Goal: Task Accomplishment & Management: Use online tool/utility

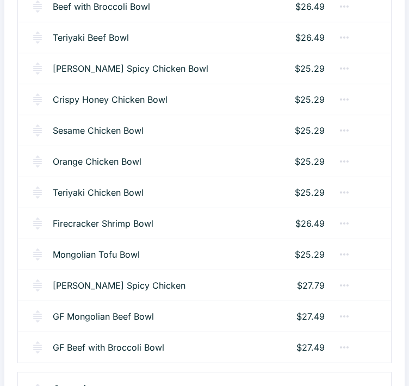
scroll to position [272, 0]
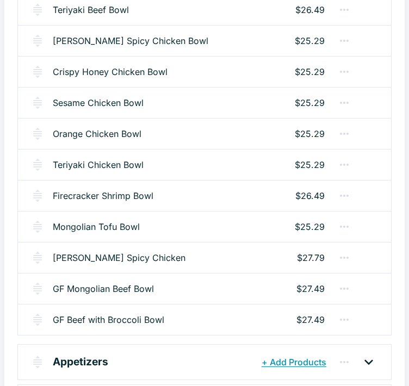
click at [317, 258] on p "$27.79" at bounding box center [311, 257] width 28 height 13
click at [129, 259] on link "[PERSON_NAME] Spicy Chicken" at bounding box center [119, 257] width 133 height 13
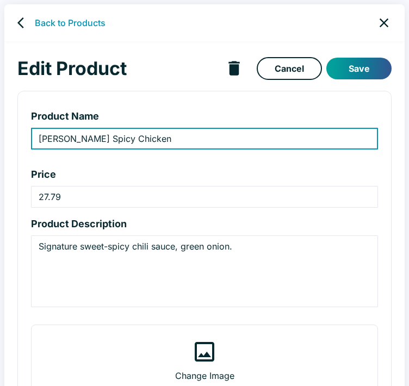
type input "[PERSON_NAME] Spicy Chicken"
type input "27.79"
type textarea "Signature sweet-spicy chili sauce, green onion."
click at [54, 193] on input "27.79" at bounding box center [204, 197] width 347 height 22
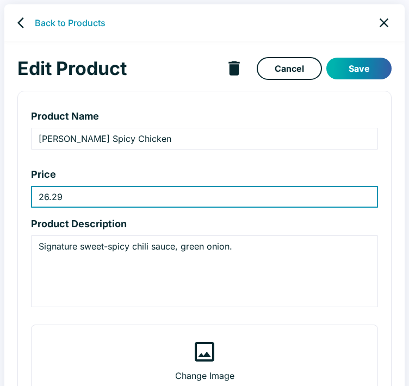
type input "26.29"
click at [345, 71] on button "Save" at bounding box center [358, 69] width 65 height 22
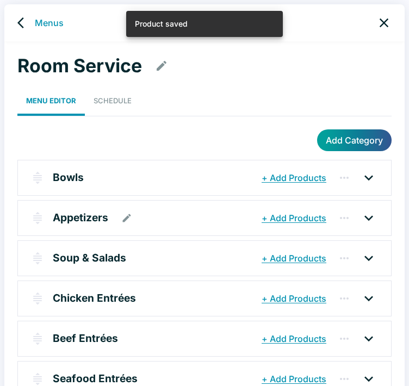
click at [185, 222] on div "Appetizers" at bounding box center [156, 218] width 206 height 20
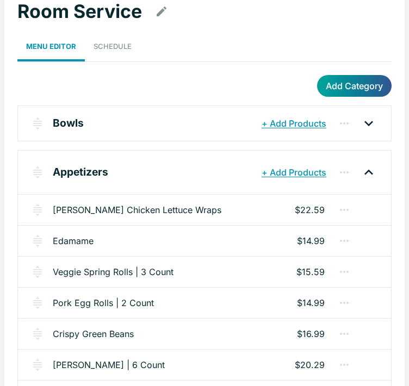
scroll to position [109, 0]
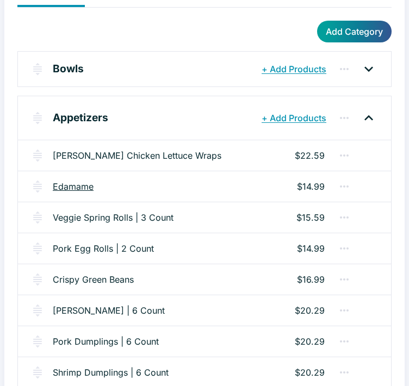
click at [70, 188] on link "Edamame" at bounding box center [73, 186] width 41 height 13
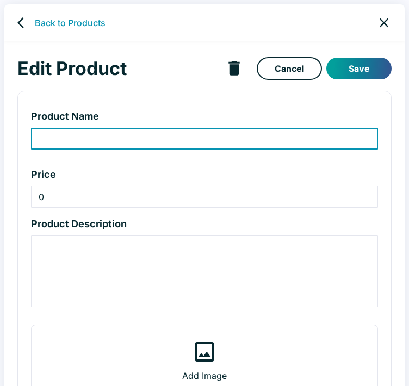
type input "Edamame"
type input "14.99"
type textarea "Steamed to order, tossed with kosher salt. 200 calories."
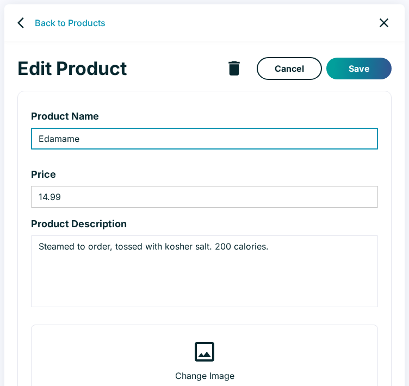
click at [57, 197] on input "14.99" at bounding box center [204, 197] width 347 height 22
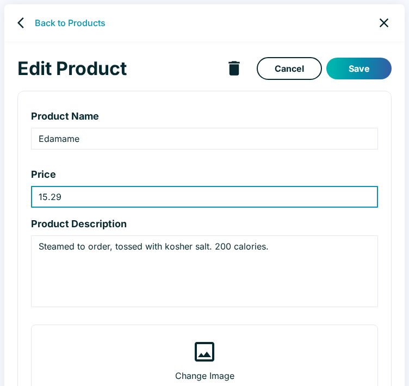
type input "15.29"
click at [366, 66] on button "Save" at bounding box center [358, 69] width 65 height 22
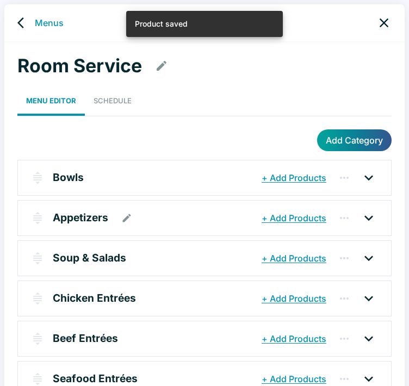
click at [91, 218] on p "Appetizers" at bounding box center [80, 218] width 55 height 16
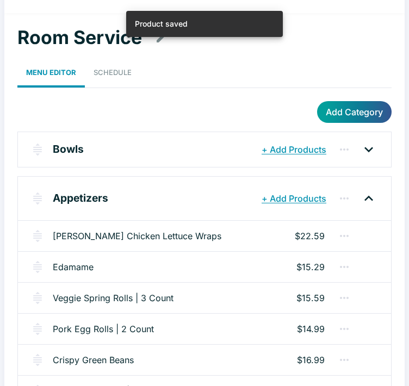
scroll to position [54, 0]
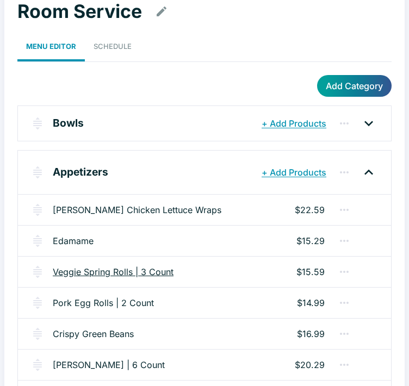
click at [146, 265] on link "Veggie Spring Rolls | 3 Count" at bounding box center [113, 271] width 121 height 13
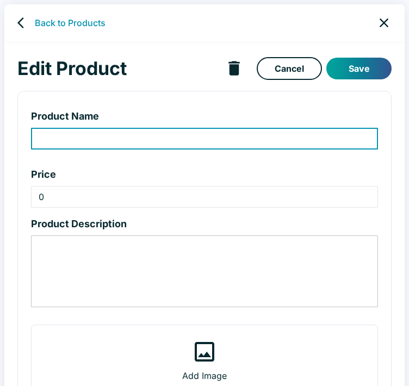
type input "Veggie Spring Rolls | 3 Count"
type input "15.59"
type textarea "Crispy rolls with julienned veggies, sweet chili dipping sauce. 240 calories pe…"
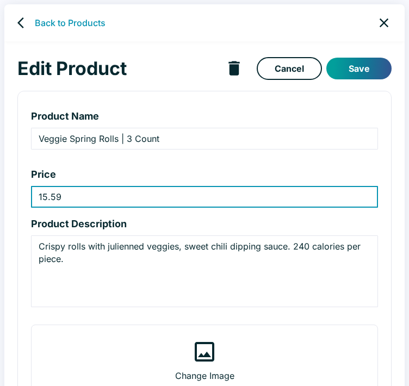
click at [54, 200] on input "15.59" at bounding box center [204, 197] width 347 height 22
type input "15.29"
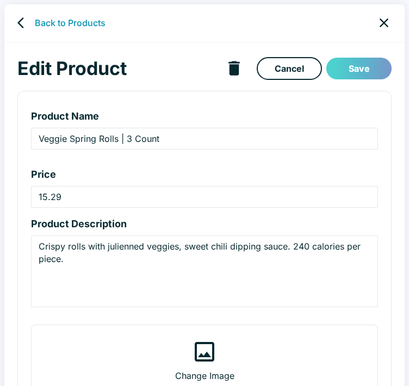
click at [363, 72] on button "Save" at bounding box center [358, 69] width 65 height 22
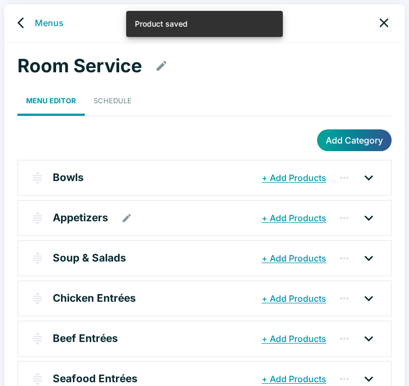
click at [157, 213] on div "Appetizers" at bounding box center [156, 218] width 206 height 20
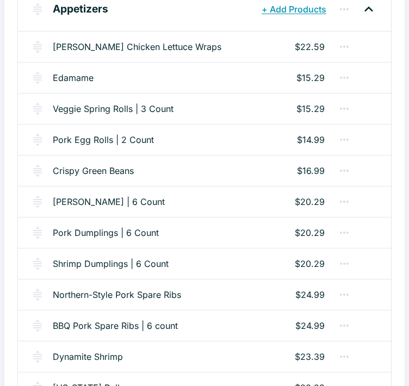
scroll to position [272, 0]
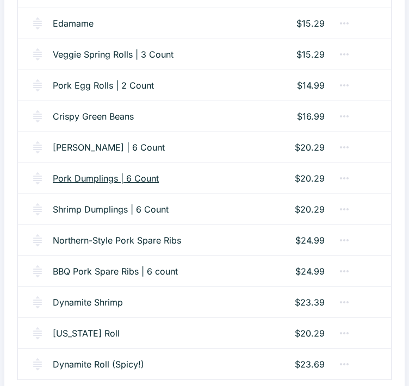
click at [138, 177] on link "Pork Dumplings | 6 Count" at bounding box center [106, 178] width 106 height 13
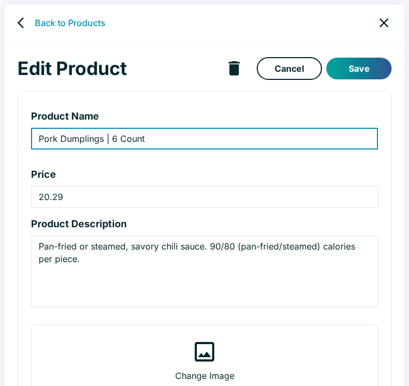
type input "Pork Dumplings | 6 Count"
type input "20.29"
type textarea "Pan-fried or steamed, savory chili sauce. 90/80 (pan-fried/steamed) calories pe…"
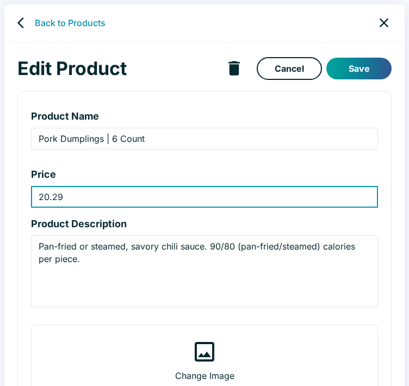
click at [59, 197] on input "20.29" at bounding box center [204, 197] width 347 height 22
type input "20.49"
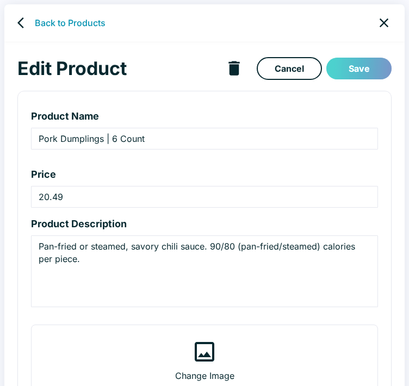
click at [346, 73] on button "Save" at bounding box center [358, 69] width 65 height 22
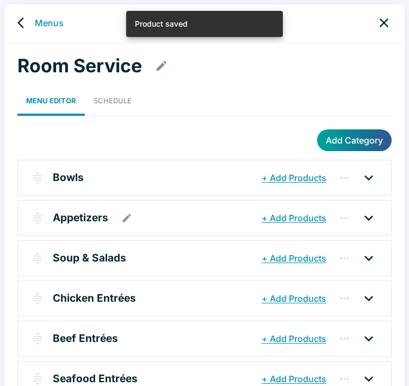
click at [159, 224] on div "Appetizers" at bounding box center [156, 218] width 206 height 20
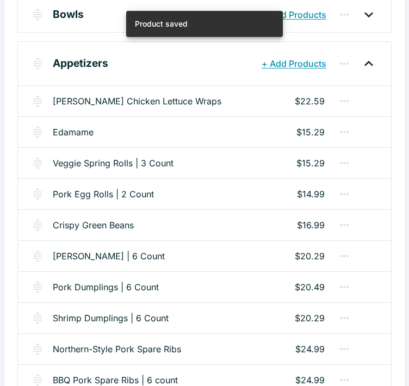
scroll to position [218, 0]
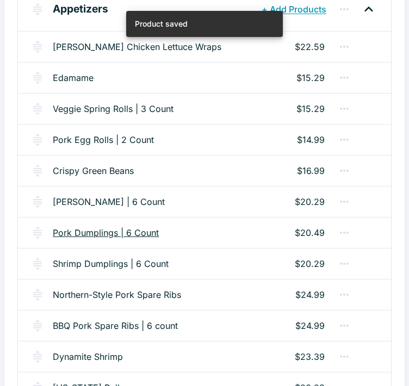
click at [148, 238] on link "Pork Dumplings | 6 Count" at bounding box center [106, 232] width 106 height 13
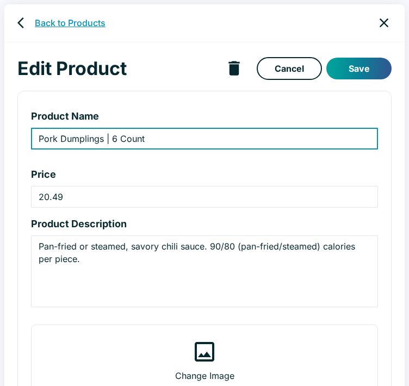
click at [46, 22] on link "Back to Products" at bounding box center [70, 22] width 71 height 13
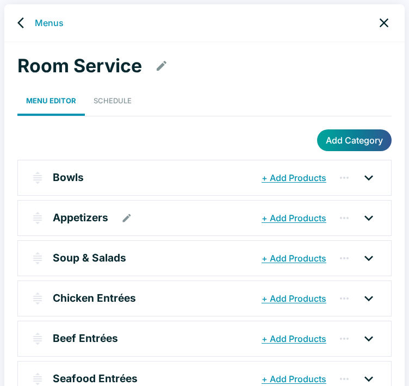
click at [159, 224] on div "Appetizers" at bounding box center [156, 218] width 206 height 20
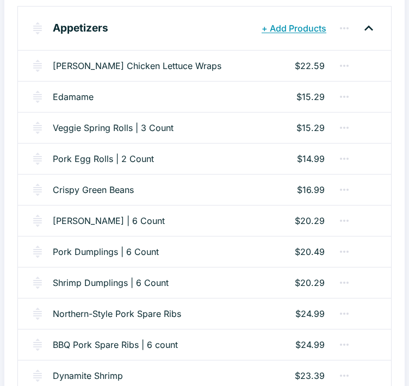
scroll to position [218, 0]
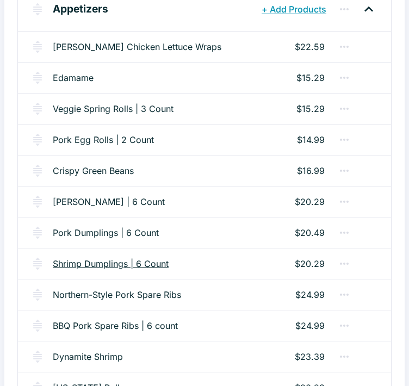
click at [137, 262] on link "Shrimp Dumplings | 6 Count" at bounding box center [111, 263] width 116 height 13
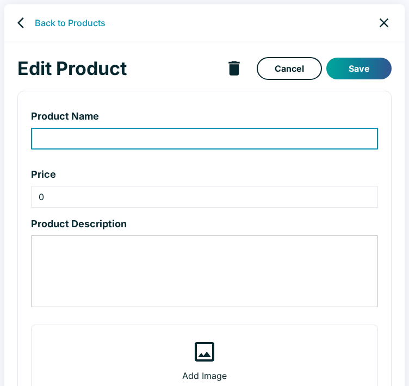
type input "Shrimp Dumplings | 6 Count"
type input "20.29"
type textarea "Pan-fried or steamed, savory chili sauce. 90/80 (pan-fried/steamed) calories pe…"
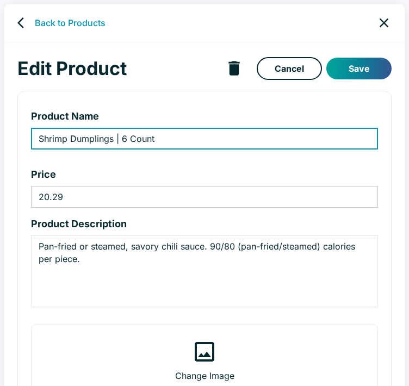
click at [57, 195] on input "20.29" at bounding box center [204, 197] width 347 height 22
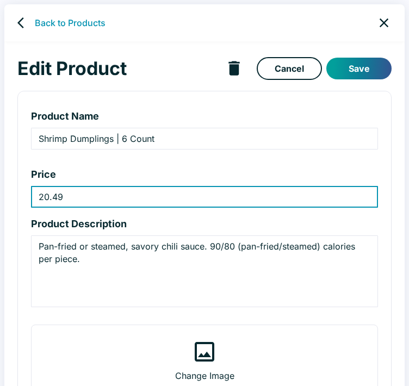
type input "20.49"
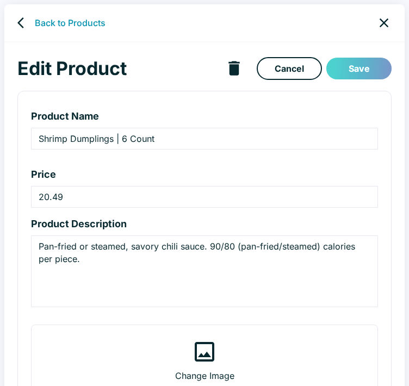
click at [357, 70] on button "Save" at bounding box center [358, 69] width 65 height 22
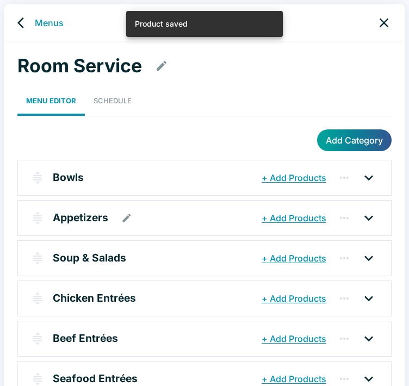
click at [177, 214] on div "Appetizers" at bounding box center [156, 218] width 206 height 20
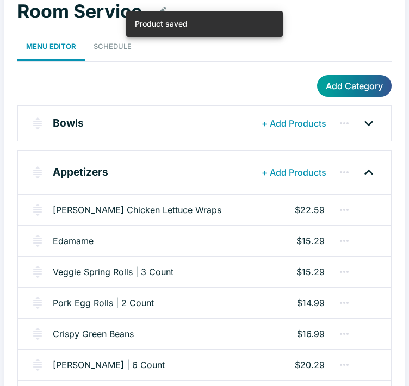
scroll to position [109, 0]
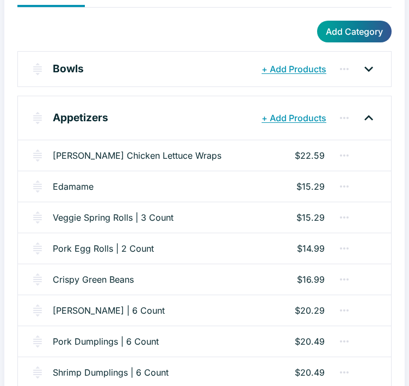
click at [304, 311] on p "$20.29" at bounding box center [310, 310] width 30 height 13
click at [315, 310] on p "$20.29" at bounding box center [310, 310] width 30 height 13
click at [141, 308] on link "[PERSON_NAME] | 6 Count" at bounding box center [109, 310] width 112 height 13
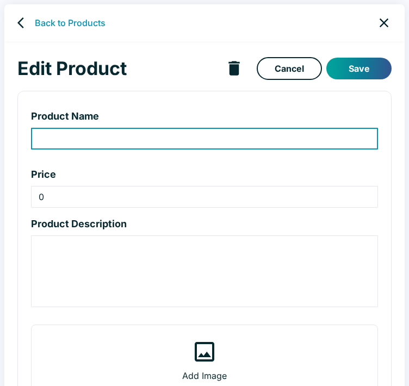
type input "[PERSON_NAME] | 6 Count"
type input "20.29"
type textarea "Creamy crab filling, bell pepper, green onion, spicy plum sauce. 100 calories p…"
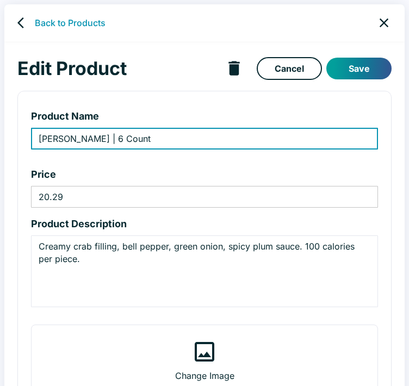
click at [58, 195] on input "20.29" at bounding box center [204, 197] width 347 height 22
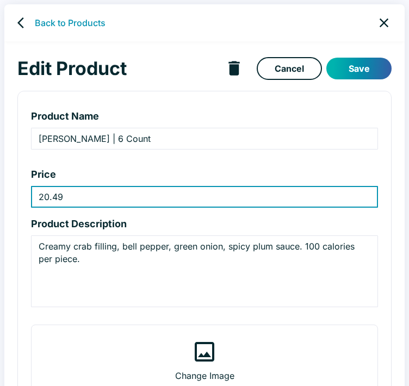
type input "20.49"
click at [365, 72] on button "Save" at bounding box center [358, 69] width 65 height 22
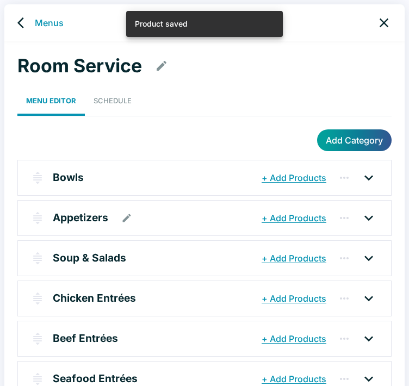
click at [168, 224] on div "Appetizers" at bounding box center [156, 218] width 206 height 20
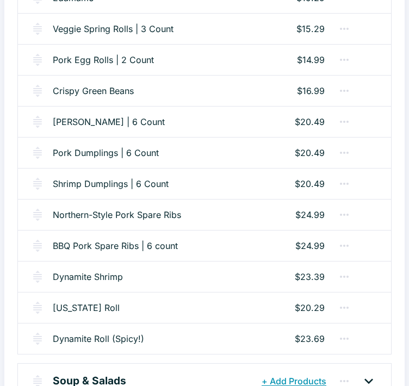
scroll to position [326, 0]
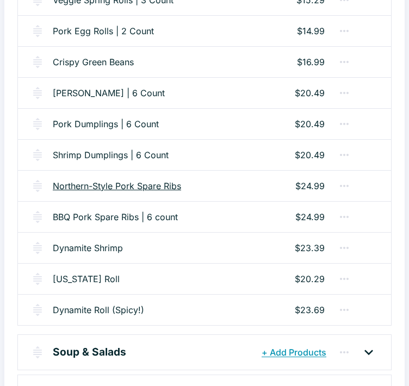
click at [165, 183] on link "Northern-Style Pork Spare Ribs" at bounding box center [117, 185] width 128 height 13
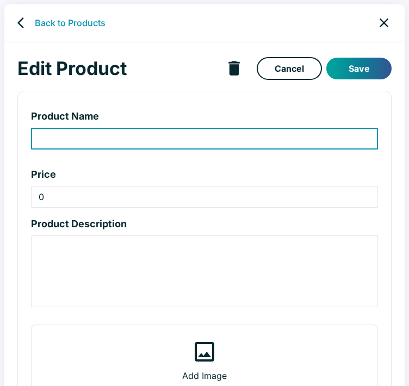
type input "Northern-Style Pork Spare Ribs"
type input "24.99"
type textarea "Slow-braised pork ribs with dry rub five-spice seasoning. 380 calories."
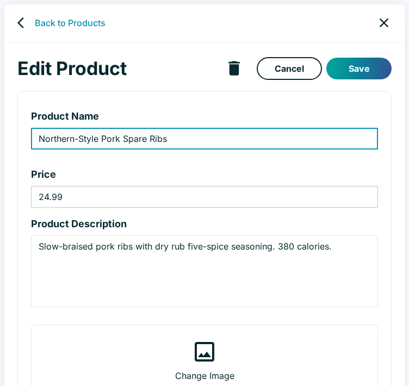
click at [58, 197] on input "24.99" at bounding box center [204, 197] width 347 height 22
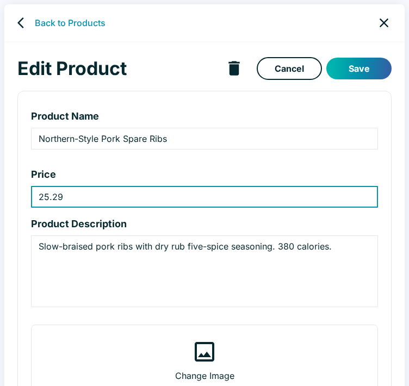
type input "25.29"
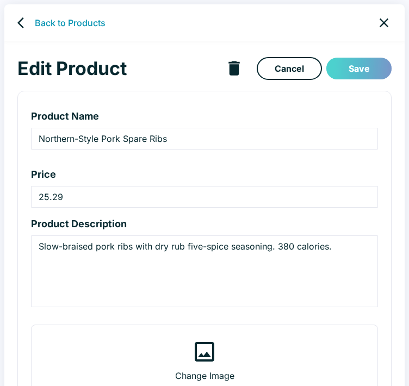
click at [372, 71] on button "Save" at bounding box center [358, 69] width 65 height 22
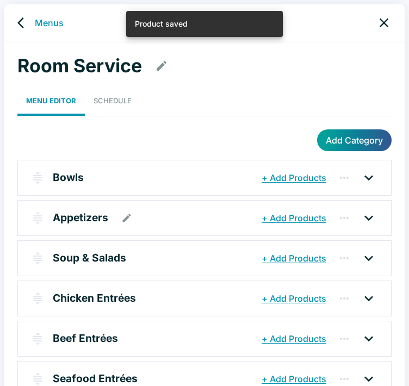
click at [168, 210] on div "Appetizers" at bounding box center [156, 218] width 206 height 20
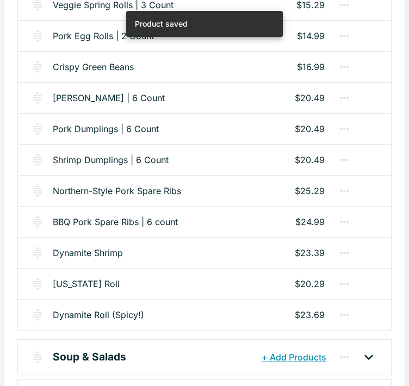
scroll to position [326, 0]
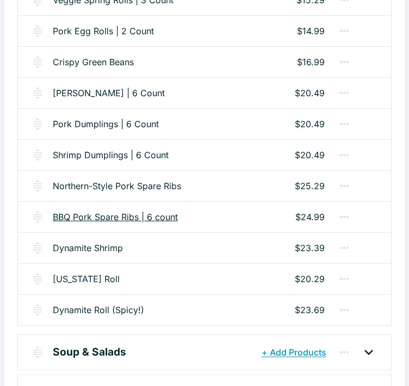
click at [166, 216] on link "BBQ Pork Spare Ribs | 6 count" at bounding box center [115, 216] width 125 height 13
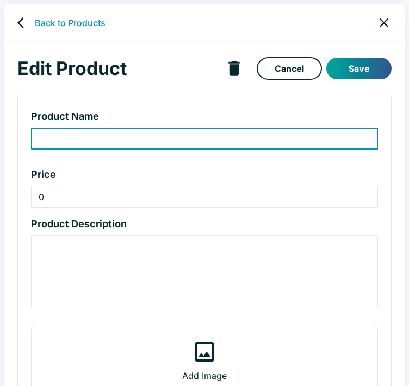
type input "BBQ Pork Spare Ribs | 6 count"
type input "24.99"
type textarea "Slow-braised pork ribs wok-seared with a tangy Asian barbecue sauce. 430 calori…"
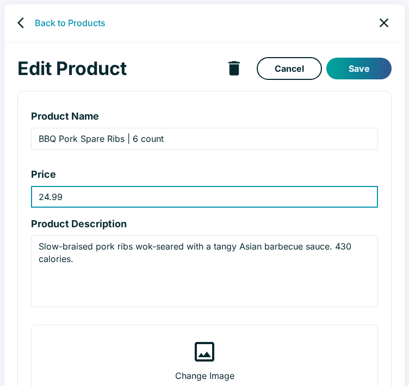
click at [50, 196] on input "24.99" at bounding box center [204, 197] width 347 height 22
type input "25.29"
click at [348, 71] on button "Save" at bounding box center [358, 69] width 65 height 22
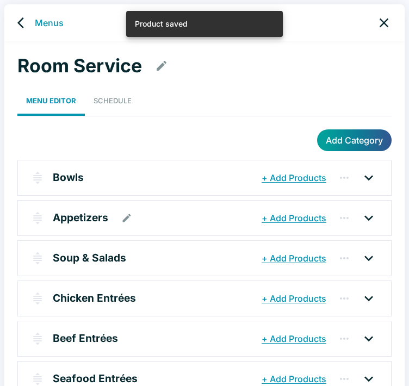
click at [238, 209] on div "Appetizers" at bounding box center [156, 218] width 206 height 20
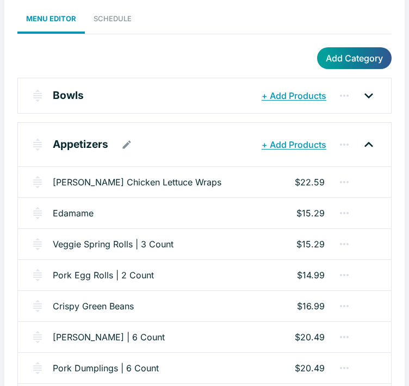
scroll to position [54, 0]
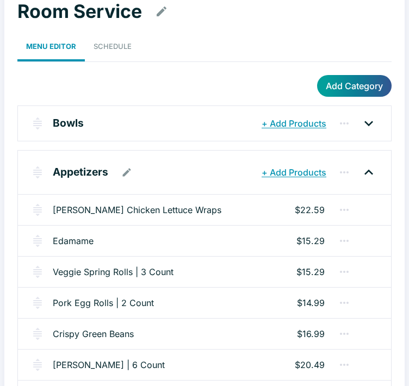
click at [169, 178] on div "Appetizers" at bounding box center [156, 173] width 206 height 20
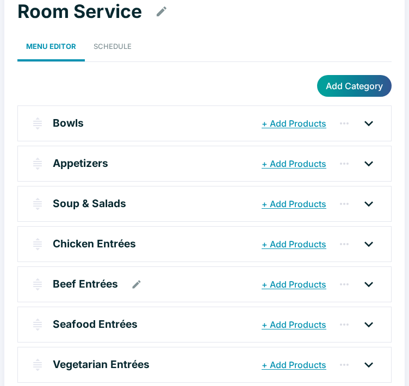
click at [190, 282] on div "Beef Entrées" at bounding box center [156, 285] width 206 height 20
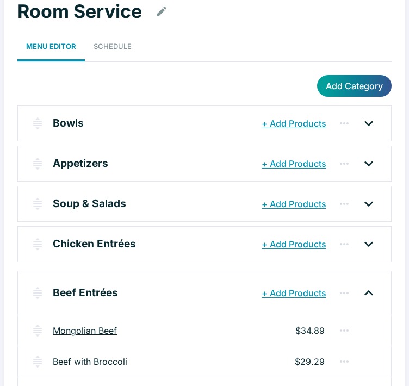
click at [84, 333] on link "Mongolian Beef" at bounding box center [85, 330] width 64 height 13
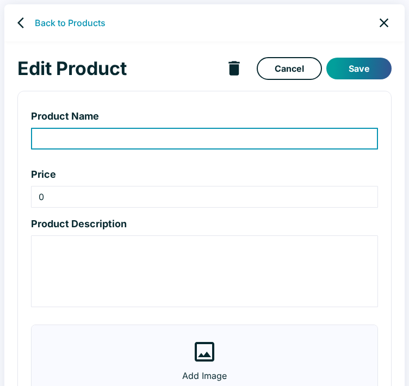
type input "Mongolian Beef"
type input "34.89"
type textarea "Sweet soy glaze, flank steak, garlic, snipped green onion. 380 calories."
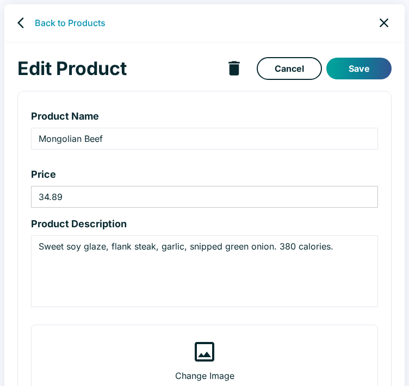
drag, startPoint x: 79, startPoint y: 337, endPoint x: 61, endPoint y: 200, distance: 137.7
click at [61, 200] on input "34.89" at bounding box center [204, 197] width 347 height 22
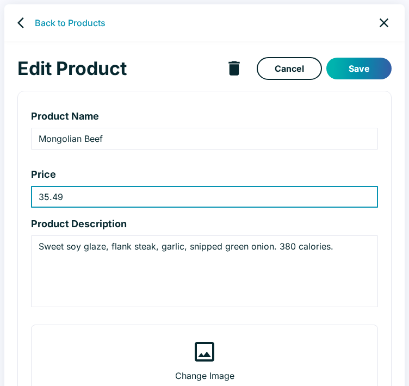
type input "35.49"
click at [376, 71] on button "Save" at bounding box center [358, 69] width 65 height 22
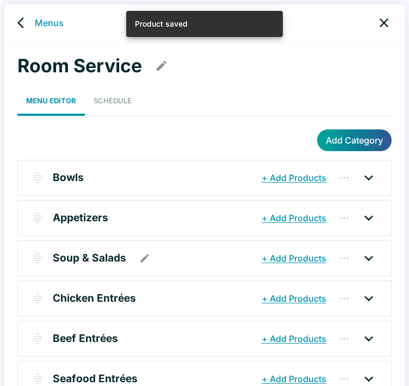
scroll to position [54, 0]
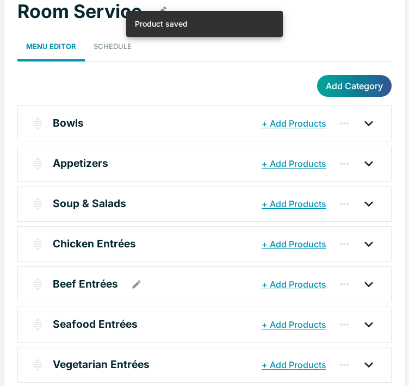
click at [165, 284] on div "Beef Entrées" at bounding box center [156, 285] width 206 height 20
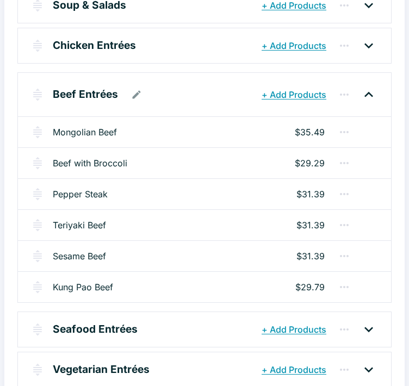
scroll to position [272, 0]
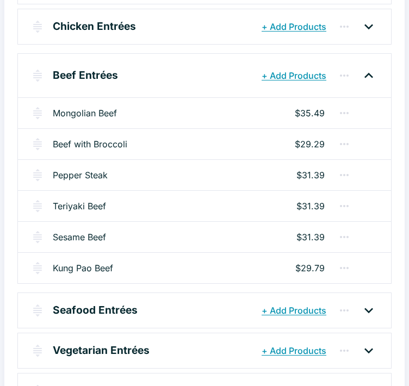
click at [166, 144] on div "Beef with Broccoli $29.29" at bounding box center [204, 143] width 373 height 31
click at [110, 144] on link "Beef with Broccoli" at bounding box center [90, 144] width 75 height 13
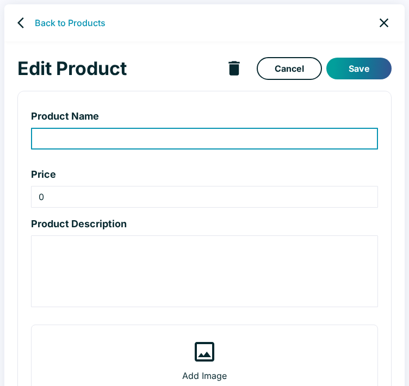
type input "Beef with Broccoli"
type input "29.29"
type textarea "Flank steak, ginger-garlic aromatics, green onion, steamed broccoli. 330 calori…"
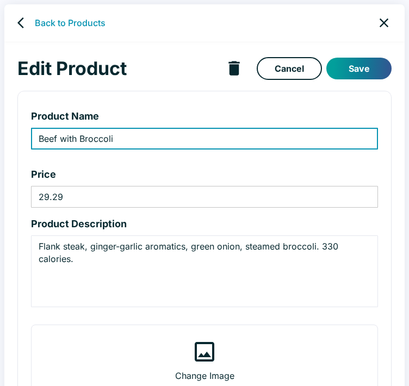
drag, startPoint x: 95, startPoint y: 132, endPoint x: 76, endPoint y: 193, distance: 63.5
click at [76, 193] on input "29.29" at bounding box center [204, 197] width 347 height 22
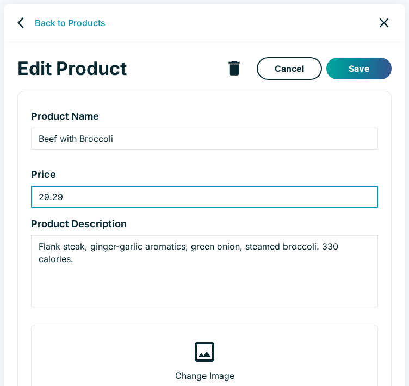
click at [59, 195] on input "29.29" at bounding box center [204, 197] width 347 height 22
type input "29.69"
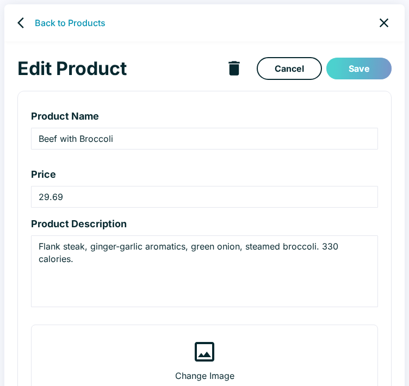
click at [359, 71] on button "Save" at bounding box center [358, 69] width 65 height 22
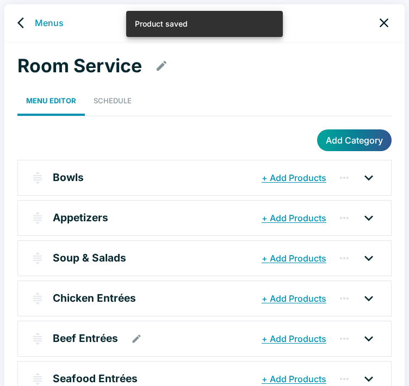
click at [181, 348] on div "Beef Entrées + Add Products" at bounding box center [191, 339] width 329 height 22
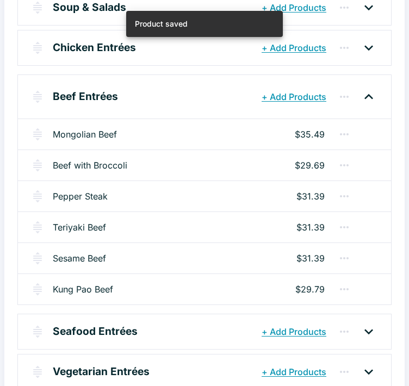
scroll to position [272, 0]
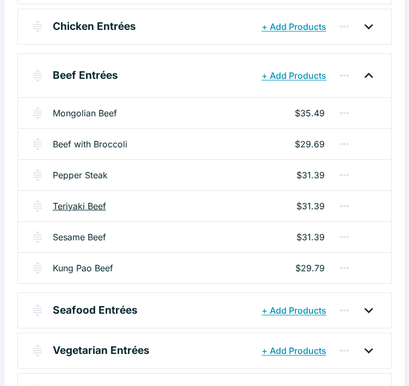
click at [83, 203] on link "Teriyaki Beef" at bounding box center [79, 206] width 53 height 13
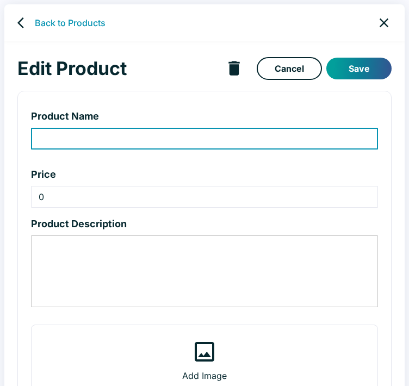
type input "Teriyaki Beef"
type input "31.39"
type textarea "Fresh pineapple, broccoli, red bell peppers and onion topped with sesame seeds …"
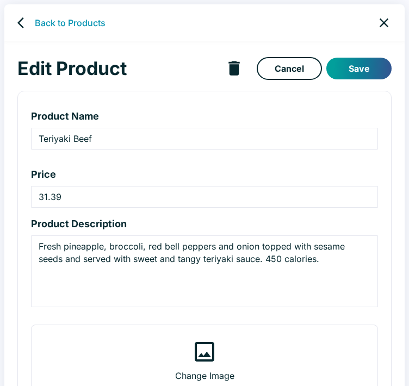
click at [385, 22] on icon "close" at bounding box center [384, 22] width 9 height 9
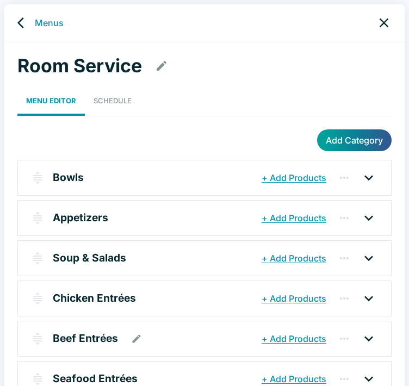
click at [190, 334] on div "Beef Entrées" at bounding box center [156, 339] width 206 height 20
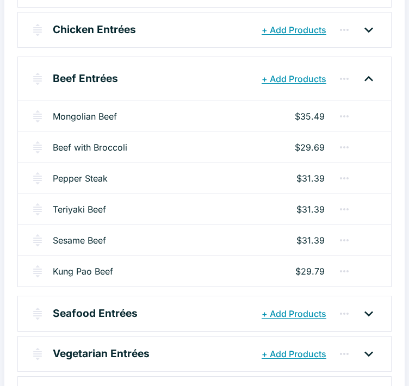
scroll to position [272, 0]
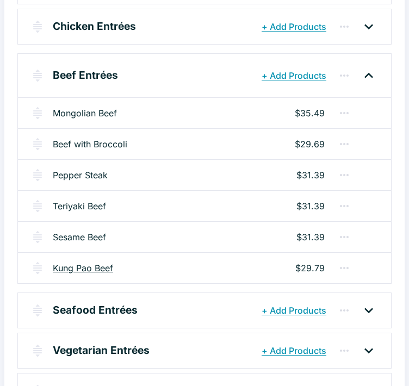
click at [96, 267] on link "Kung Pao Beef" at bounding box center [83, 268] width 60 height 13
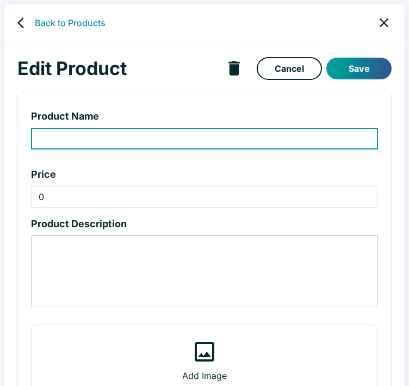
type input "Kung Pao Beef"
type input "29.79"
type textarea "Spicy Sichuan chili sauce, peanuts, green onion, celery, red chili peppers."
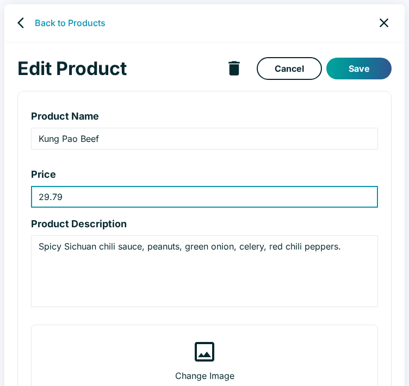
click at [57, 199] on input "29.79" at bounding box center [204, 197] width 347 height 22
type input "30.29"
click at [351, 67] on button "Save" at bounding box center [358, 69] width 65 height 22
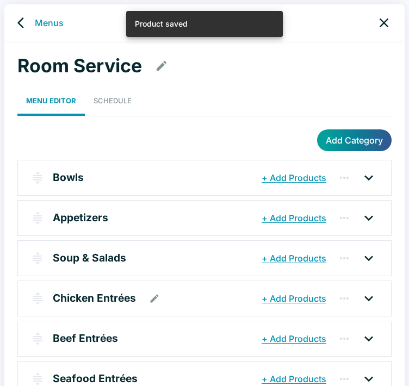
click at [190, 301] on div "Chicken Entrées" at bounding box center [156, 299] width 206 height 20
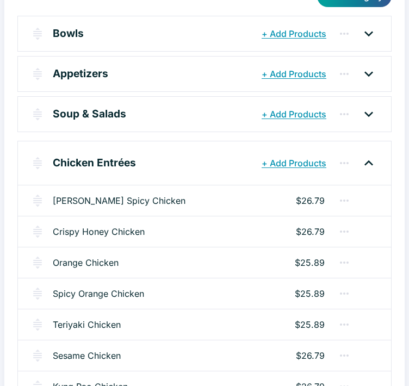
scroll to position [163, 0]
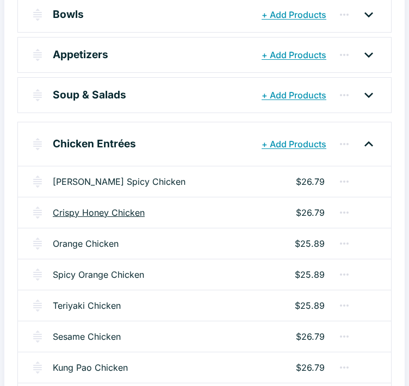
click at [122, 209] on link "Crispy Honey Chicken" at bounding box center [99, 212] width 92 height 13
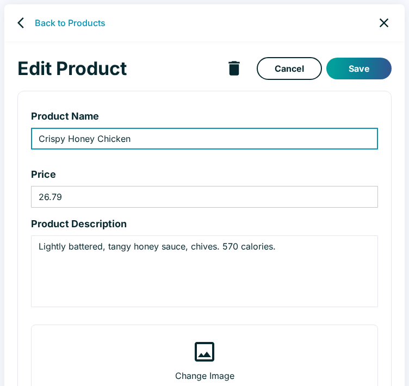
click at [55, 195] on input "26.79" at bounding box center [204, 197] width 347 height 22
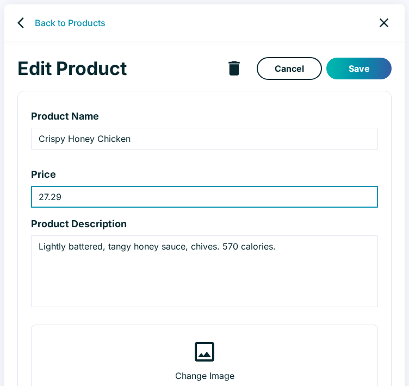
type input "27.29"
click at [357, 69] on button "Save" at bounding box center [358, 69] width 65 height 22
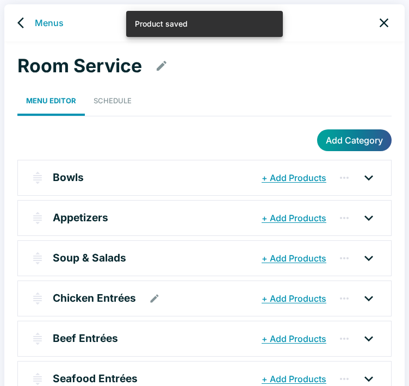
click at [169, 303] on div "Chicken Entrées" at bounding box center [156, 299] width 206 height 20
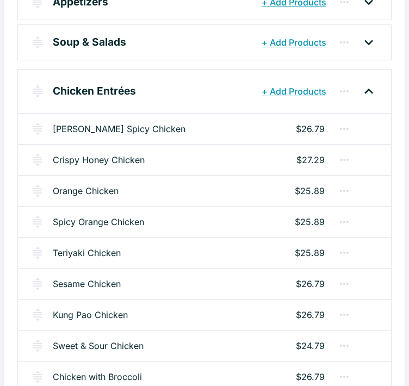
scroll to position [218, 0]
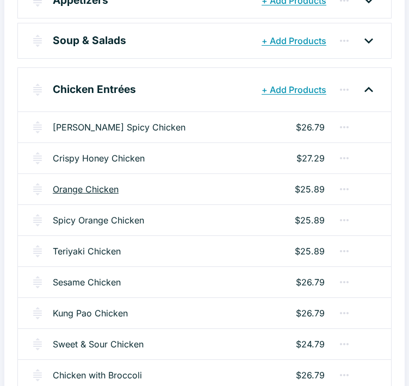
click at [113, 188] on link "Orange Chicken" at bounding box center [86, 189] width 66 height 13
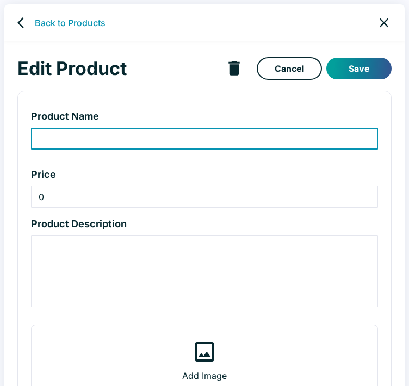
type input "Orange Chicken"
type input "25.89"
type textarea "Lightly battered, sweet citrus chili sauce, fresh orange slices. 640 calories."
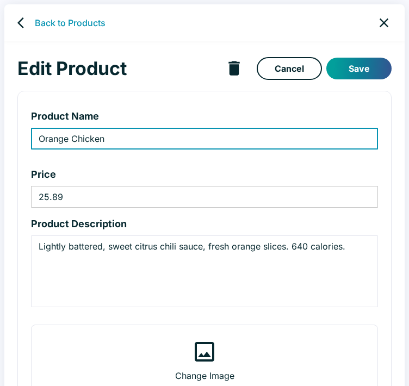
click at [55, 194] on input "25.89" at bounding box center [204, 197] width 347 height 22
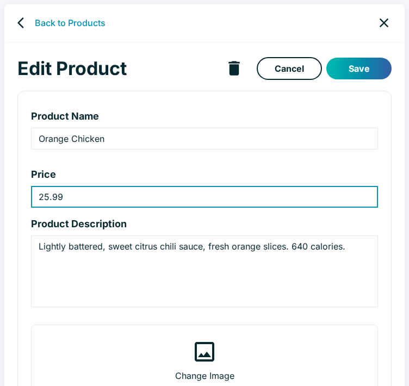
type input "25.99"
click at [363, 67] on button "Save" at bounding box center [358, 69] width 65 height 22
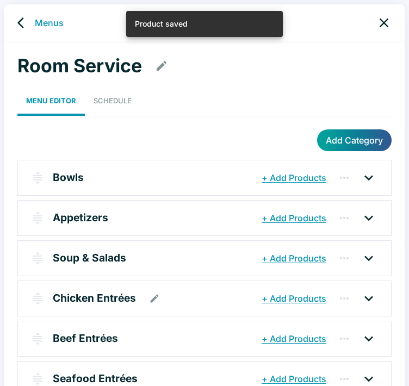
click at [188, 298] on div "Chicken Entrées" at bounding box center [156, 299] width 206 height 20
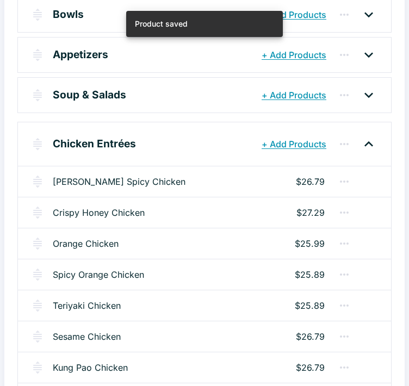
scroll to position [218, 0]
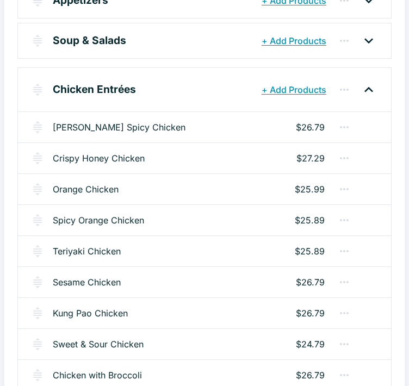
click at [196, 222] on div "Spicy Orange Chicken $25.89" at bounding box center [204, 220] width 373 height 31
click at [134, 220] on link "Spicy Orange Chicken" at bounding box center [98, 220] width 91 height 13
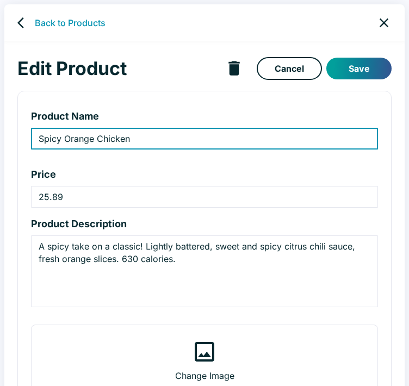
type input "Spicy Orange Chicken"
type input "25.89"
type textarea "A spicy take on a classic! Lightly battered, sweet and spicy citrus chili sauce…"
click at [55, 198] on input "25.89" at bounding box center [204, 197] width 347 height 22
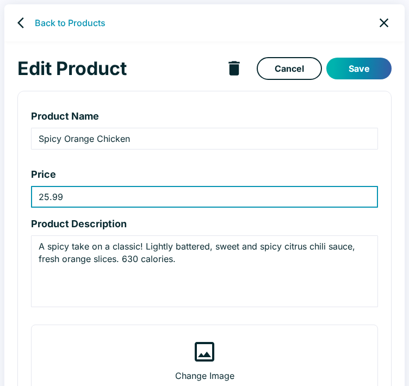
type input "25.99"
click at [352, 68] on button "Save" at bounding box center [358, 69] width 65 height 22
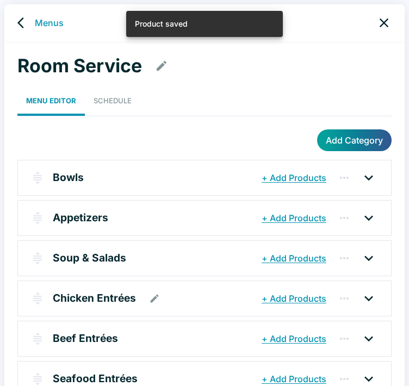
click at [188, 301] on div "Chicken Entrées" at bounding box center [156, 299] width 206 height 20
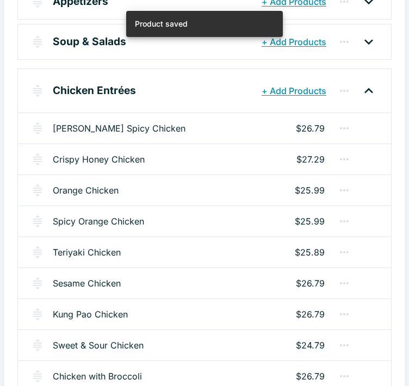
scroll to position [272, 0]
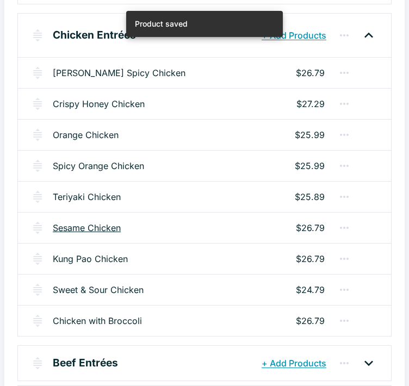
click at [100, 230] on link "Sesame Chicken" at bounding box center [87, 227] width 68 height 13
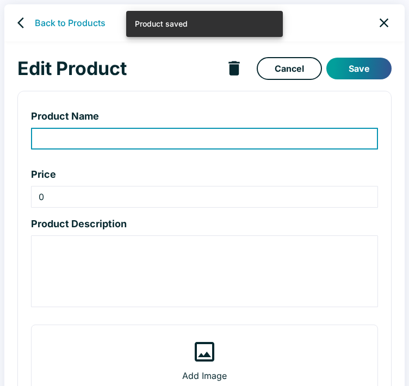
type input "Sesame Chicken"
type input "26.79"
type textarea "Sesame sauce, broccoli, bell peppers, onion. 430 calories."
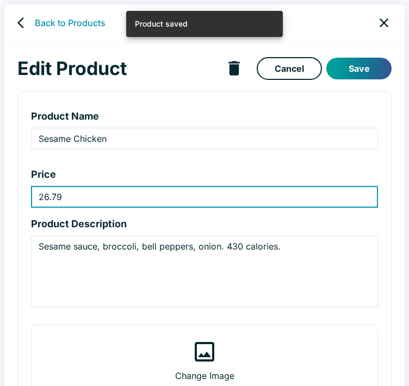
click at [55, 194] on input "26.79" at bounding box center [204, 197] width 347 height 22
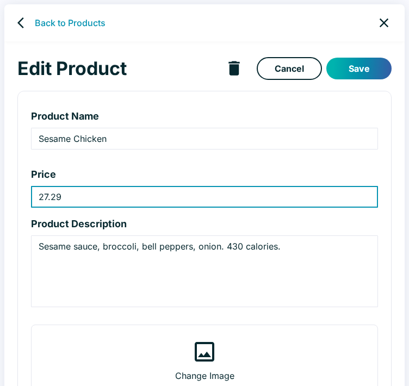
type input "27.29"
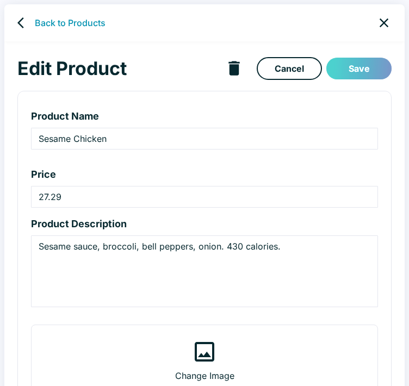
click at [342, 68] on button "Save" at bounding box center [358, 69] width 65 height 22
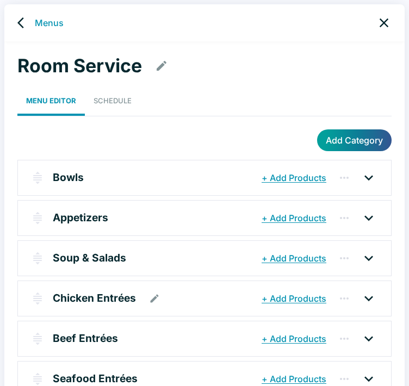
click at [176, 292] on div "Chicken Entrées" at bounding box center [156, 299] width 206 height 20
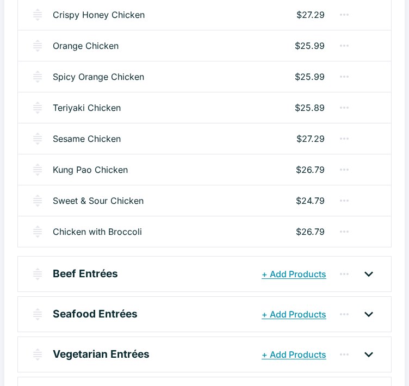
scroll to position [381, 0]
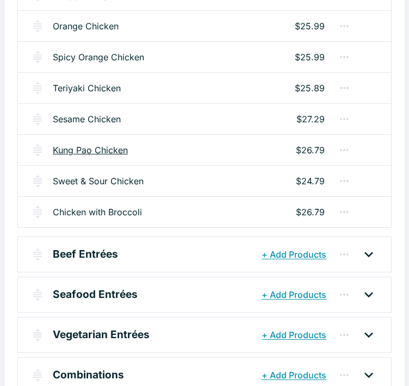
click at [75, 150] on link "Kung Pao Chicken" at bounding box center [90, 150] width 75 height 13
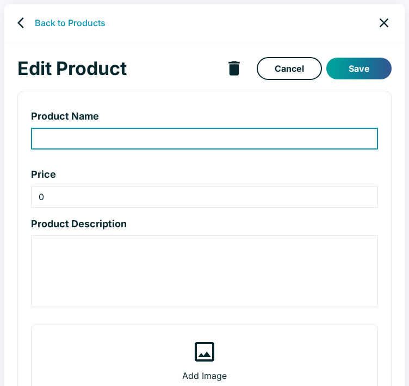
type input "Kung Pao Chicken"
type input "26.79"
type textarea "Spicy Sichuan chili sauce, peanuts, green onion, red chili peppers. 490 calorie…"
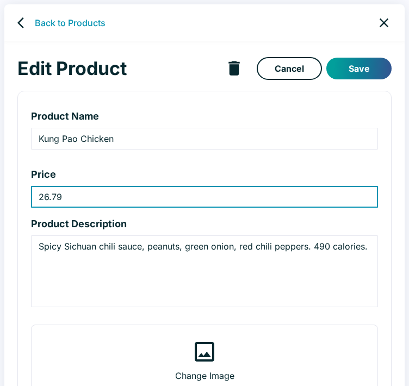
click at [55, 195] on input "26.79" at bounding box center [204, 197] width 347 height 22
type input "27.29"
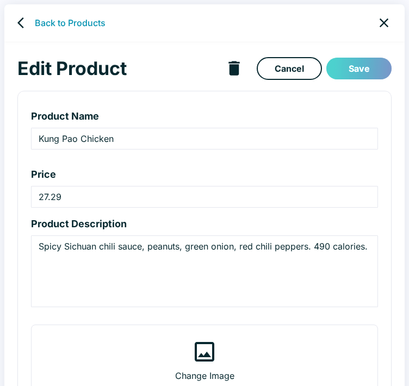
click at [356, 71] on button "Save" at bounding box center [358, 69] width 65 height 22
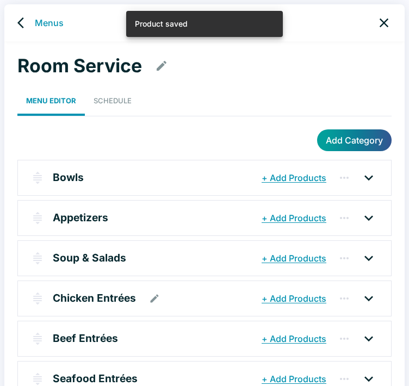
click at [183, 298] on div "Chicken Entrées" at bounding box center [156, 299] width 206 height 20
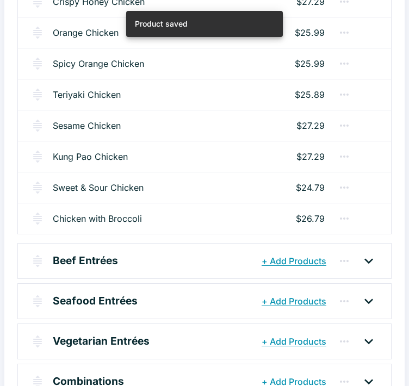
scroll to position [381, 0]
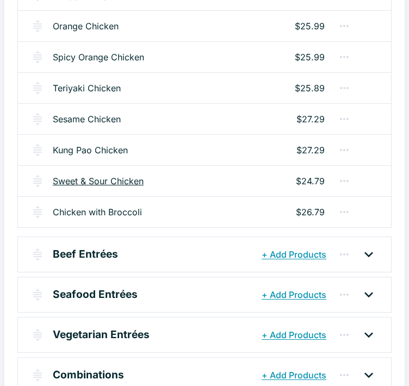
click at [89, 176] on link "Sweet & Sour Chicken" at bounding box center [98, 181] width 91 height 13
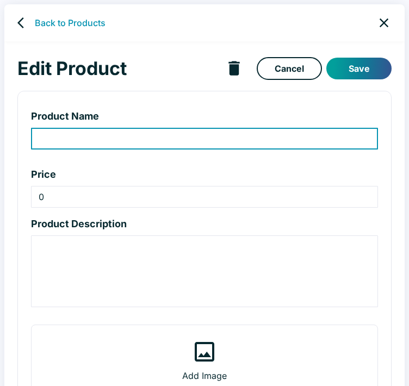
type input "Sweet & Sour Chicken"
type input "24.79"
type textarea "Sweet & sour sauce, pineapple, onion, bell peppers. 440 calories."
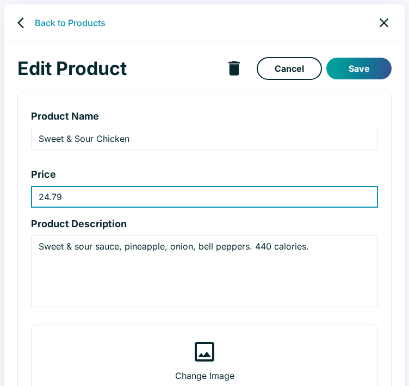
click at [55, 196] on input "24.79" at bounding box center [204, 197] width 347 height 22
type input "25.89"
click at [380, 76] on button "Save" at bounding box center [358, 69] width 65 height 22
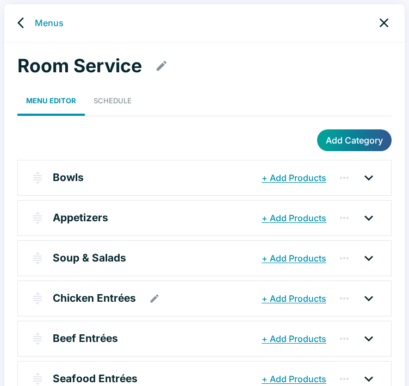
click at [198, 301] on div "Chicken Entrées" at bounding box center [156, 299] width 206 height 20
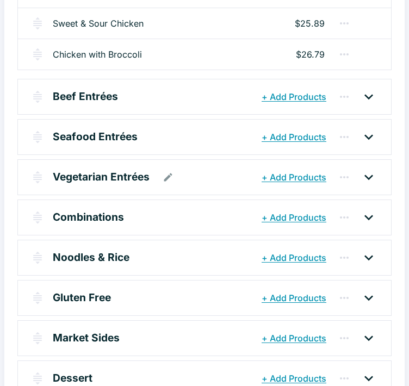
scroll to position [544, 0]
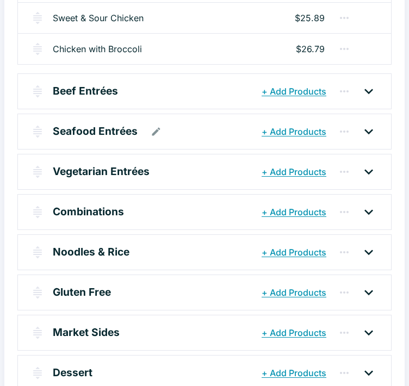
click at [177, 138] on div "Seafood Entrées" at bounding box center [156, 132] width 206 height 20
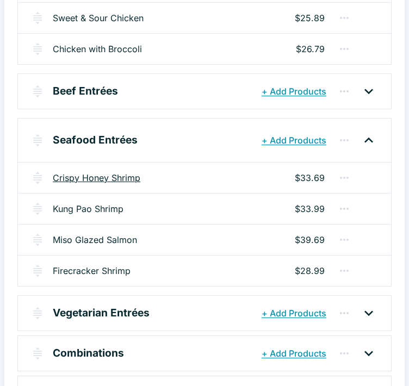
click at [111, 177] on link "Crispy Honey Shrimp" at bounding box center [97, 177] width 88 height 13
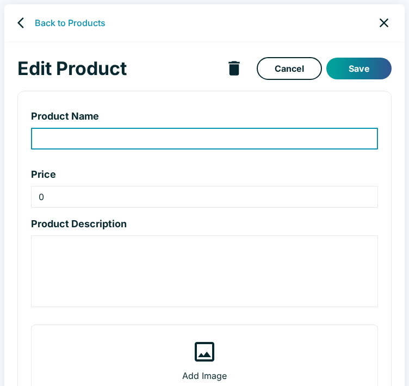
type input "Crispy Honey Shrimp"
type input "33.69"
type textarea "Lightly battered, tangy honey sauce, green onion. 510 calories."
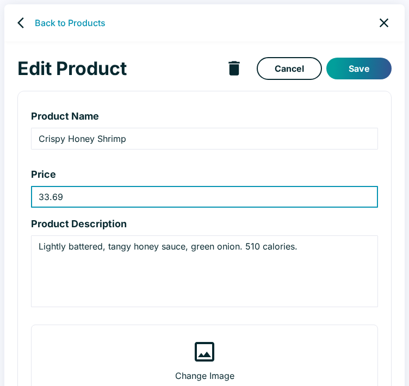
click at [68, 197] on input "33.69" at bounding box center [204, 197] width 347 height 22
type input "34.29"
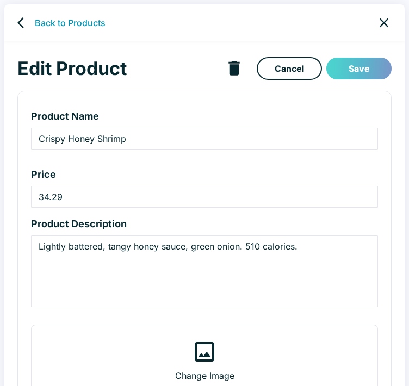
click at [363, 71] on button "Save" at bounding box center [358, 69] width 65 height 22
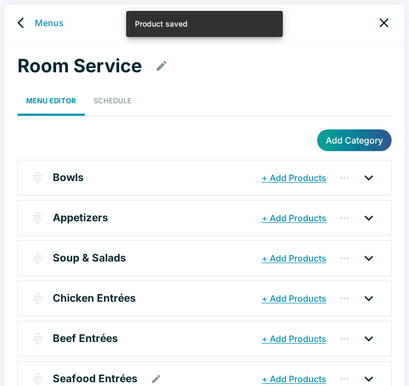
click at [189, 373] on div "Seafood Entrées" at bounding box center [156, 379] width 206 height 20
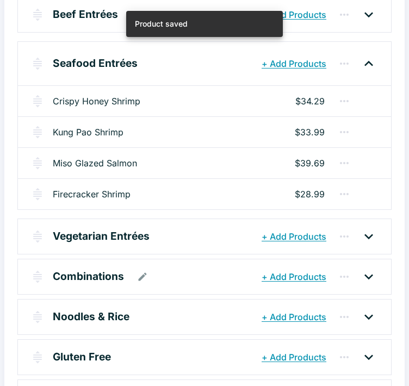
scroll to position [326, 0]
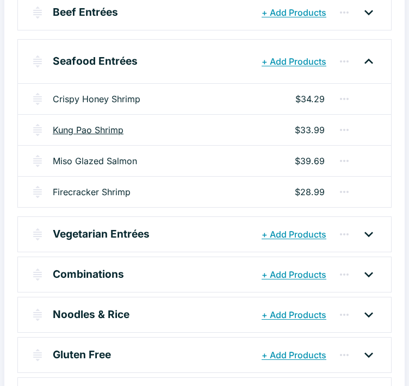
click at [110, 131] on link "Kung Pao Shrimp" at bounding box center [88, 129] width 71 height 13
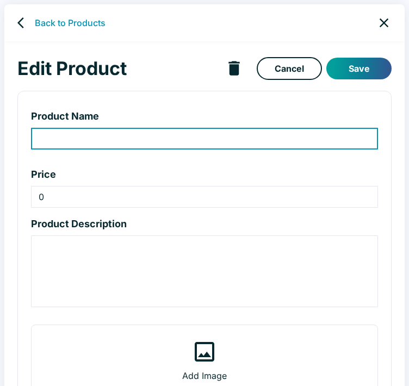
type input "Kung Pao Shrimp"
type input "33.99"
type textarea "Spicy Sichuan chili sauce, peanuts, green onion, celery, red chili peppers. 380…"
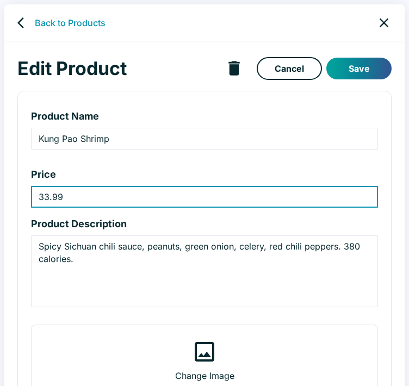
click at [58, 197] on input "33.99" at bounding box center [204, 197] width 347 height 22
type input "34.29"
click at [368, 78] on button "Save" at bounding box center [358, 69] width 65 height 22
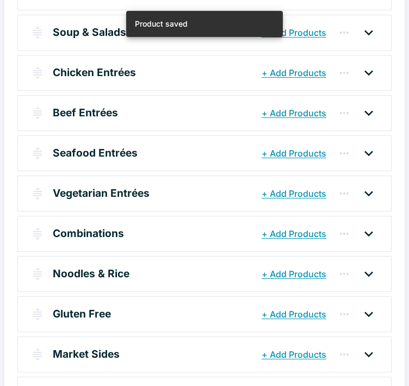
scroll to position [272, 0]
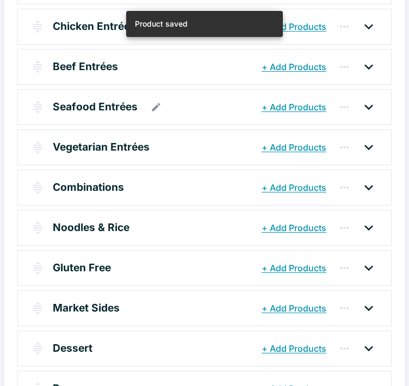
click at [191, 113] on div "Seafood Entrées" at bounding box center [156, 107] width 206 height 20
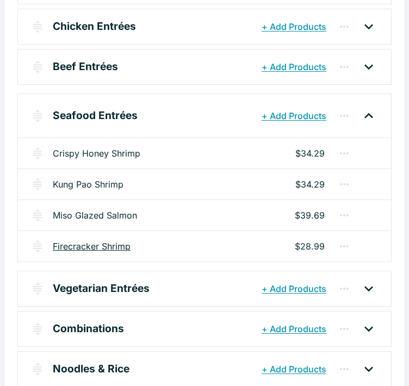
click at [121, 242] on link "Firecracker Shrimp" at bounding box center [92, 246] width 78 height 13
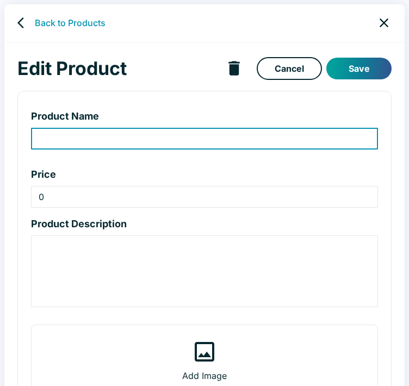
type input "Firecracker Shrimp"
type input "28.99"
type textarea "Tossed with charred peppers and onion, finished in a sweet chili butter. 290 ca…"
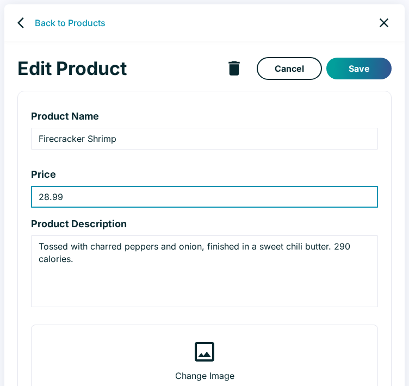
click at [57, 195] on input "28.99" at bounding box center [204, 197] width 347 height 22
type input "29.39"
click at [360, 63] on button "Save" at bounding box center [358, 69] width 65 height 22
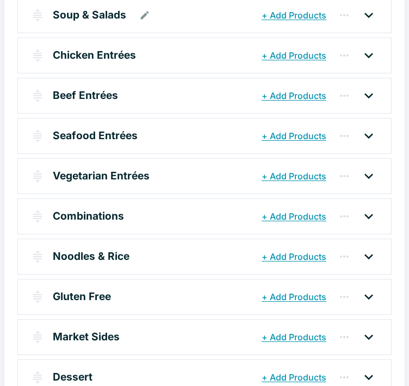
scroll to position [272, 0]
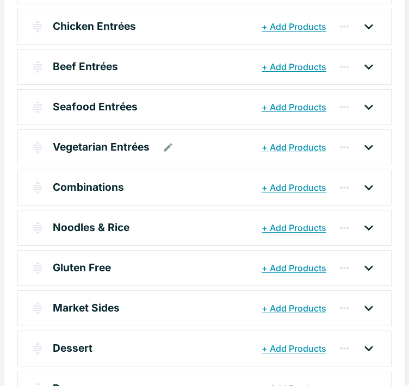
click at [182, 152] on div "Vegetarian Entrées" at bounding box center [156, 148] width 206 height 20
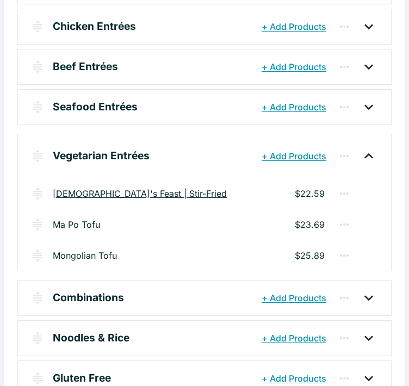
click at [88, 193] on link "[DEMOGRAPHIC_DATA]'s Feast | Stir-Fried" at bounding box center [140, 193] width 174 height 13
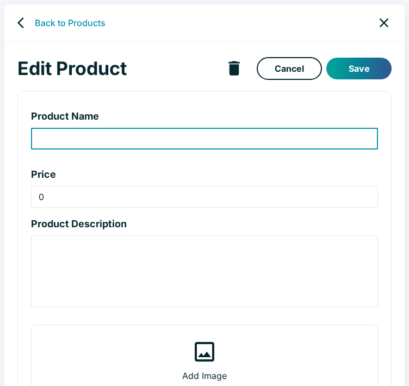
type input "[DEMOGRAPHIC_DATA]'s Feast | Stir-Fried"
type input "22.59"
type textarea "Tofu, savory white sauce, garlic, green beans, mushrooms, cabbage, broccoli, ca…"
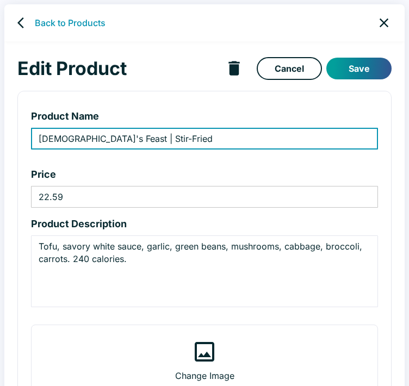
click at [55, 196] on input "22.59" at bounding box center [204, 197] width 347 height 22
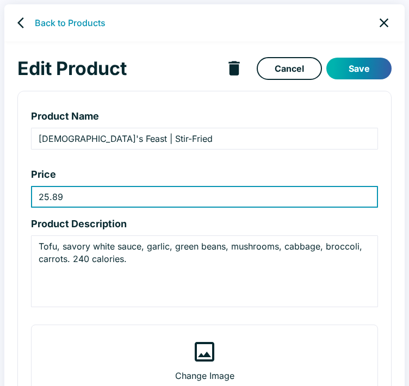
type input "25.89"
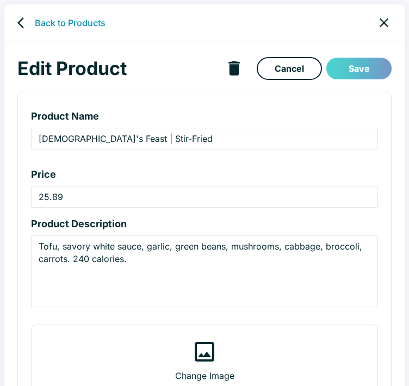
click at [338, 71] on button "Save" at bounding box center [358, 69] width 65 height 22
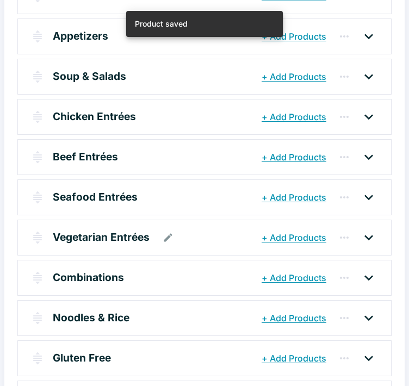
scroll to position [163, 0]
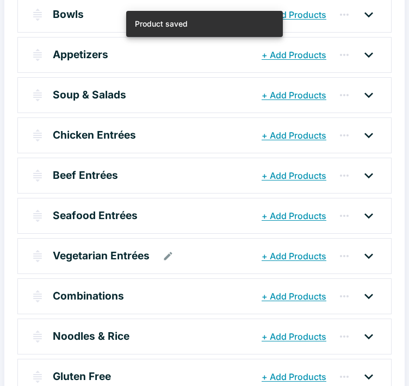
click at [184, 264] on div "Vegetarian Entrées + Add Products" at bounding box center [191, 256] width 329 height 22
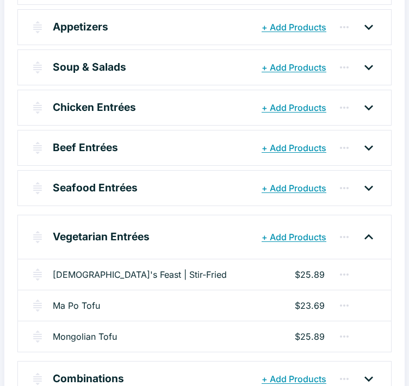
scroll to position [218, 0]
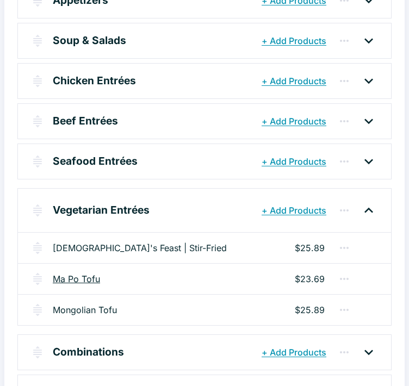
click at [80, 276] on link "Ma Po Tofu" at bounding box center [76, 279] width 47 height 13
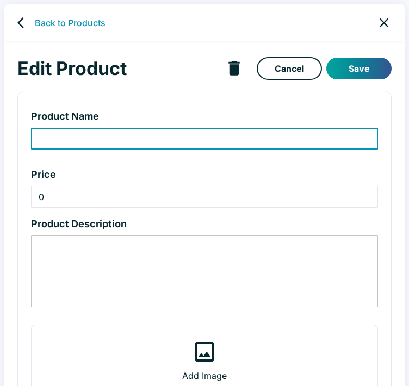
type input "Ma Po Tofu"
type input "23.69"
type textarea "Crispy tofu, sweet-spicy red chili sauce, steamed broccoli. 490 calories."
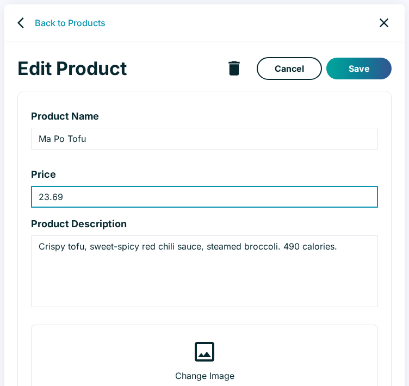
click at [65, 193] on input "23.69" at bounding box center [204, 197] width 347 height 22
type input "25.89"
click at [336, 61] on button "Save" at bounding box center [358, 69] width 65 height 22
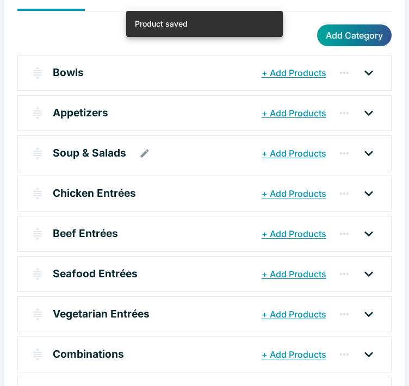
scroll to position [109, 0]
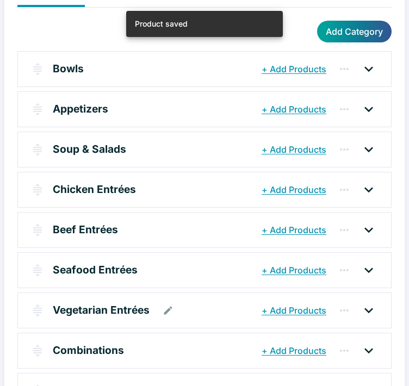
click at [184, 302] on div "Vegetarian Entrées" at bounding box center [156, 311] width 206 height 20
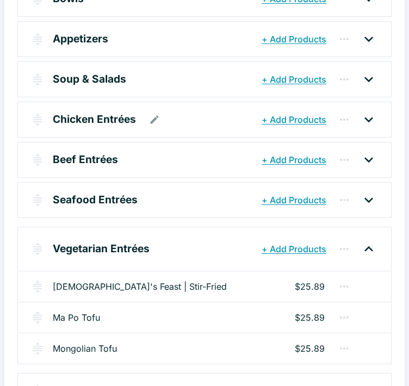
scroll to position [163, 0]
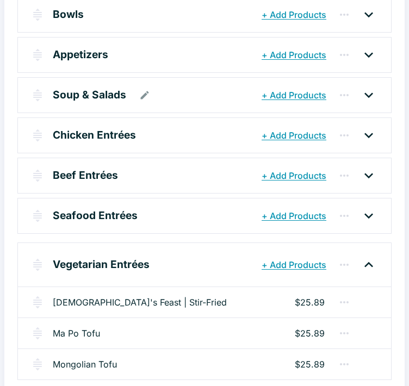
click at [189, 86] on div "Soup & Salads" at bounding box center [156, 95] width 206 height 20
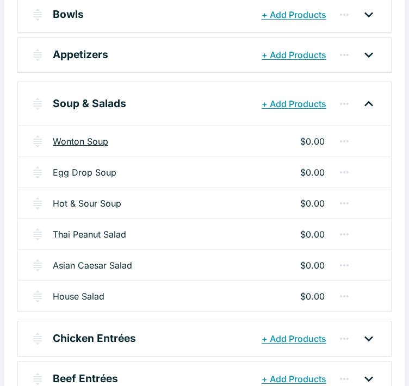
click at [89, 140] on link "Wonton Soup" at bounding box center [80, 141] width 55 height 13
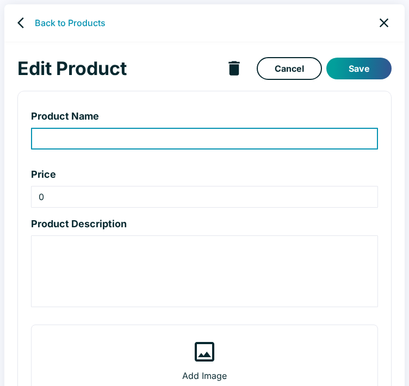
type input "Wonton Soup"
type textarea "Savory broth, pork wontons, shrimp, chicken, mushrooms. 130 calories per cup."
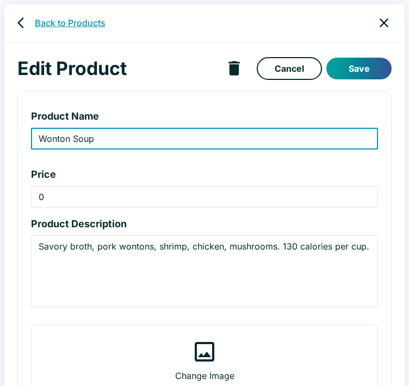
click at [76, 27] on link "Back to Products" at bounding box center [70, 22] width 71 height 13
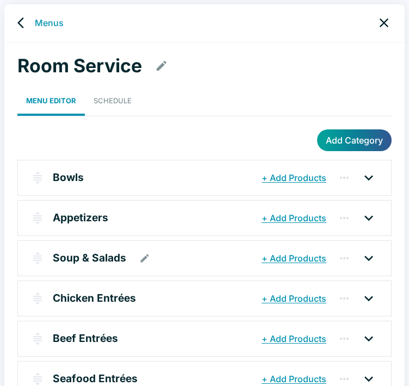
click at [189, 265] on div "Soup & Salads" at bounding box center [156, 259] width 206 height 20
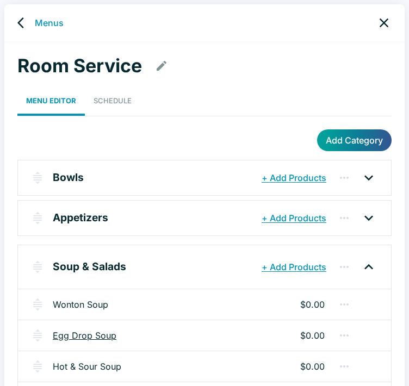
click at [92, 332] on link "Egg Drop Soup" at bounding box center [85, 335] width 64 height 13
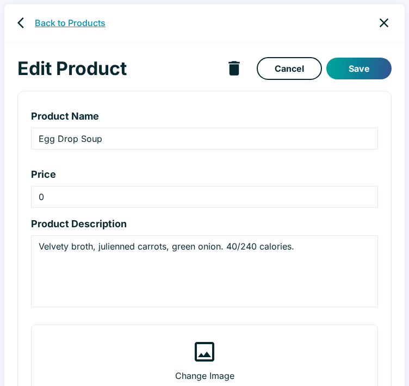
click at [38, 24] on link "Back to Products" at bounding box center [70, 22] width 71 height 13
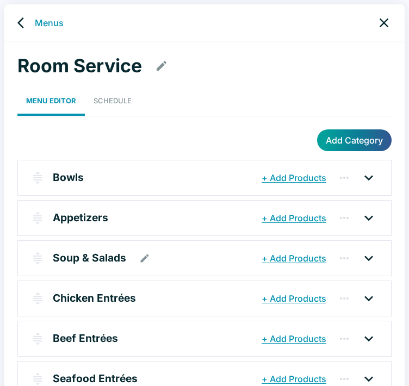
click at [188, 252] on div "Soup & Salads" at bounding box center [156, 259] width 206 height 20
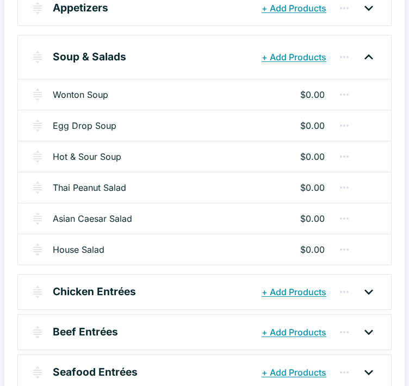
scroll to position [218, 0]
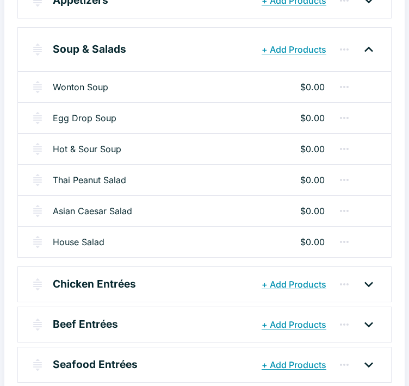
click at [152, 154] on div "Hot & Sour Soup $0.00" at bounding box center [204, 148] width 373 height 31
click at [107, 145] on link "Hot & Sour Soup" at bounding box center [87, 149] width 69 height 13
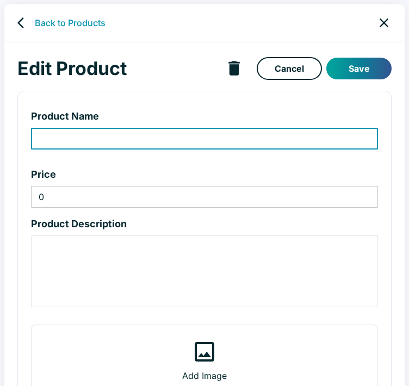
type input "Hot & Sour Soup"
type textarea "Rich and tangy broth, silken tofu, chicken, bamboo shoots, egg. 70/120 calories."
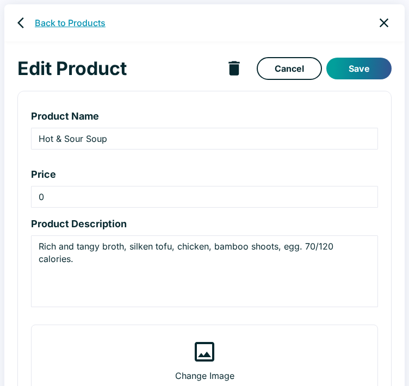
click at [70, 17] on link "Back to Products" at bounding box center [70, 22] width 71 height 13
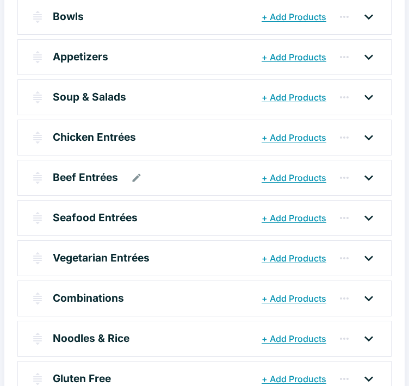
scroll to position [163, 0]
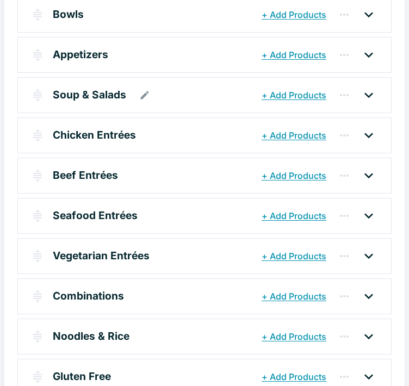
click at [166, 102] on div "Soup & Salads" at bounding box center [156, 95] width 206 height 20
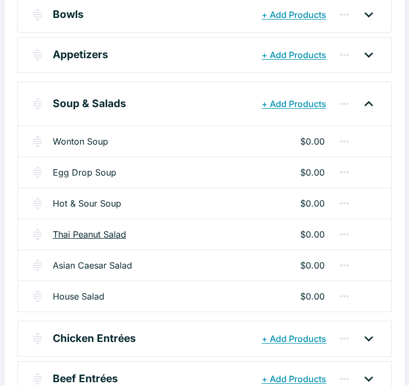
click at [120, 231] on link "Thai Peanut Salad" at bounding box center [89, 234] width 73 height 13
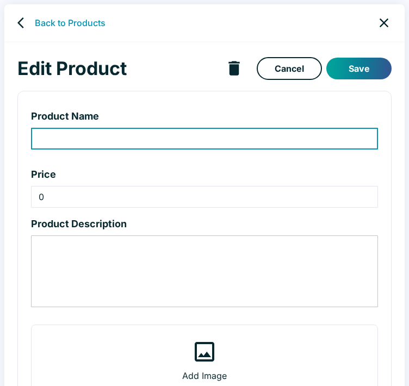
type input "Thai Peanut Salad"
type textarea "Crispy lo mein noodles, Thai peanut dressing, Napa cabbage, cucumber, celery, b…"
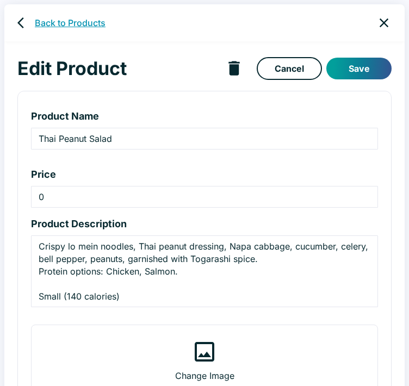
click at [61, 27] on link "Back to Products" at bounding box center [70, 22] width 71 height 13
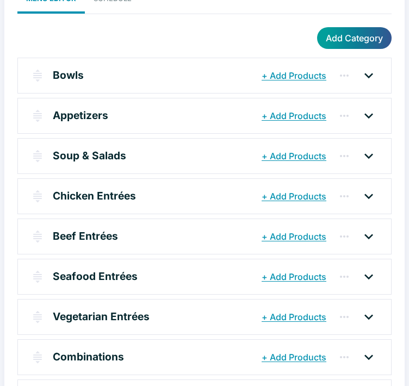
scroll to position [109, 0]
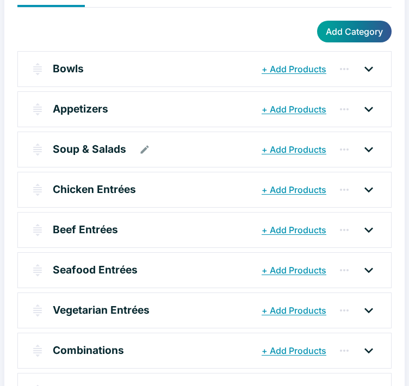
click at [189, 158] on div "Soup & Salads" at bounding box center [156, 150] width 206 height 20
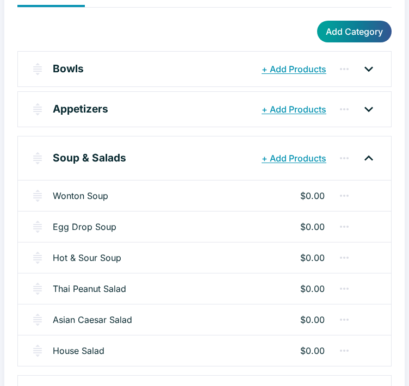
click at [218, 323] on div "Asian Caesar Salad $0.00" at bounding box center [204, 319] width 373 height 31
click at [104, 315] on link "Asian Caesar Salad" at bounding box center [92, 319] width 79 height 13
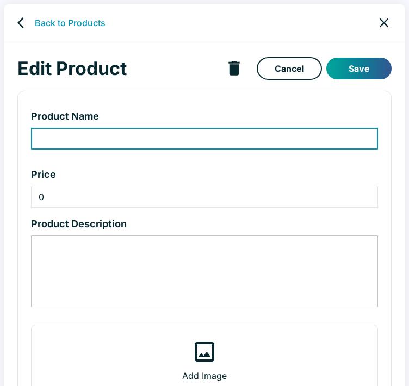
type input "Asian Caesar Salad"
type textarea "Romaine, parmesan, toasted sesame seeds, wonton croutons. Protein options: Chic…"
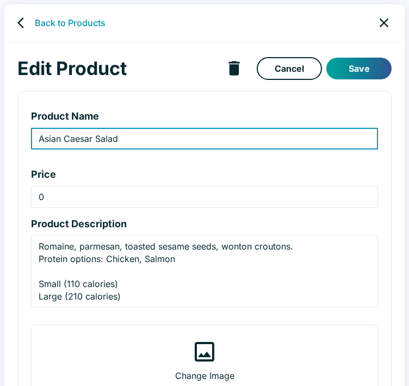
click at [63, 15] on div "Back to Products" at bounding box center [204, 22] width 400 height 37
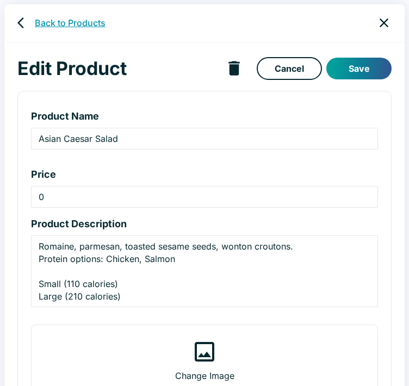
click at [64, 19] on link "Back to Products" at bounding box center [70, 22] width 71 height 13
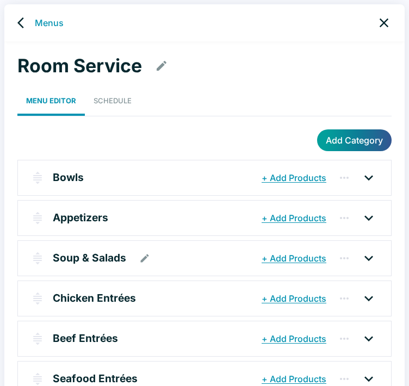
click at [190, 259] on div "Soup & Salads" at bounding box center [156, 259] width 206 height 20
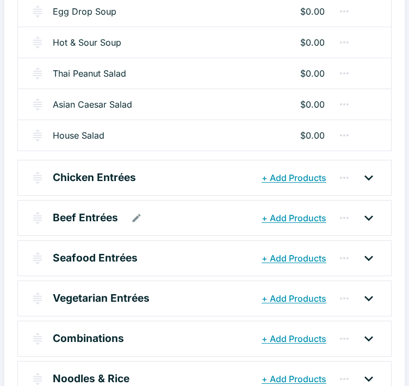
scroll to position [326, 0]
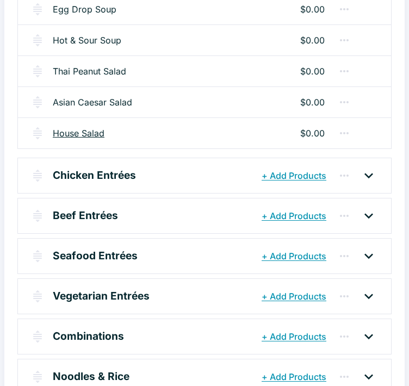
click at [92, 135] on link "House Salad" at bounding box center [79, 133] width 52 height 13
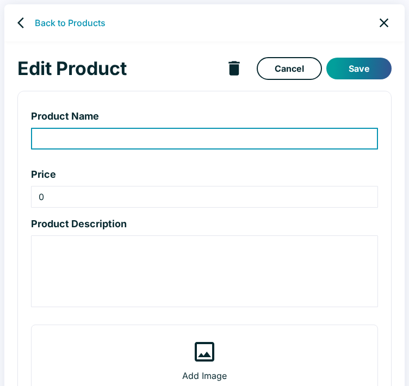
type input "House Salad"
type textarea "[PERSON_NAME], sesame dressing, wonton croutons. Protein options: Chicken, Salm…"
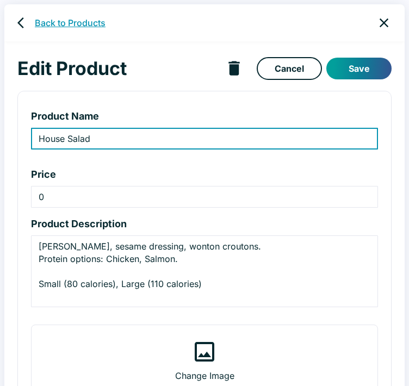
click at [79, 19] on link "Back to Products" at bounding box center [70, 22] width 71 height 13
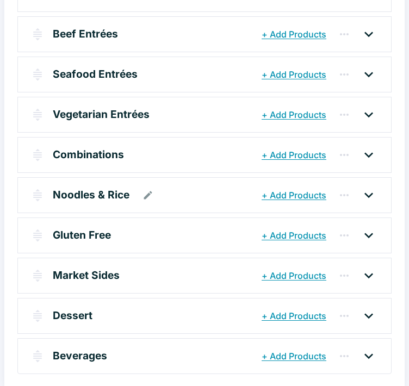
scroll to position [307, 0]
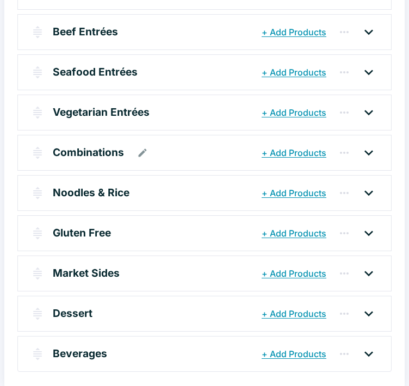
click at [171, 160] on div "Combinations" at bounding box center [156, 153] width 206 height 20
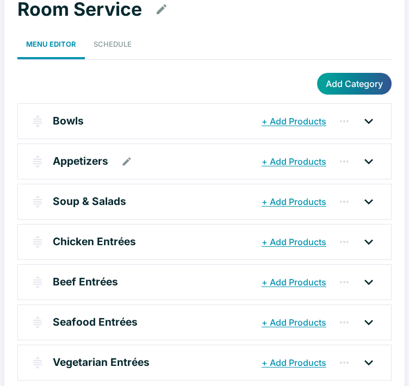
scroll to position [35, 0]
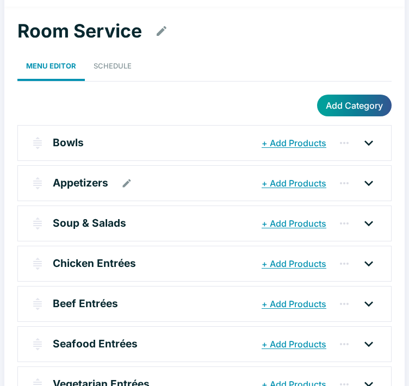
click at [172, 182] on div "Appetizers" at bounding box center [156, 184] width 206 height 20
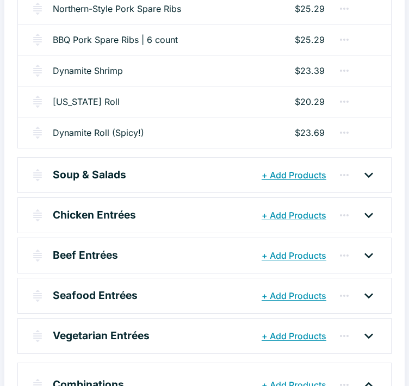
scroll to position [524, 0]
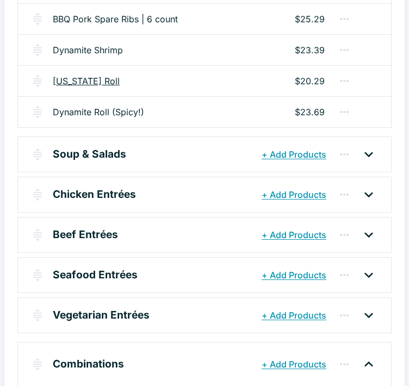
click at [102, 76] on link "[US_STATE] Roll" at bounding box center [86, 81] width 67 height 13
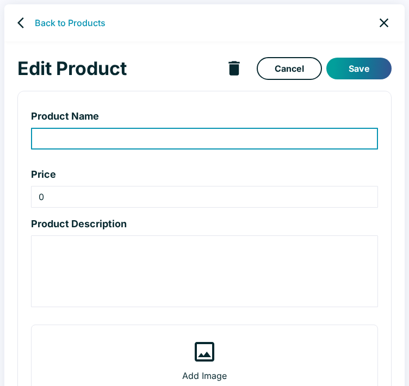
type input "[US_STATE] Roll"
type input "20.29"
type textarea "Kani kama, cucumber, avocado, umami sauce. 50 calories per piece."
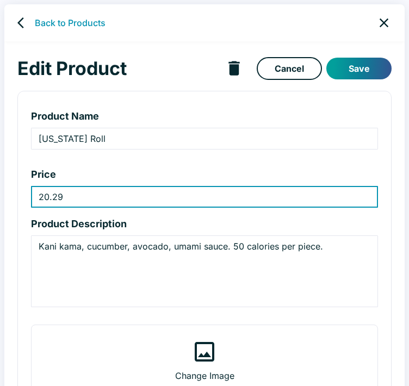
drag, startPoint x: 74, startPoint y: 196, endPoint x: -1, endPoint y: 182, distance: 75.7
click at [0, 182] on html "Back to Products Edit Product Cancel Save Product Name [US_STATE] Roll ​ Price …" at bounding box center [204, 193] width 409 height 386
type input "13.29"
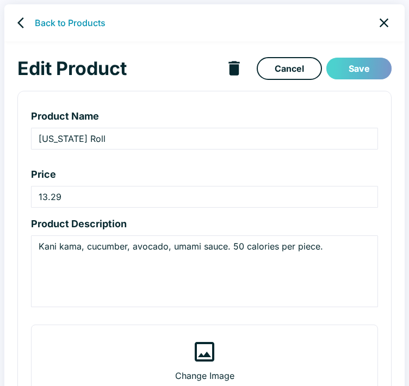
click at [355, 71] on button "Save" at bounding box center [358, 69] width 65 height 22
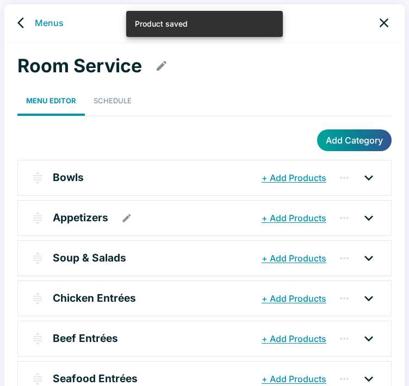
click at [206, 208] on div "Appetizers" at bounding box center [156, 218] width 206 height 20
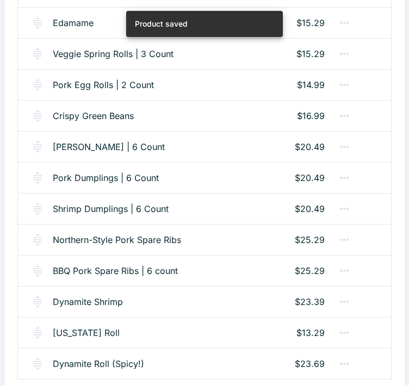
scroll to position [381, 0]
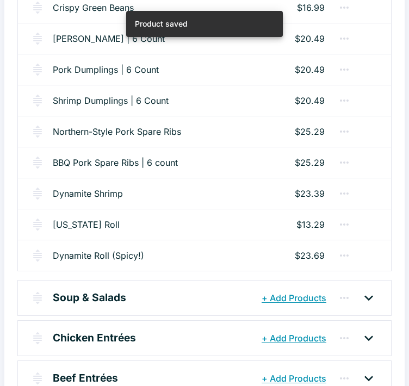
click at [200, 254] on div "Dynamite Roll (Spicy!) $23.69" at bounding box center [204, 255] width 373 height 31
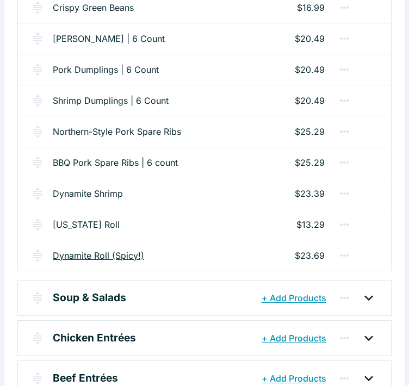
click at [110, 250] on link "Dynamite Roll (Spicy!)" at bounding box center [98, 255] width 91 height 13
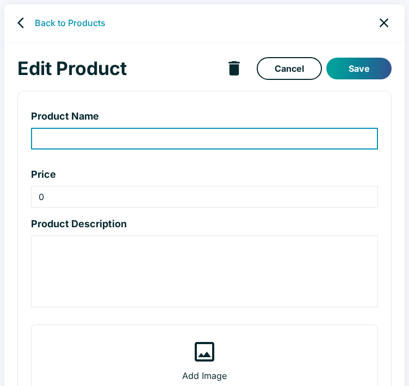
type input "Dynamite Roll (Spicy!)"
type input "23.69"
type textarea "Tempura-battered shrimp, signature [US_STATE] roll, sriracha aioli, umami sauce…"
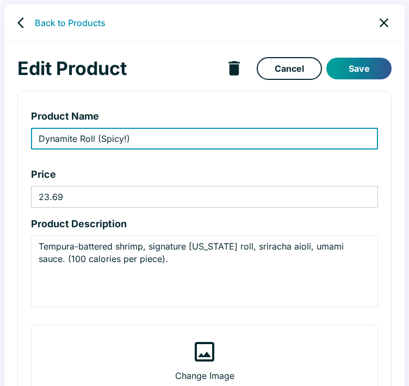
click at [83, 197] on input "23.69" at bounding box center [204, 197] width 347 height 22
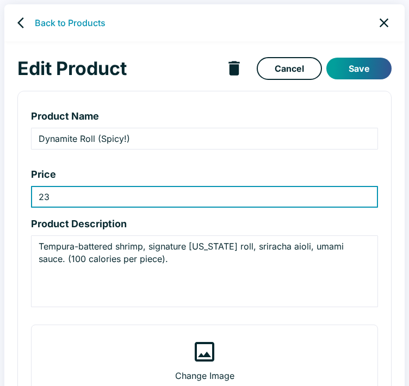
type input "2"
type input "15.59"
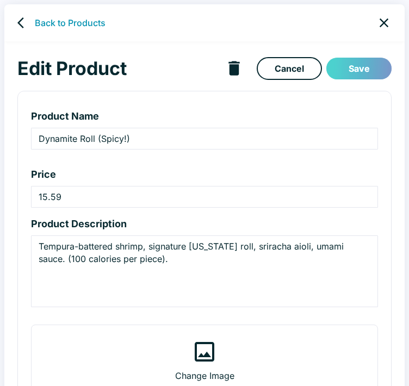
click at [368, 71] on button "Save" at bounding box center [358, 69] width 65 height 22
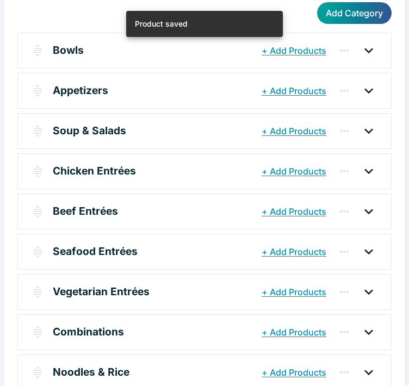
scroll to position [218, 0]
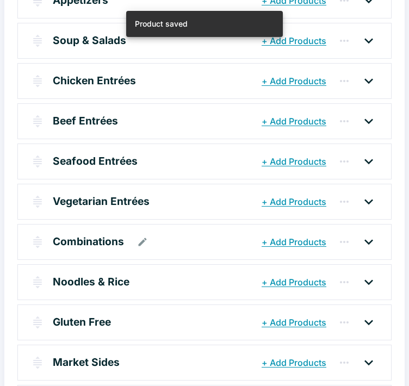
click at [191, 248] on div "Combinations" at bounding box center [156, 242] width 206 height 20
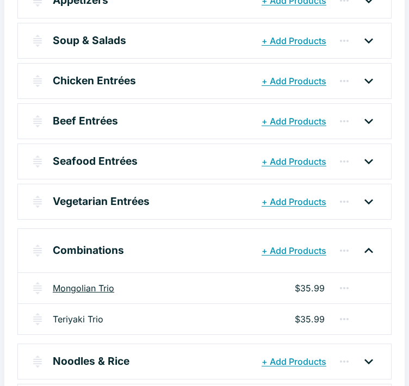
click at [85, 282] on link "Mongolian Trio" at bounding box center [83, 288] width 61 height 13
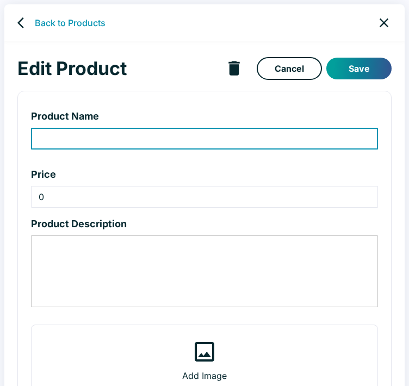
type input "Mongolian Trio"
type input "35.99"
type textarea "Chicken, beef, and shrimp wok-tossed in our signature Mongolian sauce with broc…"
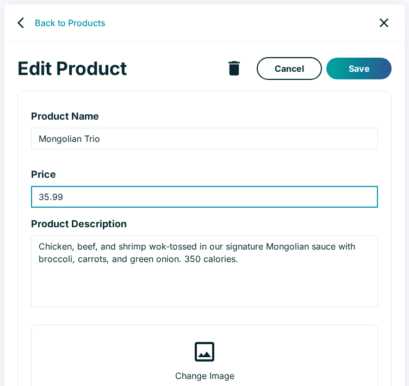
click at [65, 195] on input "35.99" at bounding box center [204, 197] width 347 height 22
type input "37.39"
click at [377, 76] on button "Save" at bounding box center [358, 69] width 65 height 22
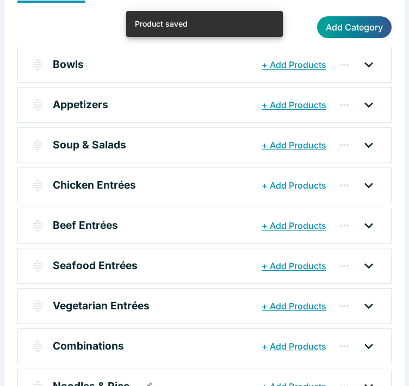
scroll to position [218, 0]
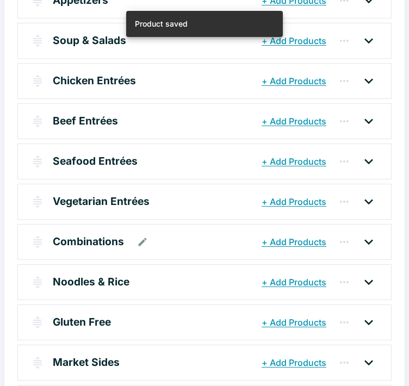
click at [189, 246] on div "Combinations" at bounding box center [156, 242] width 206 height 20
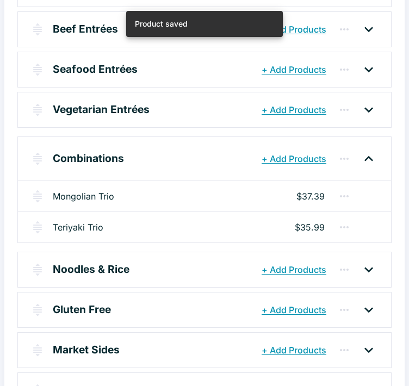
scroll to position [326, 0]
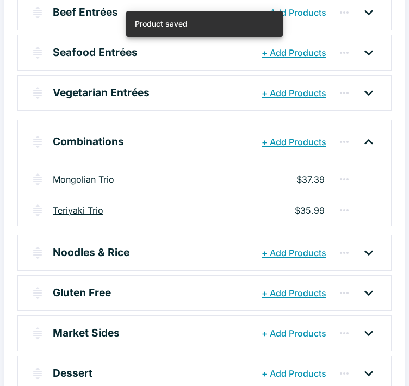
click at [100, 206] on link "Teriyaki Trio" at bounding box center [78, 210] width 51 height 13
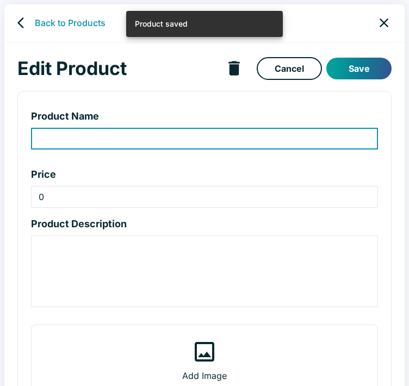
type input "Teriyaki Trio"
type input "35.99"
type textarea "Chicken, beef, and shrimp wok-tossed in our teriyaki sauce, fresh pineapple, br…"
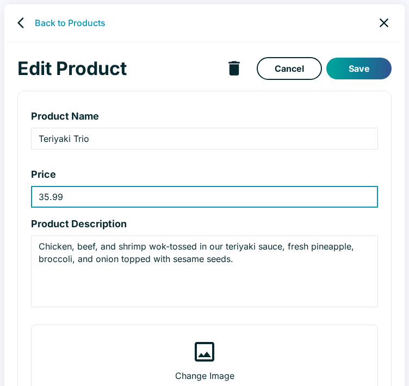
click at [56, 195] on input "35.99" at bounding box center [204, 197] width 347 height 22
type input "37.39"
click at [356, 73] on button "Save" at bounding box center [358, 69] width 65 height 22
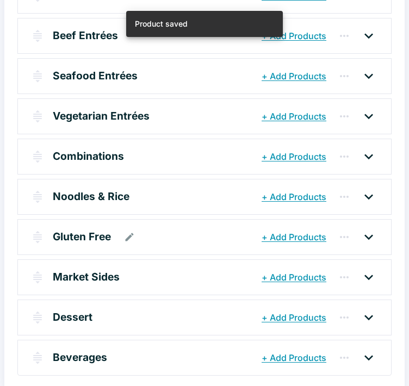
scroll to position [307, 0]
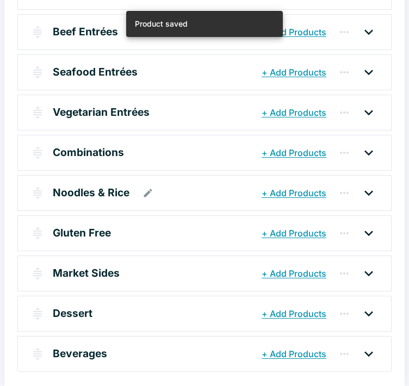
click at [174, 190] on div "Noodles & Rice" at bounding box center [156, 193] width 206 height 20
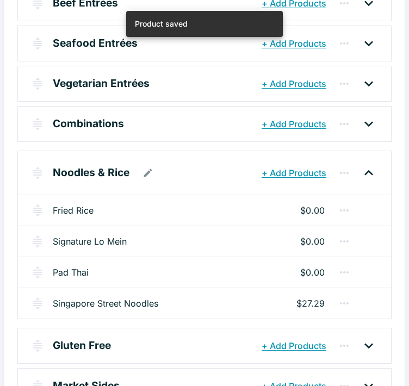
scroll to position [361, 0]
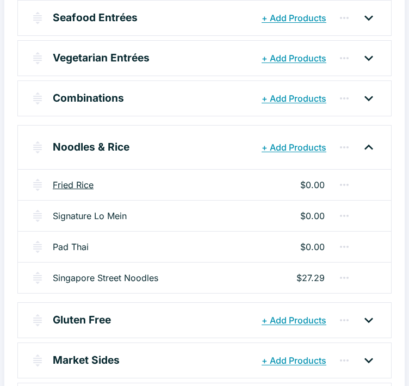
click at [86, 183] on link "Fried Rice" at bounding box center [73, 184] width 41 height 13
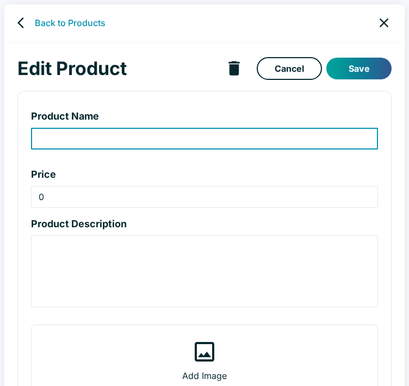
type input "Fried Rice"
type textarea "Wok-tossed with egg, carrots, bean sprouts, green onion. 450 calories. Protein …"
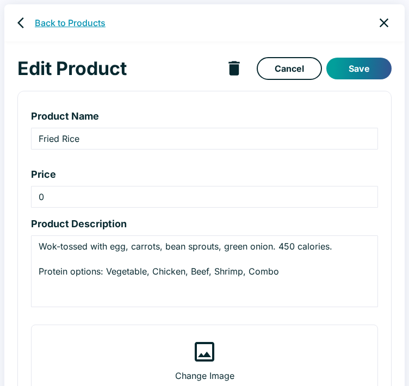
click at [67, 23] on link "Back to Products" at bounding box center [70, 22] width 71 height 13
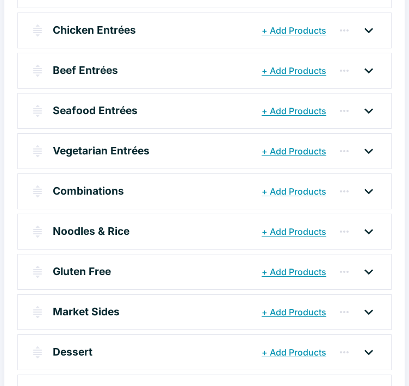
scroll to position [307, 0]
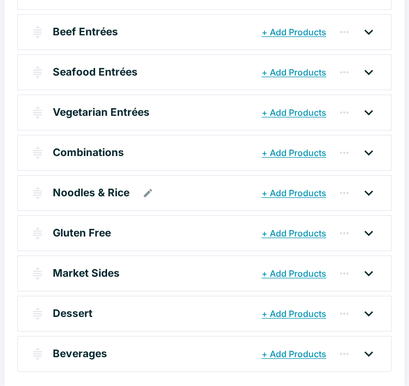
click at [174, 183] on div "Noodles & Rice" at bounding box center [156, 193] width 206 height 20
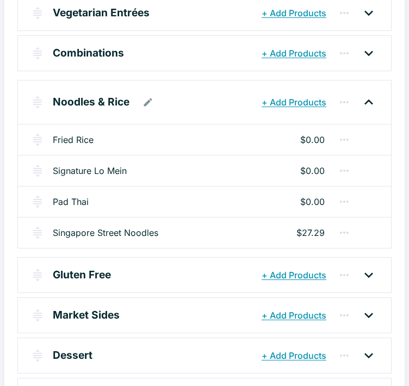
scroll to position [416, 0]
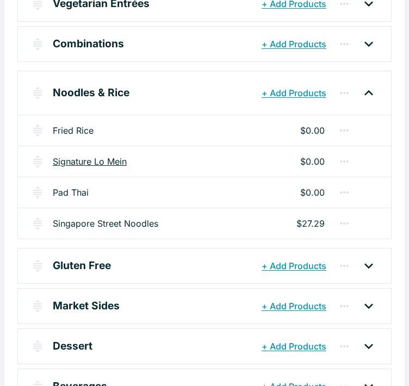
drag, startPoint x: 114, startPoint y: 156, endPoint x: 120, endPoint y: 155, distance: 6.1
click at [115, 155] on link "Signature Lo Mein" at bounding box center [90, 161] width 74 height 13
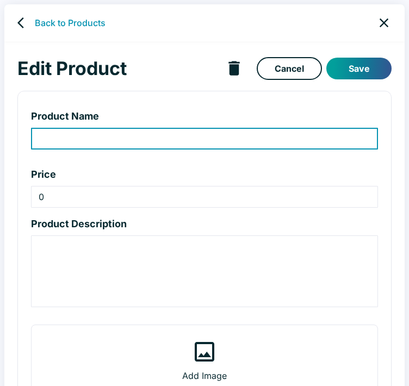
type input "Signature Lo Mein"
type textarea "Wok-tossed noodles, mushrooms, Asian vegetables, savory soy sauce. 360 calories."
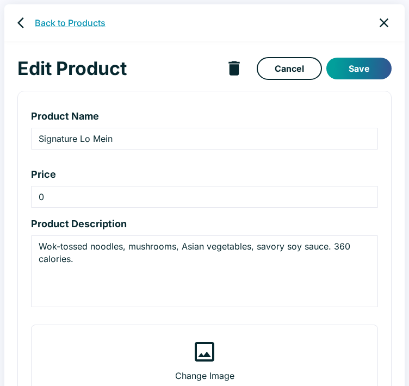
click at [47, 19] on link "Back to Products" at bounding box center [70, 22] width 71 height 13
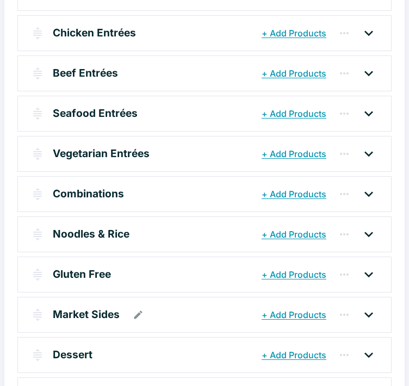
scroll to position [272, 0]
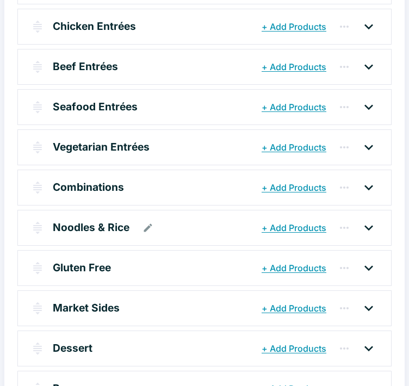
click at [161, 218] on div "Noodles & Rice" at bounding box center [156, 228] width 206 height 20
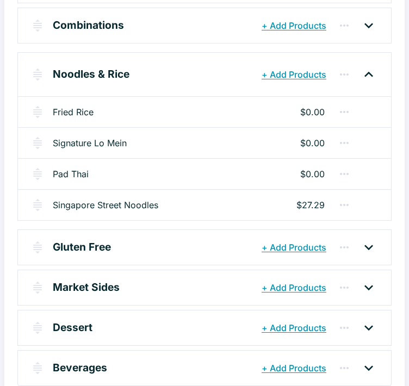
scroll to position [435, 0]
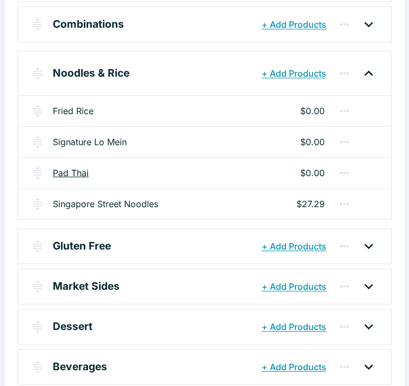
click at [82, 167] on link "Pad Thai" at bounding box center [71, 172] width 36 height 13
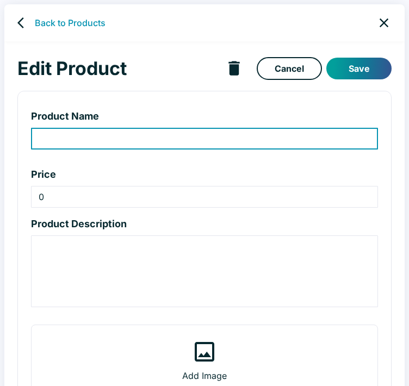
type input "Pad Thai"
type textarea "A classic approach to Rice Noodles Wok-tossed with Egg, Tofu, Green Onion, Pean…"
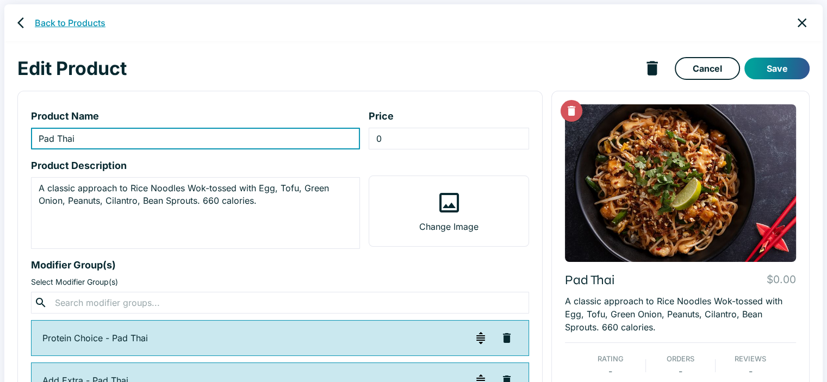
click at [83, 18] on link "Back to Products" at bounding box center [70, 22] width 71 height 13
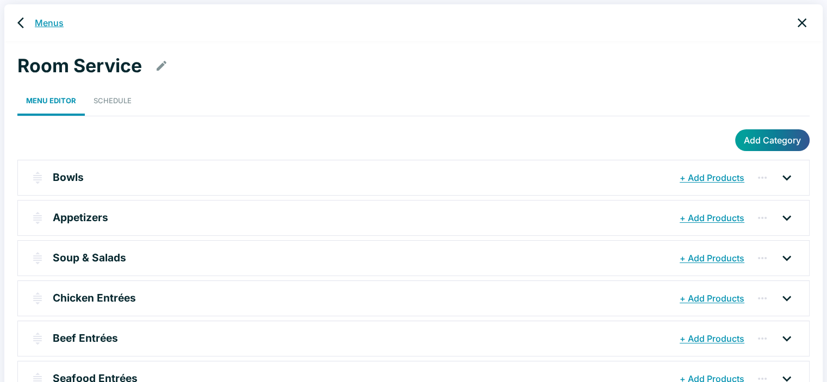
click at [50, 17] on link "Menus" at bounding box center [49, 22] width 29 height 13
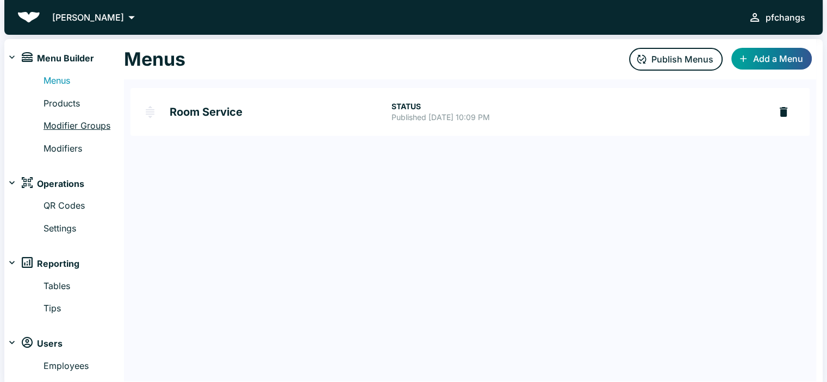
click at [64, 126] on link "Modifier Groups" at bounding box center [84, 126] width 81 height 14
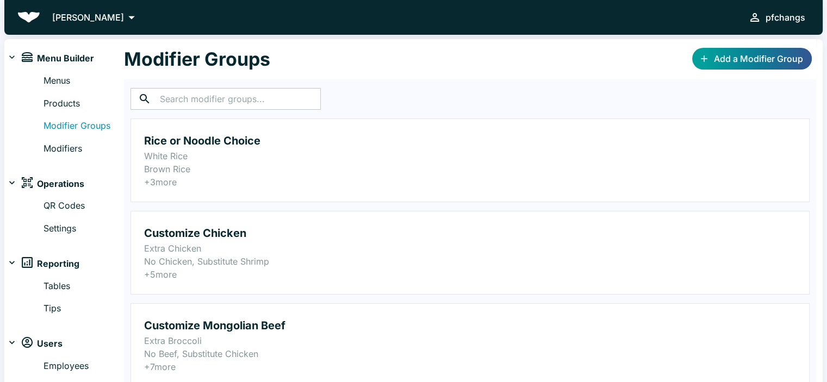
click at [229, 92] on input "text" at bounding box center [240, 99] width 161 height 22
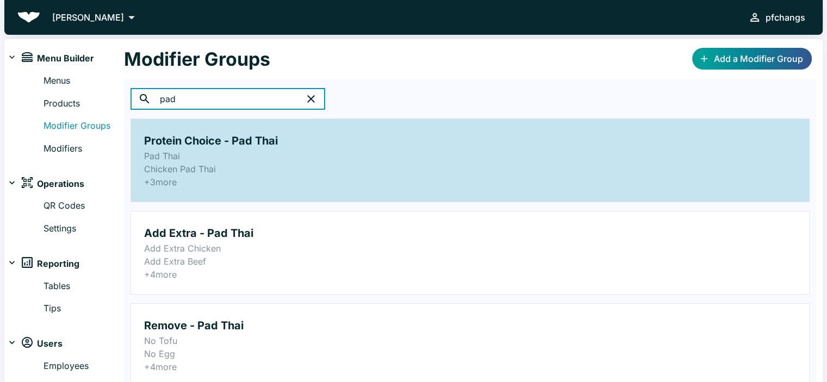
type input "pad"
click at [237, 141] on h2 "Protein Choice - Pad Thai" at bounding box center [470, 140] width 652 height 17
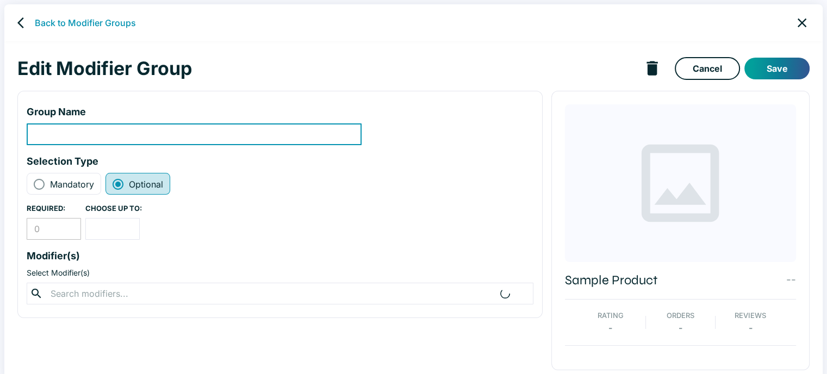
type input "Protein Choice - Pad Thai"
radio input "true"
radio input "false"
type input "1"
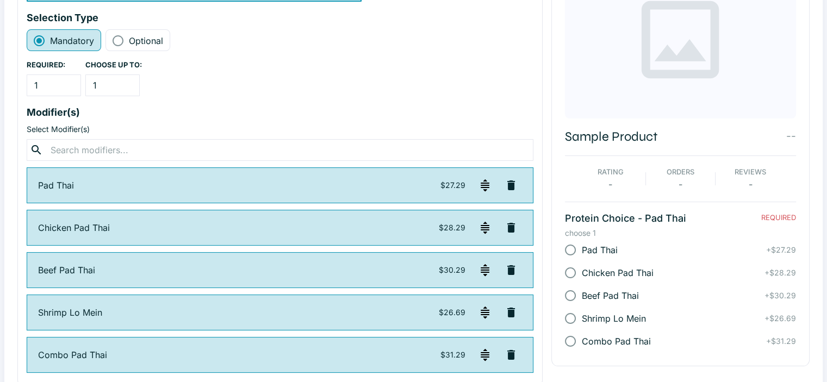
scroll to position [159, 0]
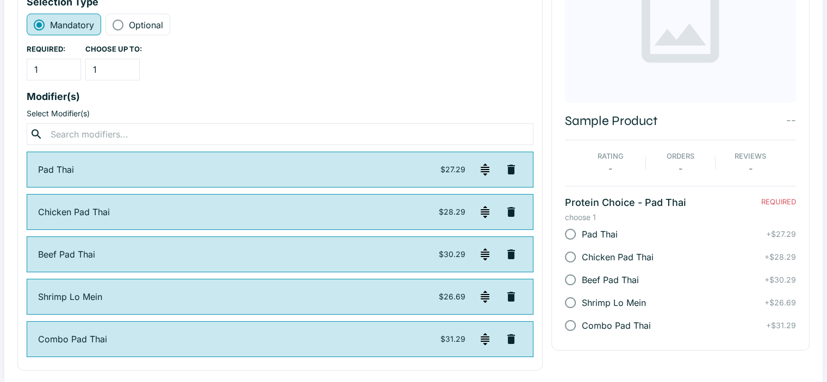
click at [87, 297] on p "Shrimp Lo Mein" at bounding box center [238, 296] width 401 height 13
click at [408, 298] on img "button" at bounding box center [485, 296] width 13 height 13
click at [61, 304] on div "Shrimp Lo Mein $26.69" at bounding box center [280, 297] width 507 height 36
click at [408, 295] on img "button" at bounding box center [485, 296] width 13 height 13
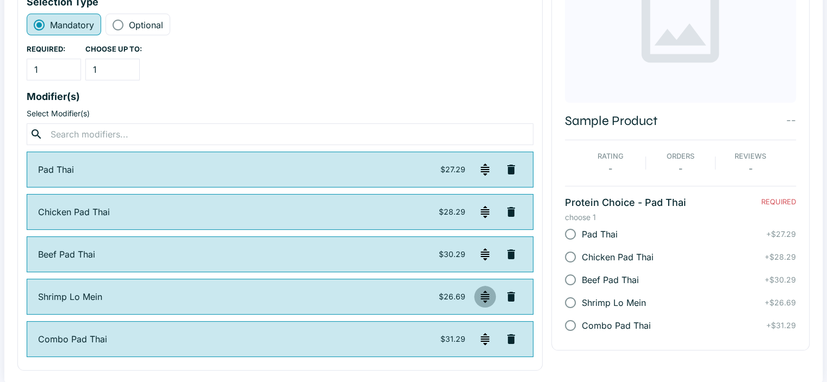
click at [408, 294] on img "button" at bounding box center [485, 296] width 13 height 13
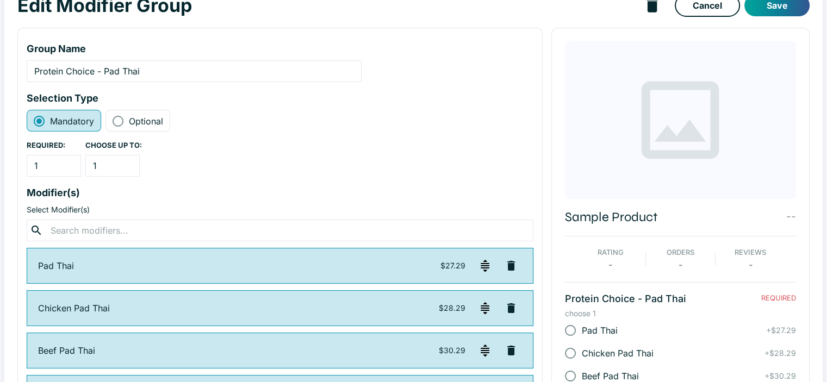
scroll to position [0, 0]
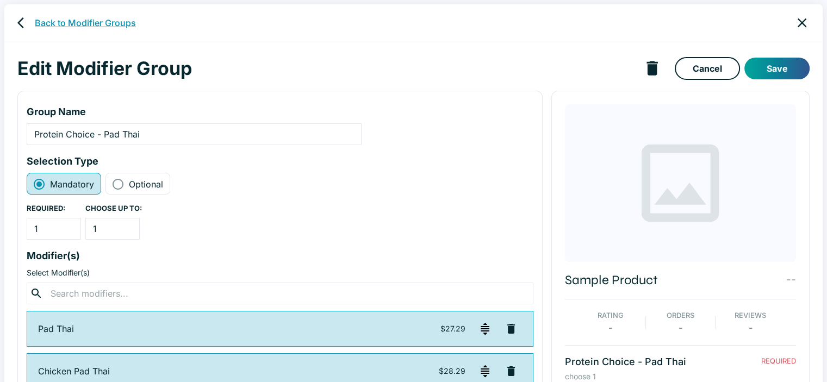
click at [53, 20] on link "Back to Modifier Groups" at bounding box center [85, 22] width 101 height 13
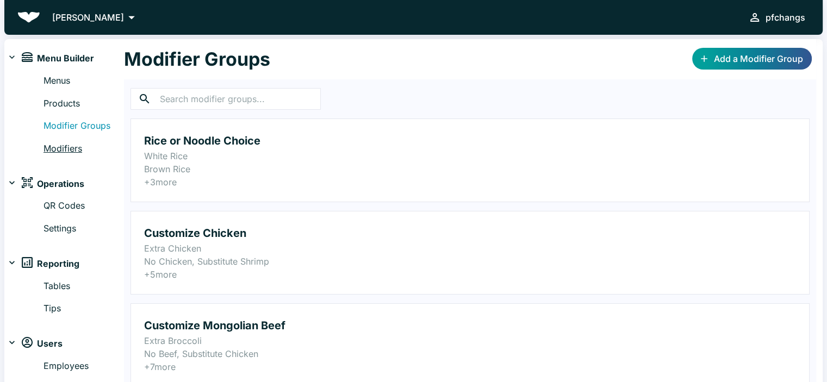
click at [69, 150] on link "Modifiers" at bounding box center [84, 149] width 81 height 14
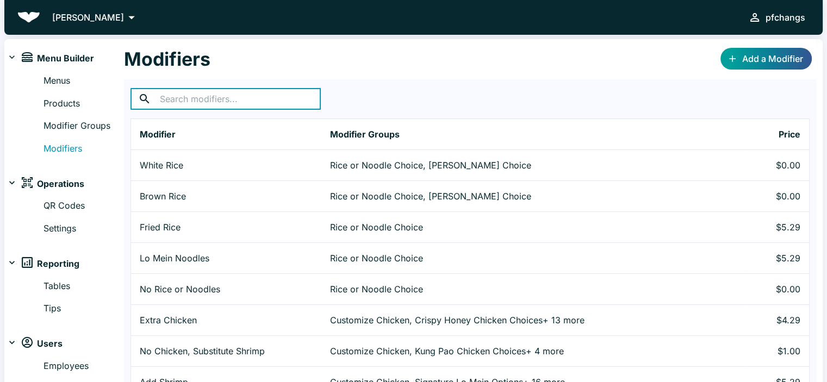
click at [183, 97] on input "text" at bounding box center [240, 99] width 161 height 22
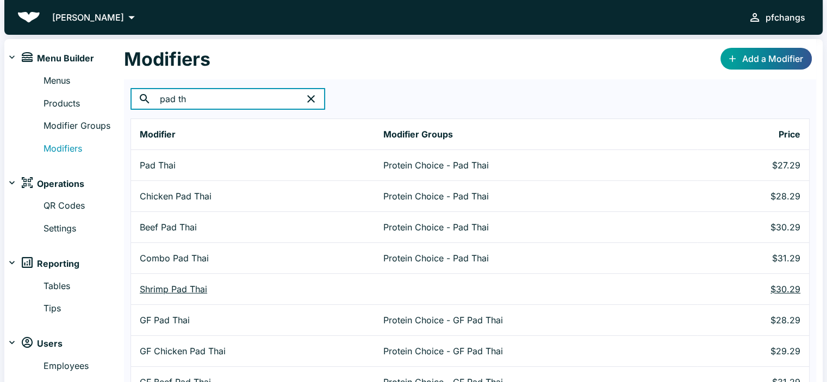
type input "pad th"
click at [201, 289] on p "Shrimp Pad Thai" at bounding box center [253, 289] width 226 height 13
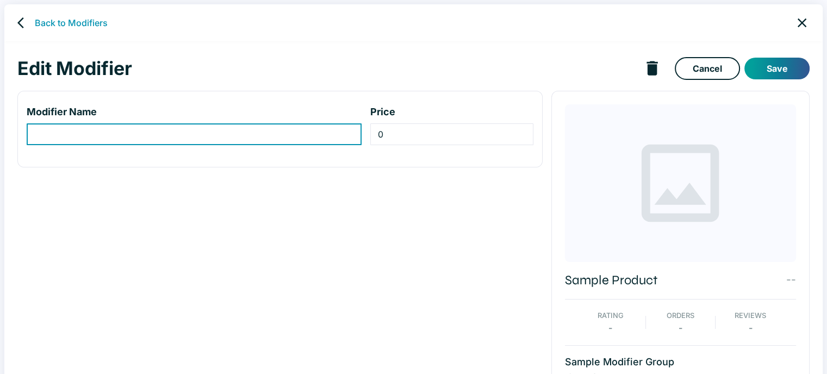
type input "Shrimp Pad Thai"
type input "30.29"
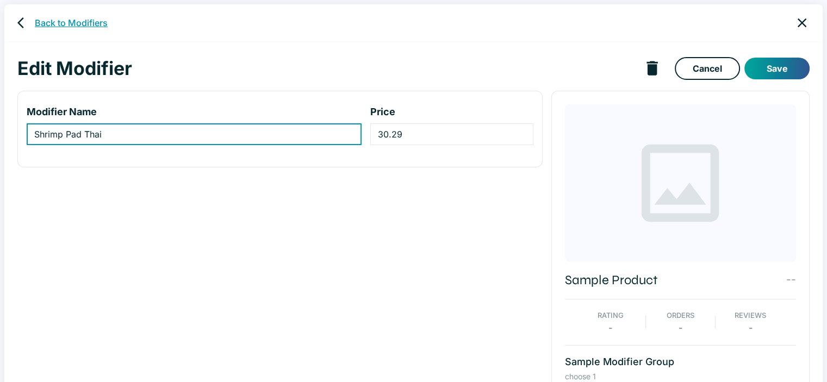
click at [71, 19] on link "Back to Modifiers" at bounding box center [71, 22] width 73 height 13
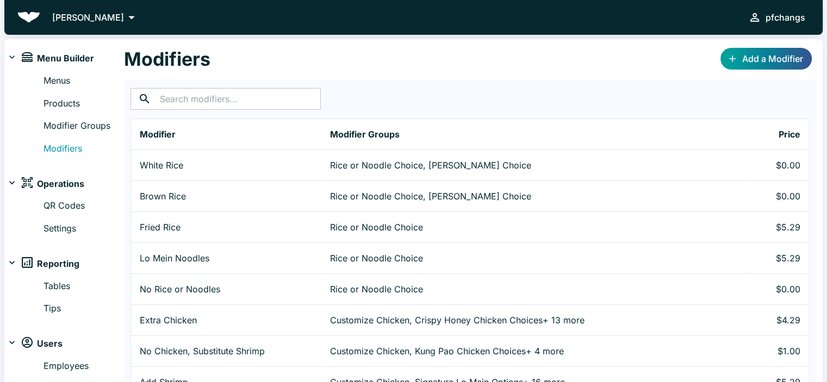
click at [165, 102] on input "text" at bounding box center [240, 99] width 161 height 22
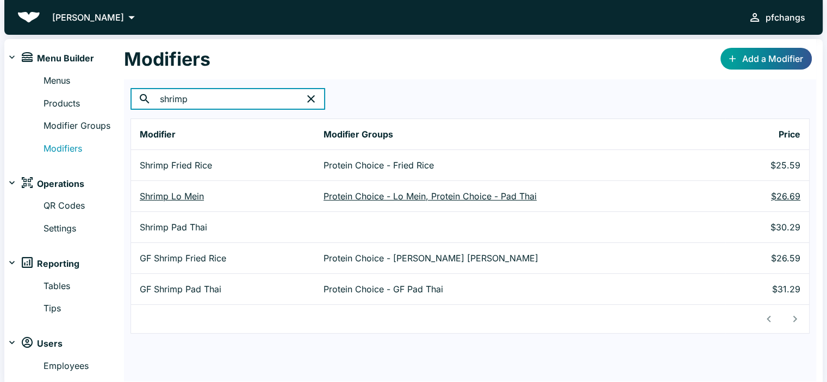
type input "shrimp"
click at [371, 197] on p "Protein Choice - Lo Mein, Protein Choice - Pad Thai" at bounding box center [520, 196] width 393 height 13
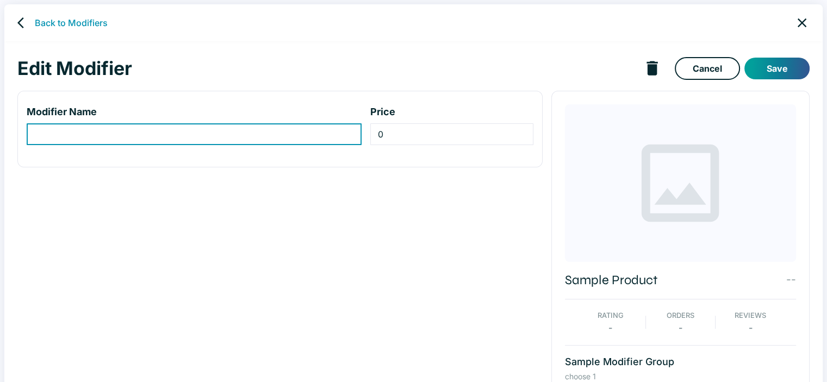
type input "Shrimp Lo Mein"
type input "26.69"
click at [82, 23] on link "Back to Modifiers" at bounding box center [71, 22] width 73 height 13
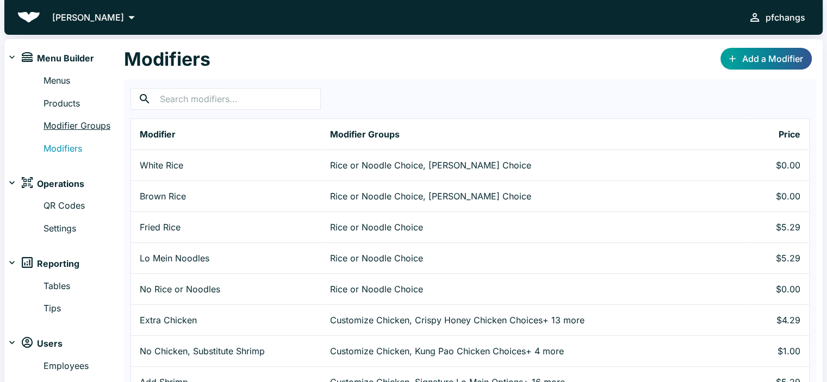
click at [77, 127] on link "Modifier Groups" at bounding box center [84, 126] width 81 height 14
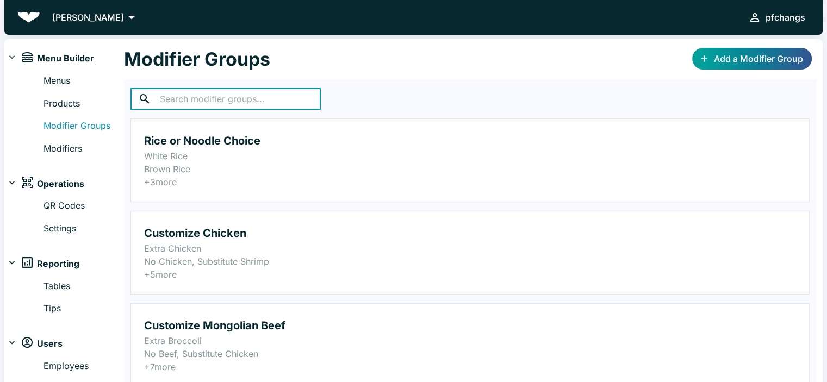
click at [178, 100] on input "text" at bounding box center [240, 99] width 161 height 22
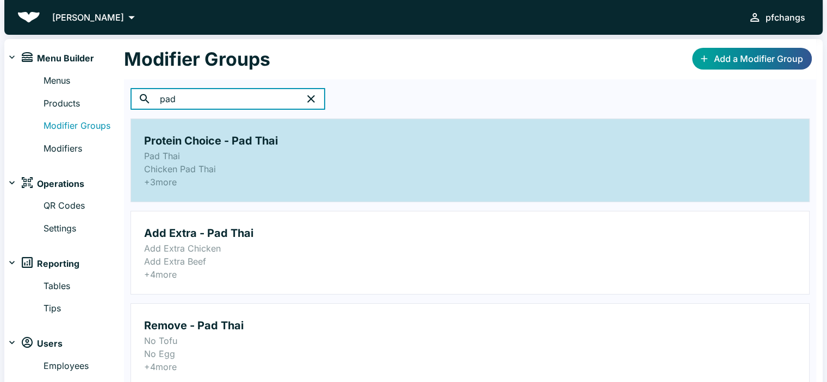
type input "pad"
click at [252, 171] on p "Chicken Pad Thai" at bounding box center [470, 169] width 652 height 13
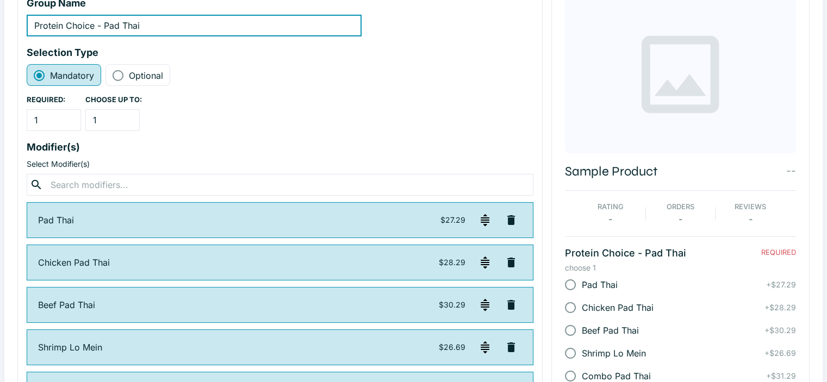
scroll to position [159, 0]
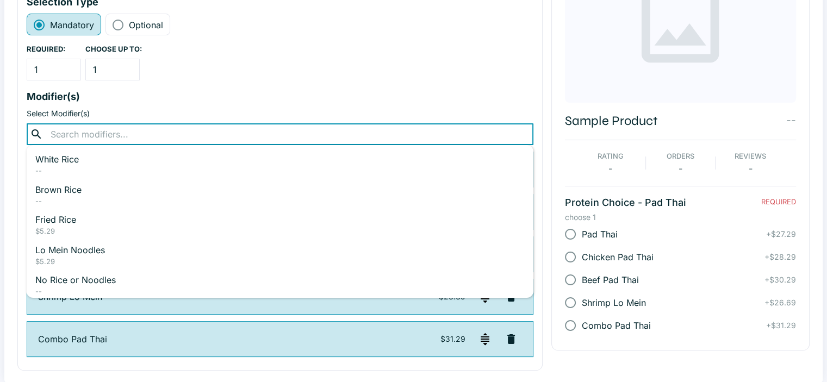
click at [177, 134] on input "text" at bounding box center [279, 134] width 465 height 15
type input "shrimp pa"
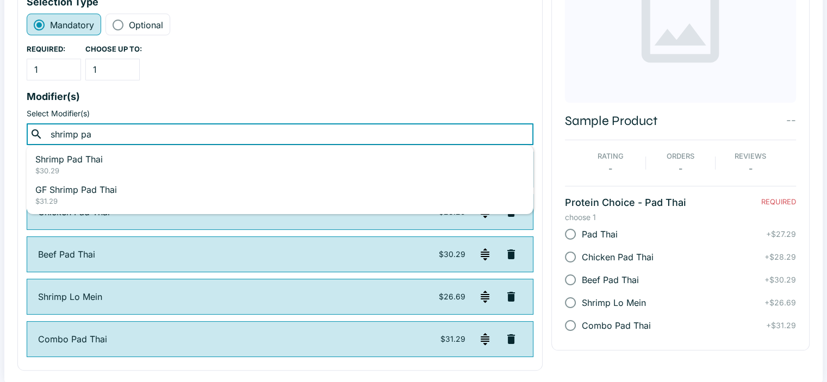
click at [111, 166] on p "$30.29" at bounding box center [280, 171] width 490 height 11
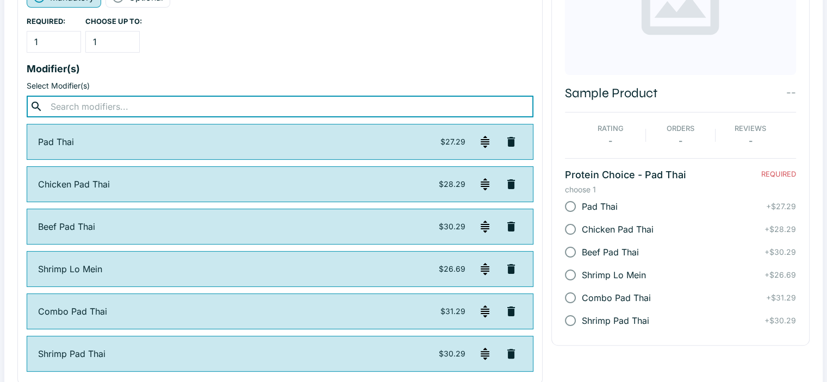
scroll to position [202, 0]
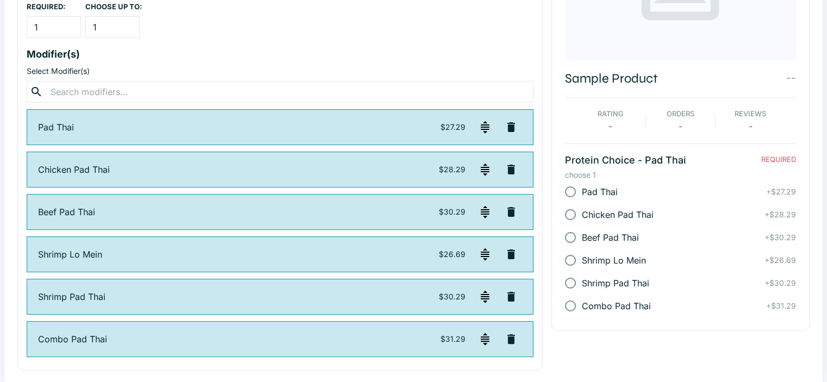
click at [408, 257] on icon "button" at bounding box center [511, 254] width 13 height 13
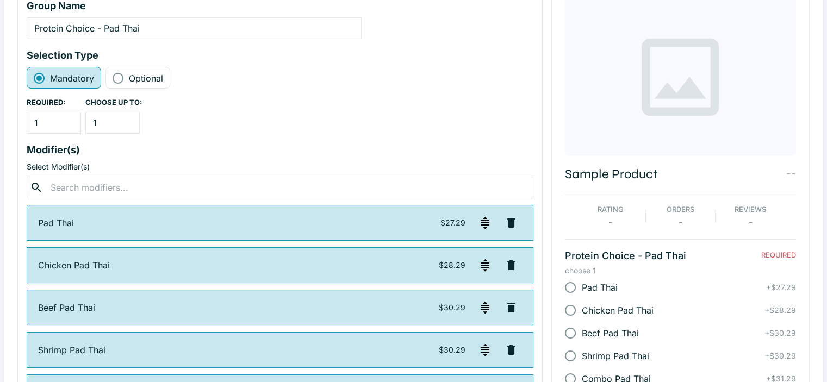
scroll to position [0, 0]
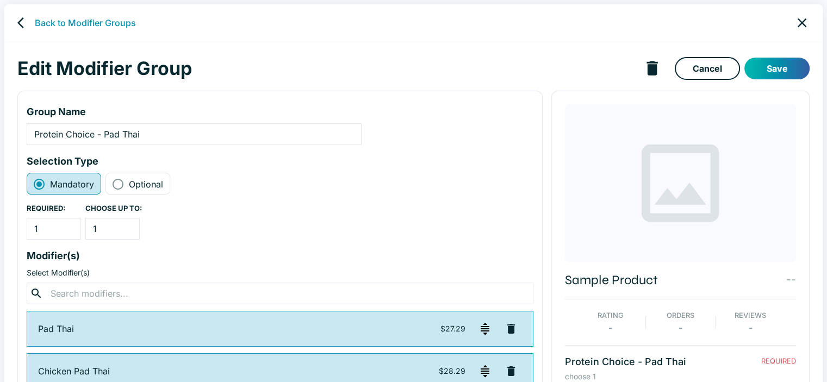
click at [408, 68] on button "Save" at bounding box center [777, 69] width 65 height 22
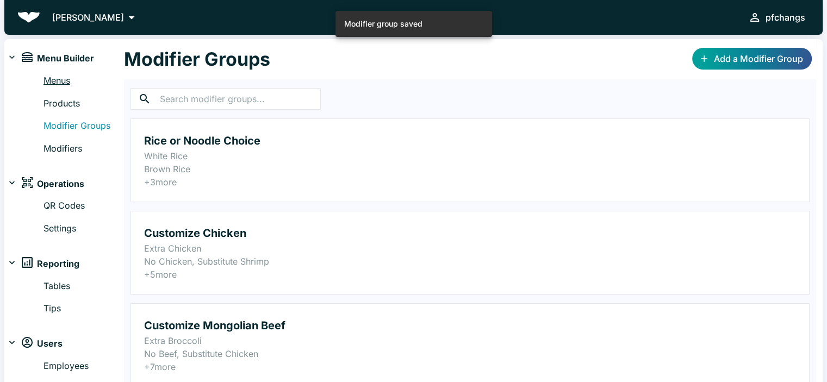
click at [59, 86] on link "Menus" at bounding box center [84, 81] width 81 height 14
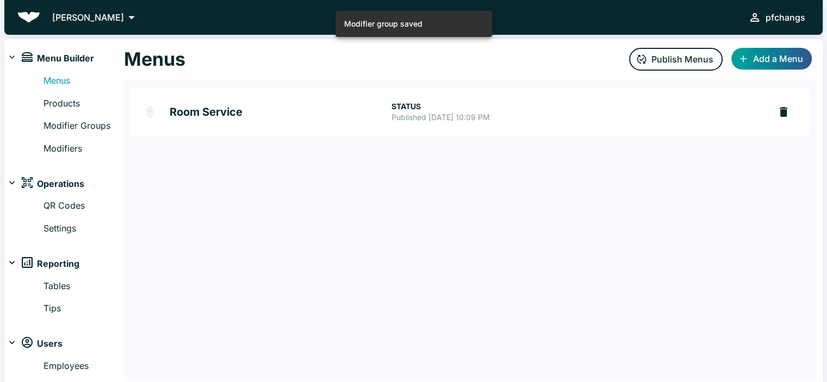
click at [269, 108] on h2 "Room Service" at bounding box center [281, 112] width 222 height 11
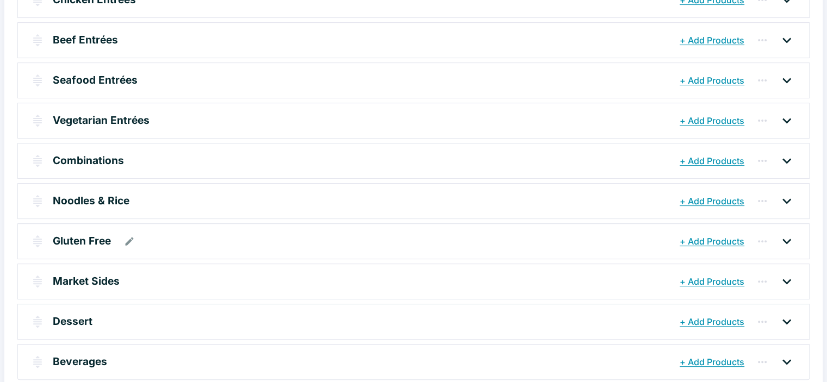
scroll to position [311, 0]
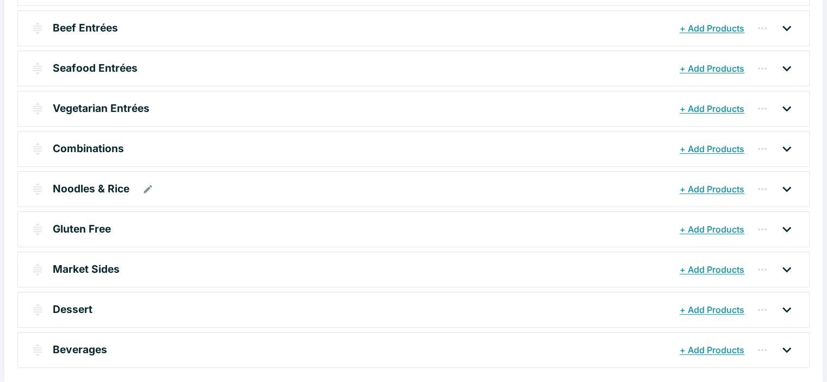
click at [194, 184] on div "Noodles & Rice" at bounding box center [365, 189] width 624 height 20
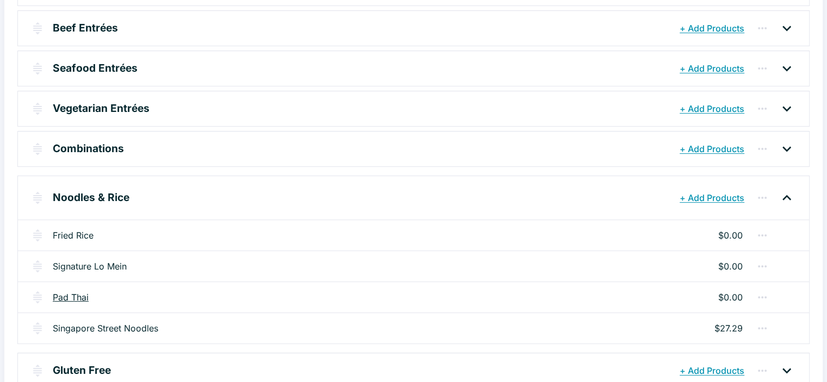
click at [78, 294] on link "Pad Thai" at bounding box center [71, 297] width 36 height 13
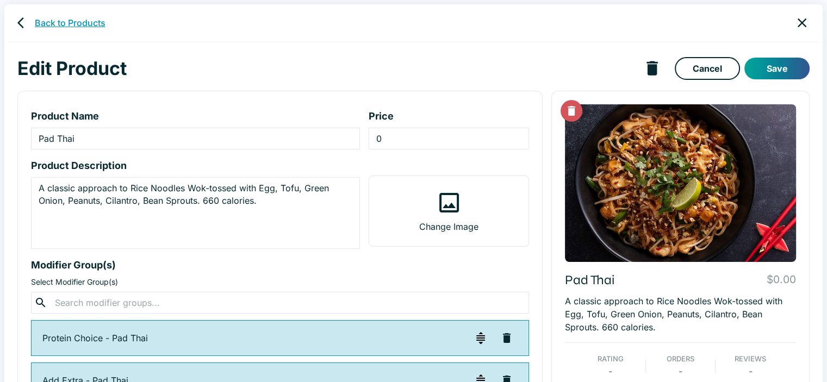
click at [92, 21] on link "Back to Products" at bounding box center [70, 22] width 71 height 13
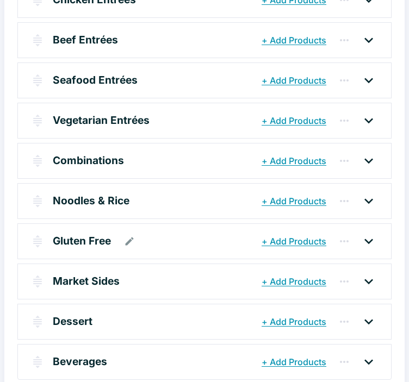
scroll to position [311, 0]
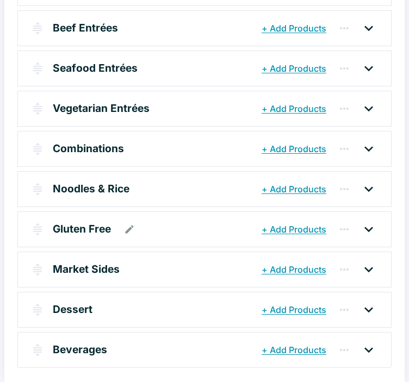
click at [195, 226] on div "Gluten Free" at bounding box center [156, 230] width 206 height 20
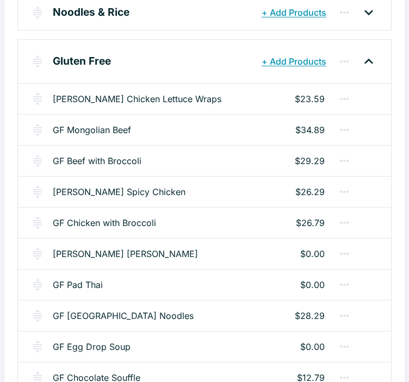
scroll to position [528, 0]
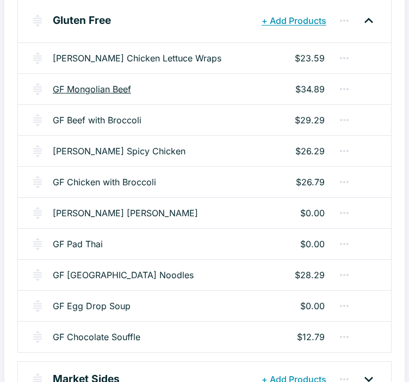
click at [122, 86] on link "GF Mongolian Beef" at bounding box center [92, 89] width 78 height 13
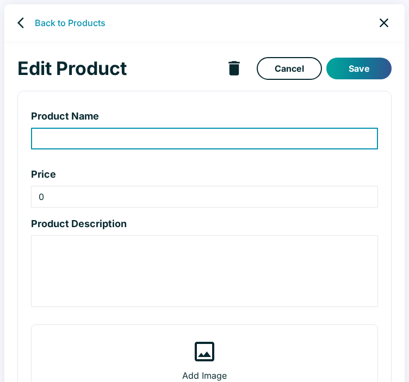
type input "GF Mongolian Beef"
type input "34.89"
type textarea "Sweet soy glaze, flank steak, garlic, snipped green onion. 370 calories."
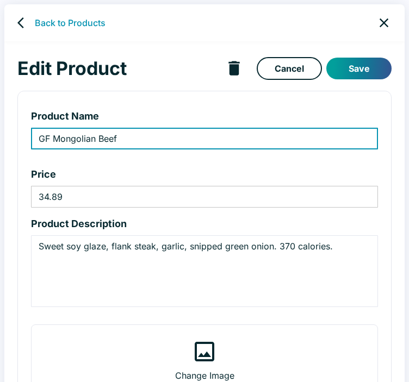
click at [71, 193] on input "34.89" at bounding box center [204, 197] width 347 height 22
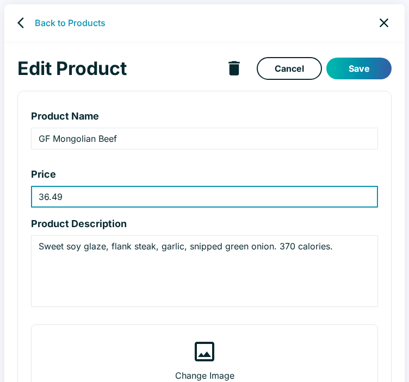
type input "36.49"
click at [366, 64] on button "Save" at bounding box center [358, 69] width 65 height 22
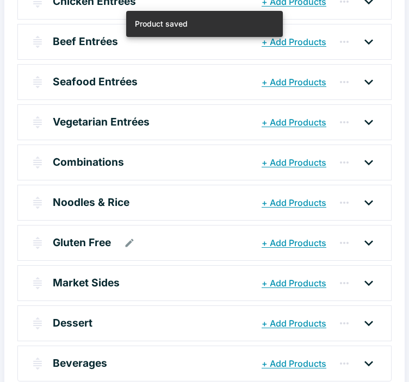
scroll to position [311, 0]
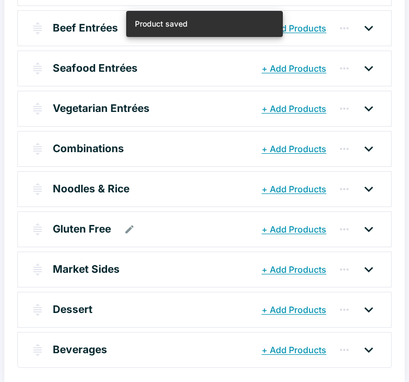
click at [186, 220] on div "Gluten Free" at bounding box center [156, 230] width 206 height 20
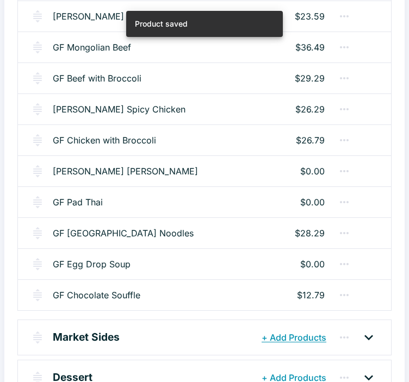
scroll to position [583, 0]
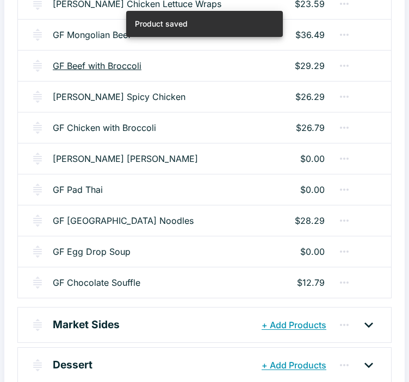
click at [119, 60] on link "GF Beef with Broccoli" at bounding box center [97, 65] width 89 height 13
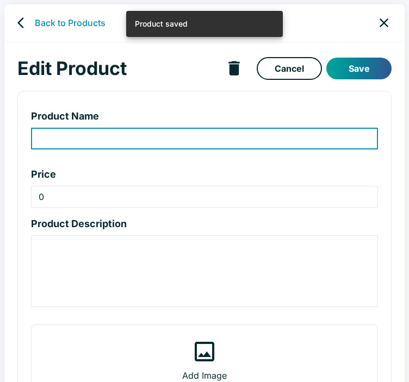
type input "GF Beef with Broccoli"
type input "29.29"
type textarea "Flank steak, ginger-garlic aromatics, green onion, steamed broccoli. 340 calori…"
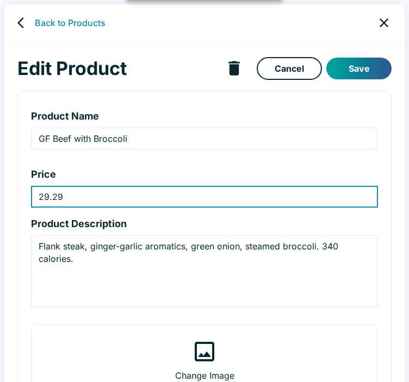
drag, startPoint x: 75, startPoint y: 198, endPoint x: 35, endPoint y: 191, distance: 40.3
click at [35, 191] on input "29.29" at bounding box center [204, 197] width 347 height 22
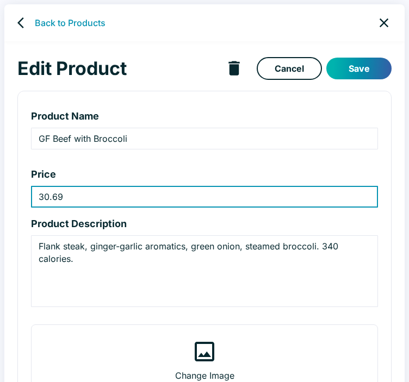
type input "30.69"
click at [360, 76] on button "Save" at bounding box center [358, 69] width 65 height 22
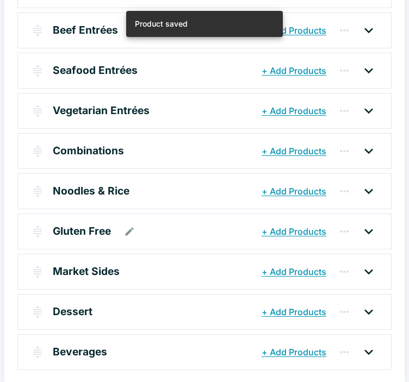
scroll to position [311, 0]
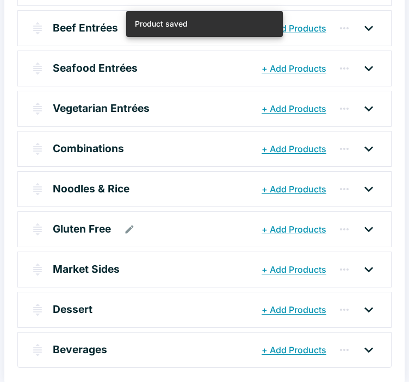
click at [184, 234] on div "Gluten Free" at bounding box center [156, 230] width 206 height 20
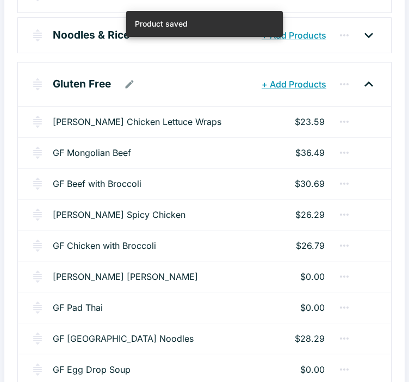
scroll to position [474, 0]
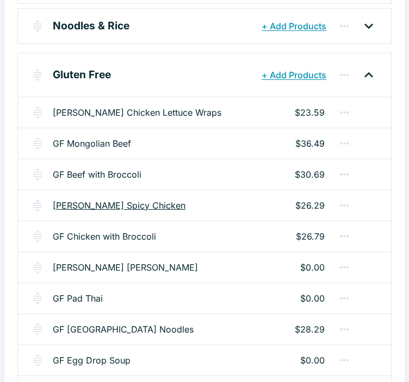
click at [91, 201] on link "[PERSON_NAME] Spicy Chicken" at bounding box center [119, 205] width 133 height 13
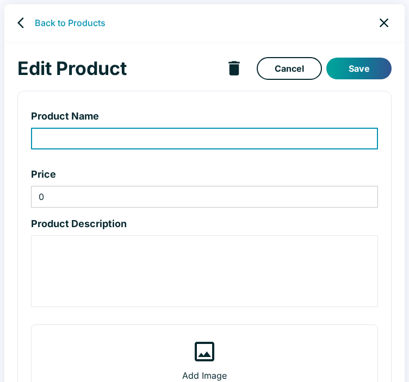
type input "[PERSON_NAME] Spicy Chicken"
type input "26.29"
type textarea "Signature sweet-spicy chili sauce, green onion."
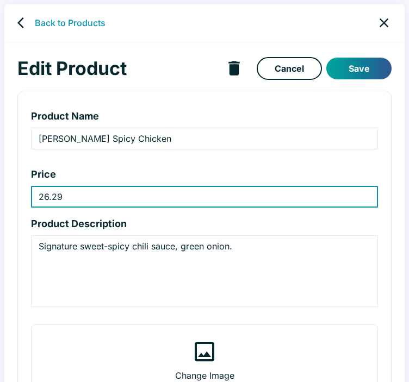
drag, startPoint x: 68, startPoint y: 195, endPoint x: 45, endPoint y: 199, distance: 23.2
click at [45, 199] on input "26.29" at bounding box center [204, 197] width 347 height 22
type input "27.79"
click at [374, 65] on button "Save" at bounding box center [358, 69] width 65 height 22
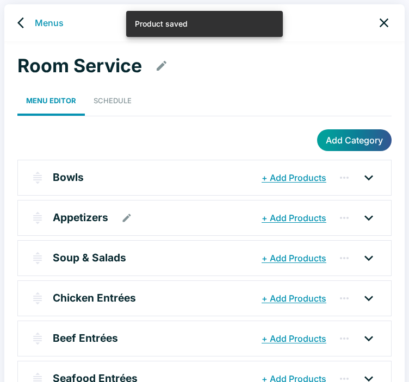
scroll to position [311, 0]
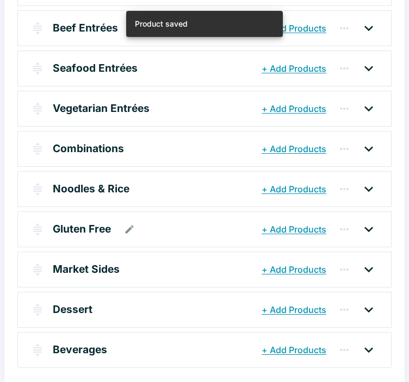
click at [159, 231] on div "Gluten Free" at bounding box center [156, 230] width 206 height 20
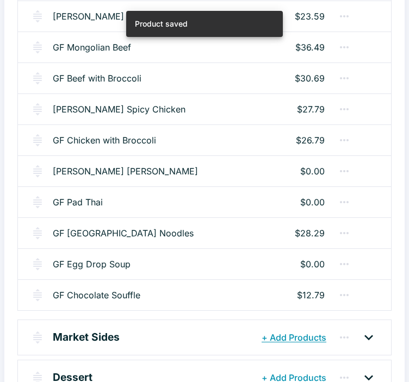
scroll to position [583, 0]
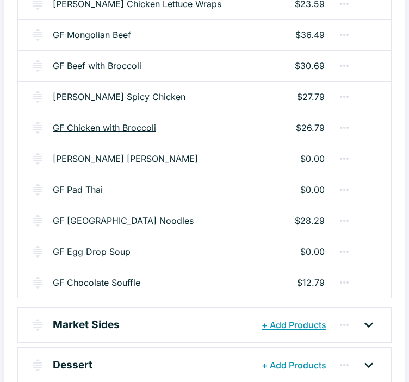
click at [147, 121] on link "GF Chicken with Broccoli" at bounding box center [104, 127] width 103 height 13
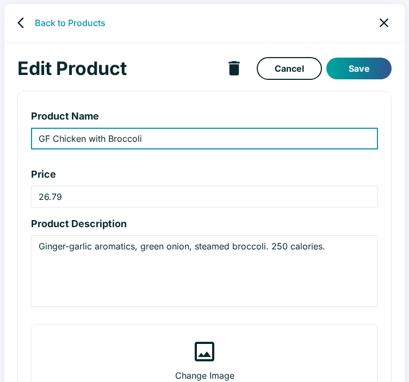
type input "GF Chicken with Broccoli"
type input "26.79"
type textarea "Ginger-garlic aromatics, green onion, steamed broccoli. 250 calories."
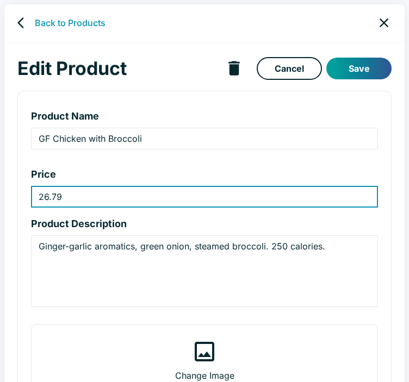
click at [46, 196] on input "26.79" at bounding box center [204, 197] width 347 height 22
type input "27.79"
click at [350, 67] on button "Save" at bounding box center [358, 69] width 65 height 22
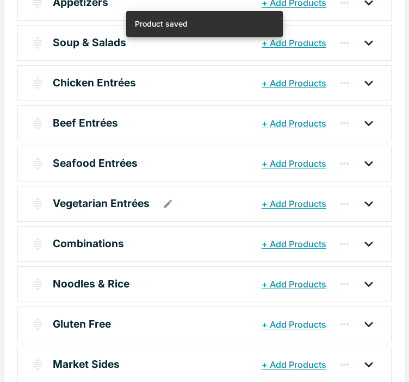
scroll to position [218, 0]
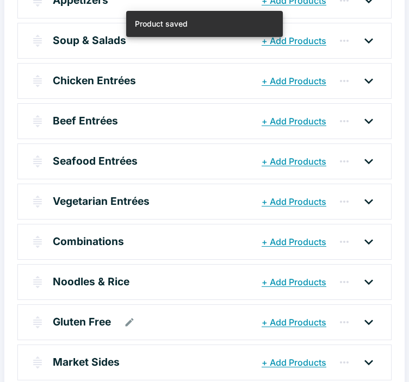
click at [176, 314] on div "Gluten Free" at bounding box center [156, 323] width 206 height 20
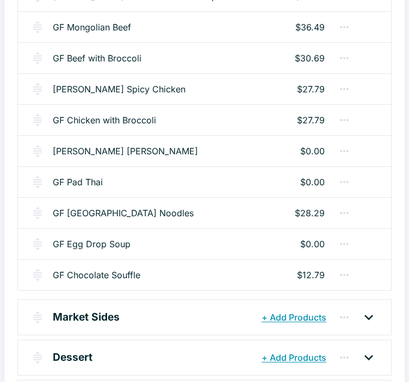
scroll to position [598, 0]
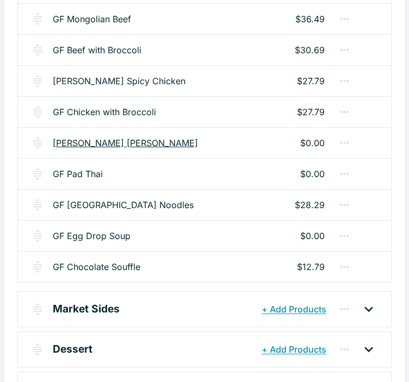
click at [76, 144] on link "[PERSON_NAME] [PERSON_NAME]" at bounding box center [125, 143] width 145 height 13
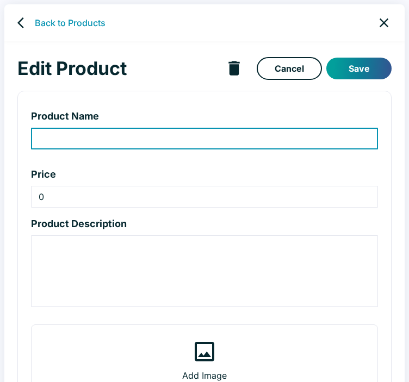
type input "[PERSON_NAME] [PERSON_NAME]"
type textarea "Wok-tossed with egg, carrots, bean sprouts, green onion. 450 calories."
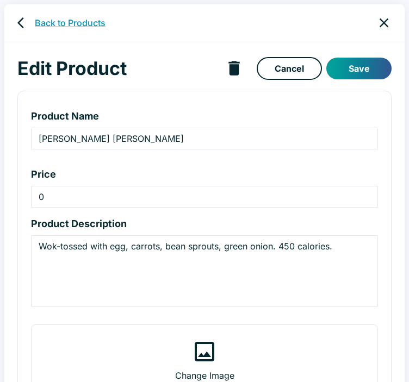
click at [77, 22] on link "Back to Products" at bounding box center [70, 22] width 71 height 13
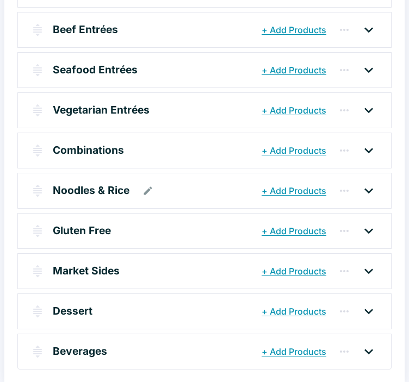
scroll to position [311, 0]
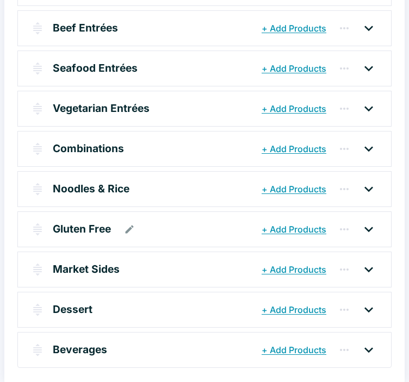
click at [157, 231] on div "Gluten Free" at bounding box center [156, 230] width 206 height 20
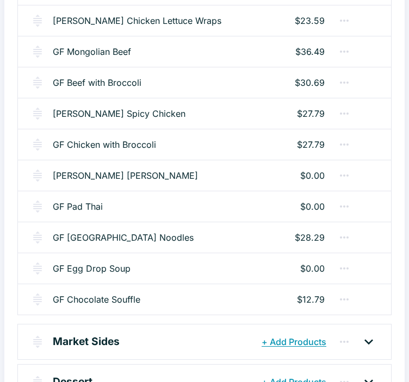
scroll to position [583, 0]
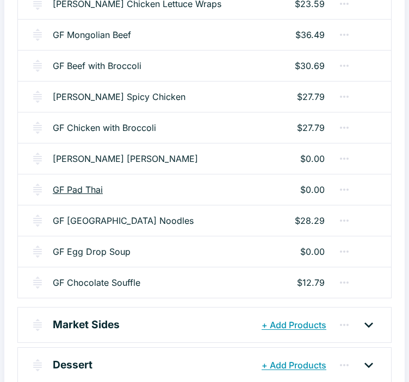
click at [90, 187] on link "GF Pad Thai" at bounding box center [78, 189] width 50 height 13
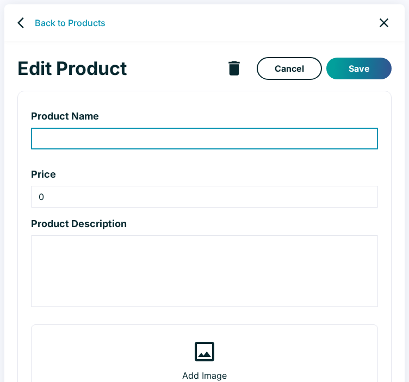
type input "GF Pad Thai"
type textarea "A classic approach to rice noodles wok-tossed with egg, tofu, green onion, pean…"
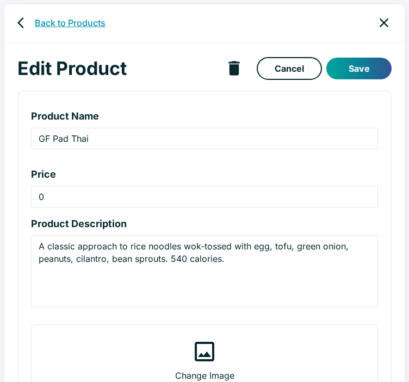
click at [78, 27] on link "Back to Products" at bounding box center [70, 22] width 71 height 13
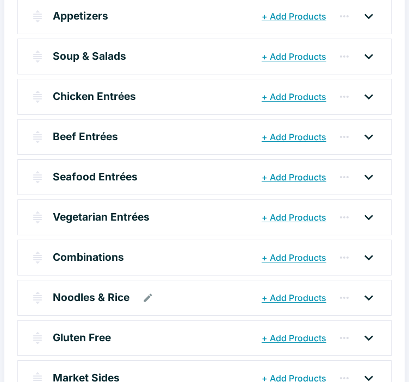
scroll to position [272, 0]
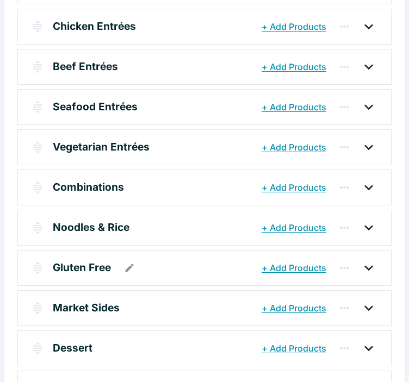
click at [160, 258] on div "Gluten Free" at bounding box center [156, 268] width 206 height 20
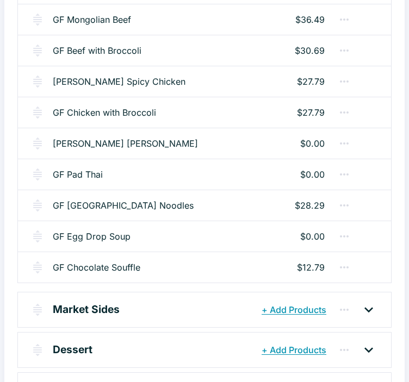
scroll to position [598, 0]
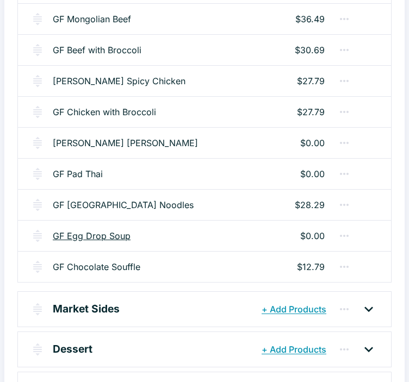
click at [126, 233] on link "GF Egg Drop Soup" at bounding box center [92, 236] width 78 height 13
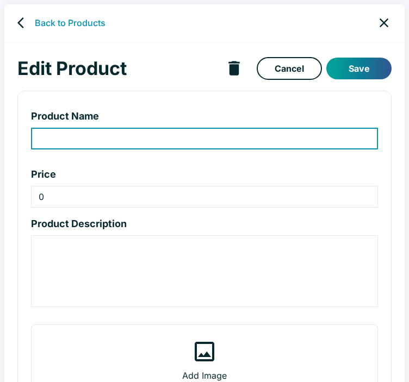
type input "GF Egg Drop Soup"
type textarea "Velvety broth, julienned carrots, green onion. 40/240 calories"
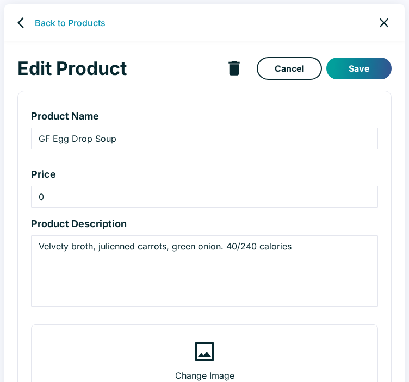
click at [69, 26] on link "Back to Products" at bounding box center [70, 22] width 71 height 13
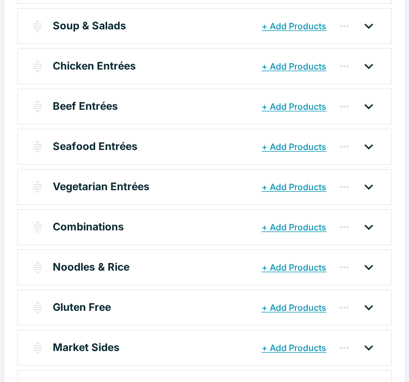
scroll to position [272, 0]
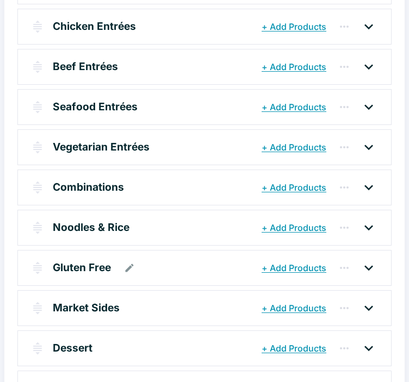
click at [147, 269] on div "Gluten Free" at bounding box center [156, 268] width 206 height 20
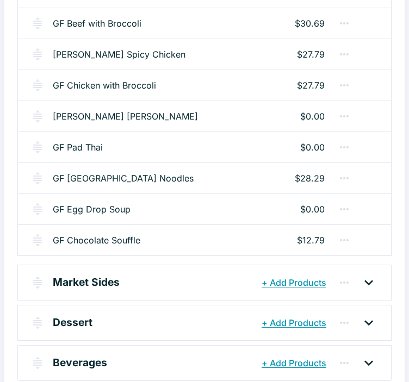
scroll to position [637, 0]
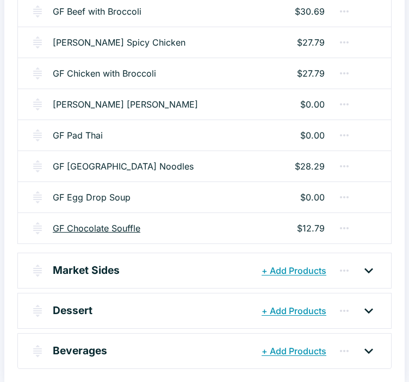
click at [101, 224] on link "GF Chocolate Souffle" at bounding box center [97, 228] width 88 height 13
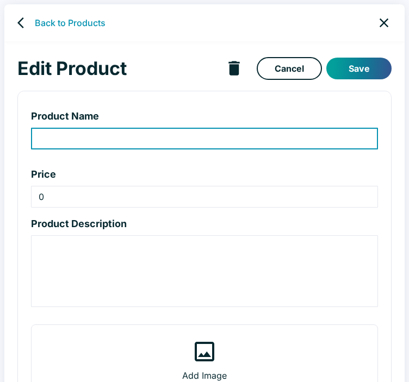
type input "GF Chocolate Souffle"
type input "12.79"
type textarea "Chocolate soufflé, [PERSON_NAME] cream, raspberry sauce. 400 calories."
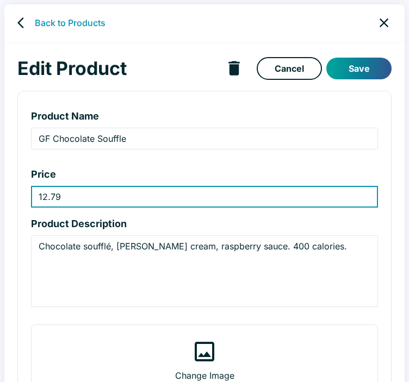
drag, startPoint x: 72, startPoint y: 195, endPoint x: -1, endPoint y: 180, distance: 73.9
click at [0, 180] on html "Back to Products Edit Product Cancel Save Product Name GF Chocolate Souffle ​ P…" at bounding box center [204, 191] width 409 height 382
type input "15.29"
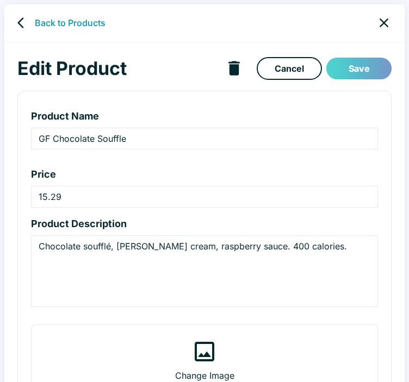
click at [344, 77] on button "Save" at bounding box center [358, 69] width 65 height 22
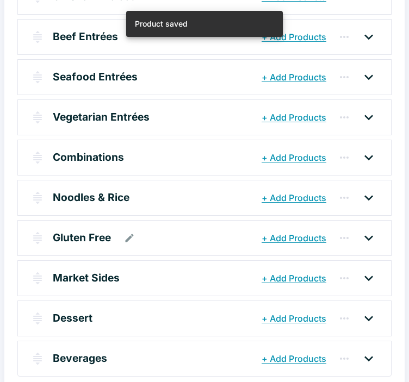
scroll to position [311, 0]
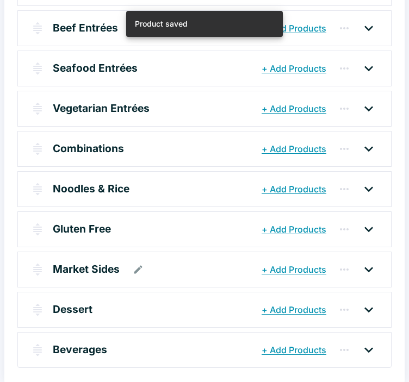
click at [162, 265] on div "Market Sides" at bounding box center [156, 270] width 206 height 20
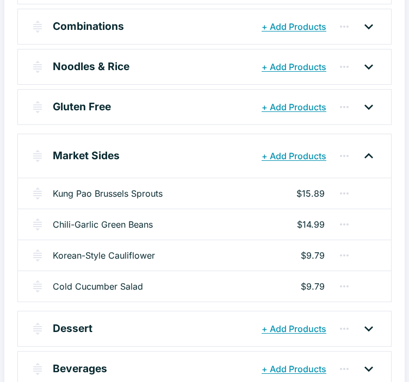
scroll to position [451, 0]
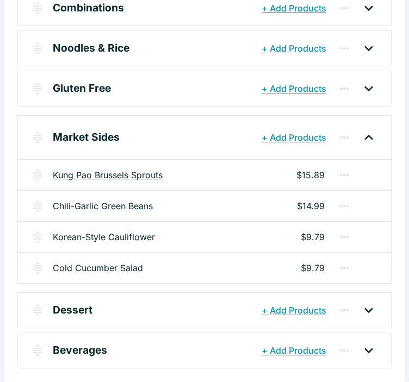
click at [113, 172] on link "Kung Pao Brussels Sprouts" at bounding box center [108, 175] width 110 height 13
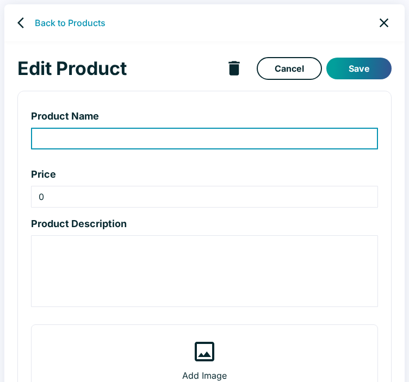
type input "Kung Pao Brussels Sprouts"
type input "15.89"
type textarea "Wok-charred Brussels sprouts, peanuts, chili pods, Kung Pao sauce. 370 calories."
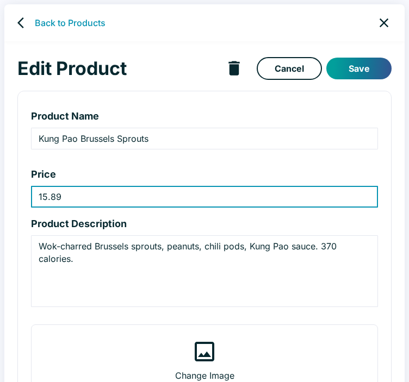
drag, startPoint x: 79, startPoint y: 194, endPoint x: -1, endPoint y: 178, distance: 80.9
click at [0, 178] on html "Back to Products Edit Product Cancel Save Product Name Kung Pao Brussels Sprout…" at bounding box center [204, 191] width 409 height 382
type input "16.49"
click at [348, 70] on button "Save" at bounding box center [358, 69] width 65 height 22
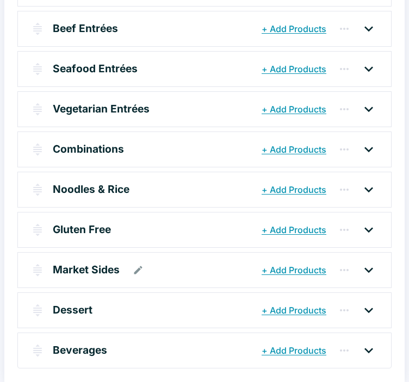
scroll to position [311, 0]
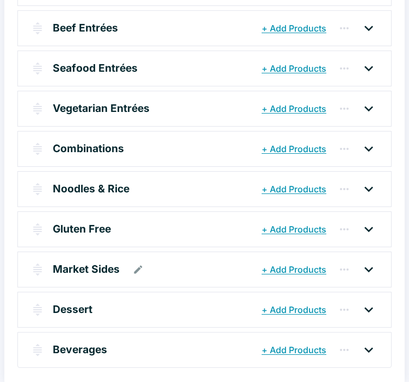
click at [199, 266] on div "Market Sides" at bounding box center [156, 270] width 206 height 20
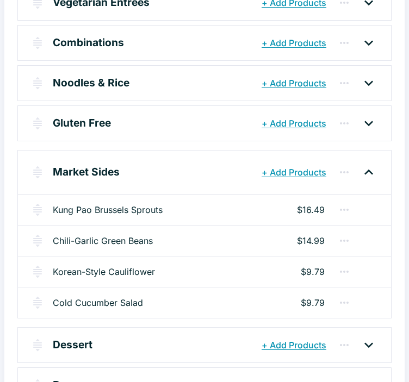
scroll to position [419, 0]
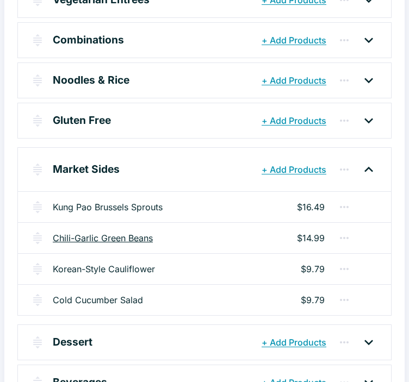
click at [122, 235] on link "Chili-Garlic Green Beans" at bounding box center [103, 238] width 100 height 13
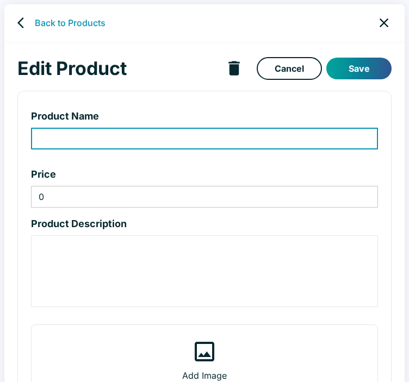
type input "Chili-Garlic Green Beans"
type input "14.99"
type textarea "Fiery red chili sauce, fresh garlic, Sichuan preserves. 260 calories."
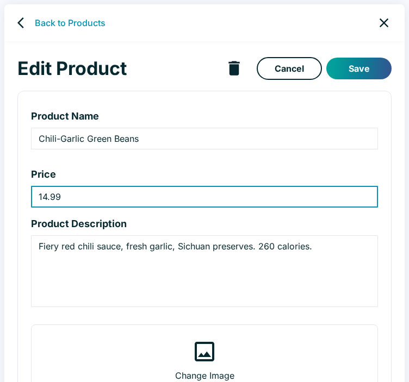
drag, startPoint x: 64, startPoint y: 197, endPoint x: 16, endPoint y: 197, distance: 47.9
click at [16, 197] on div "Product Name Chili-Garlic Green Beans ​ Price 14.99 ​ Product Description Fiery…" at bounding box center [200, 301] width 383 height 439
type input "15.29"
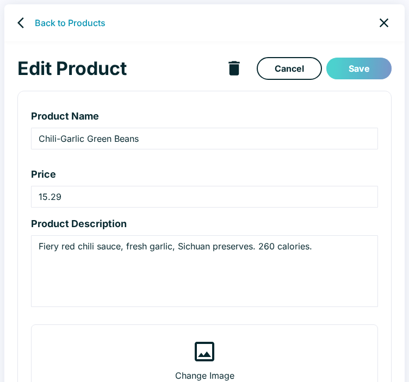
click at [345, 72] on button "Save" at bounding box center [358, 69] width 65 height 22
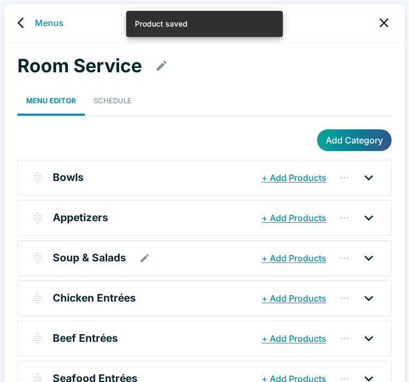
scroll to position [311, 0]
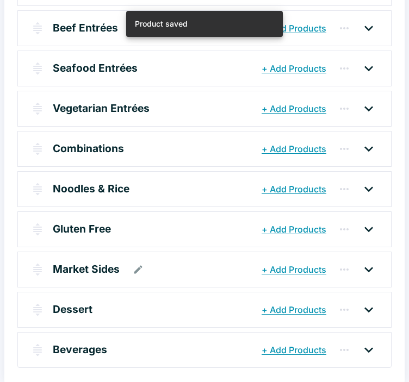
click at [198, 269] on div "Market Sides" at bounding box center [156, 270] width 206 height 20
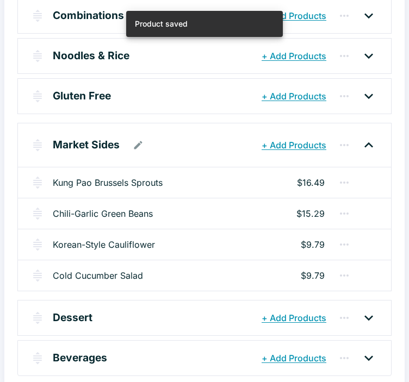
scroll to position [451, 0]
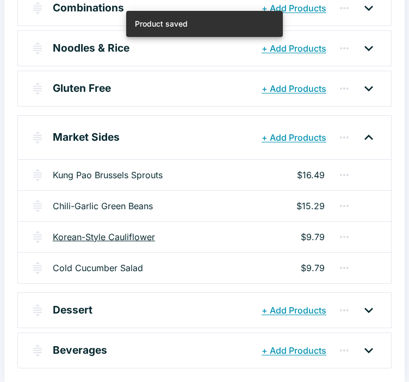
click at [140, 234] on link "Korean-Style Cauliflower" at bounding box center [104, 237] width 102 height 13
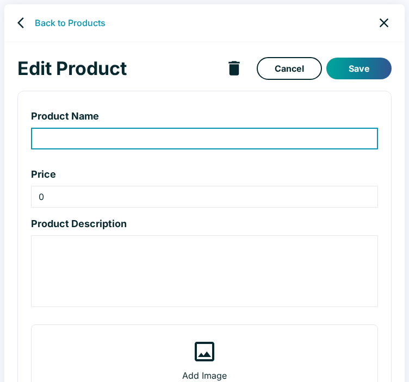
type input "Korean-Style Cauliflower"
type input "9.79"
type textarea "Cauliflower, ginger, garlic, sweet and spicy Korean sauce. 230 calories."
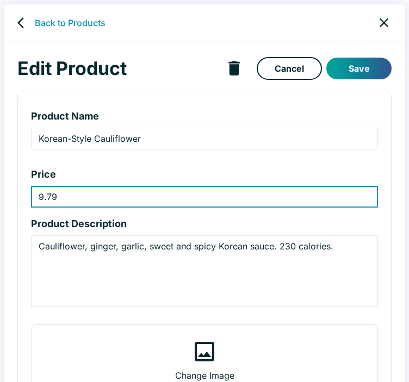
drag, startPoint x: 65, startPoint y: 199, endPoint x: -1, endPoint y: 188, distance: 66.7
click at [0, 188] on html "Back to Products Edit Product Cancel Save Product Name Korean-Style Cauliflower…" at bounding box center [204, 191] width 409 height 382
type input "11.49"
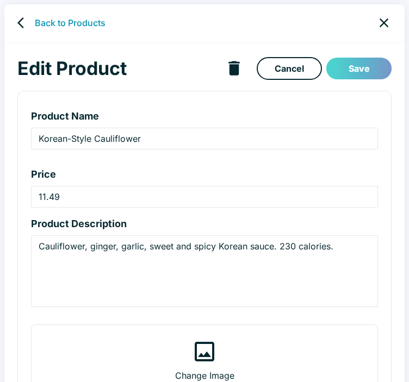
click at [376, 74] on button "Save" at bounding box center [358, 69] width 65 height 22
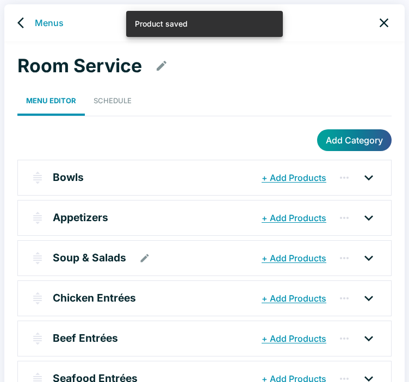
scroll to position [311, 0]
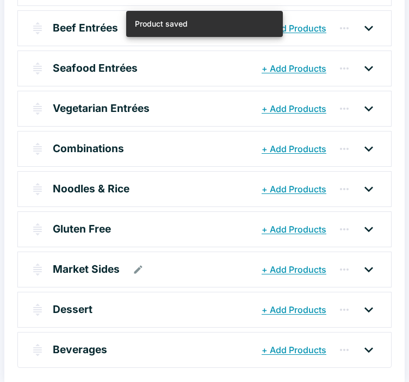
click at [159, 272] on div "Market Sides" at bounding box center [156, 270] width 206 height 20
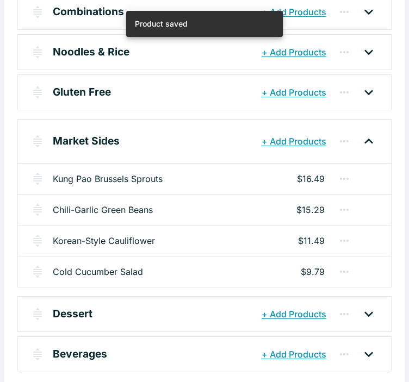
scroll to position [451, 0]
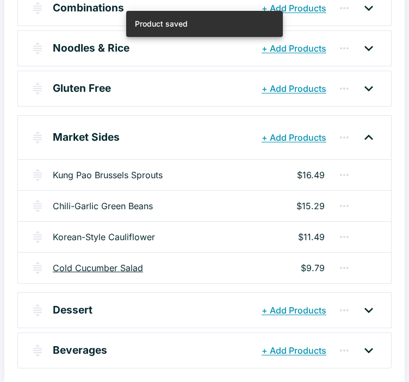
click at [138, 265] on link "Cold Cucumber Salad" at bounding box center [98, 268] width 90 height 13
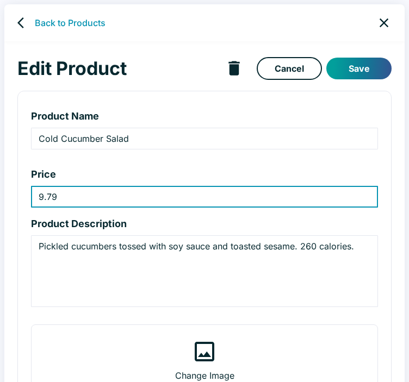
drag, startPoint x: 65, startPoint y: 198, endPoint x: 22, endPoint y: 207, distance: 44.4
click at [21, 206] on div "Product Name Cold Cucumber Salad ​ Price 9.79 ​ Product Description Pickled cuc…" at bounding box center [204, 285] width 374 height 388
type input "11.49"
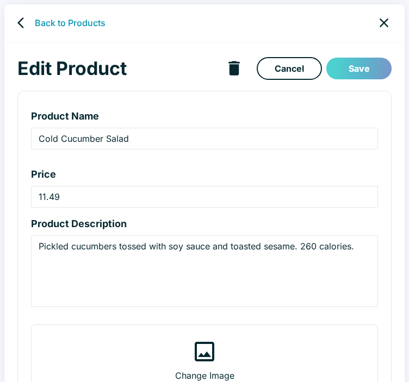
click at [380, 69] on button "Save" at bounding box center [358, 69] width 65 height 22
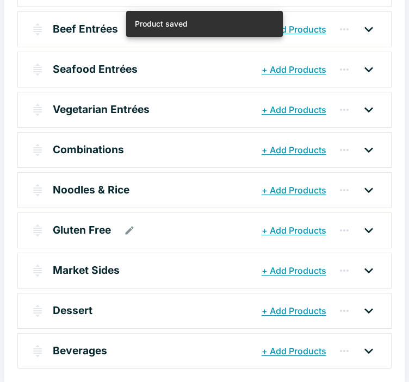
scroll to position [311, 0]
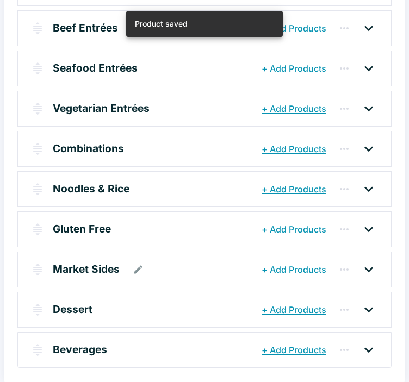
click at [160, 268] on div "Market Sides" at bounding box center [156, 270] width 206 height 20
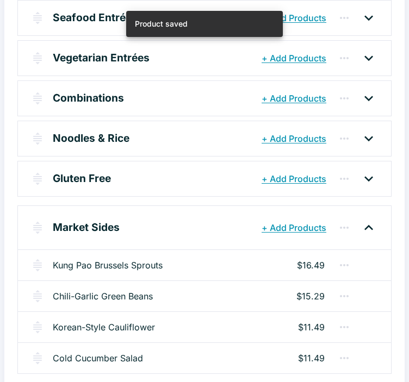
scroll to position [451, 0]
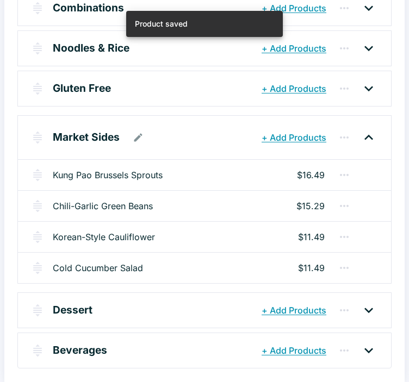
click at [174, 143] on div "Market Sides" at bounding box center [156, 138] width 206 height 20
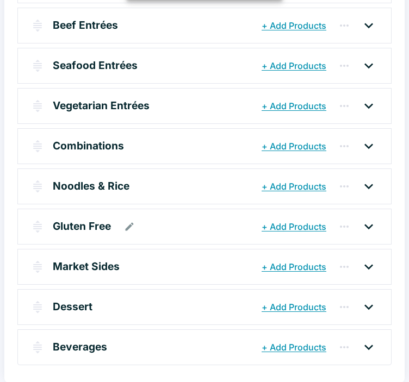
scroll to position [311, 0]
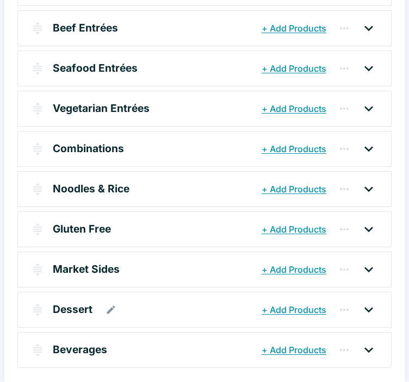
drag, startPoint x: 193, startPoint y: 304, endPoint x: 197, endPoint y: 300, distance: 6.5
click at [194, 303] on div "Dessert" at bounding box center [156, 310] width 206 height 20
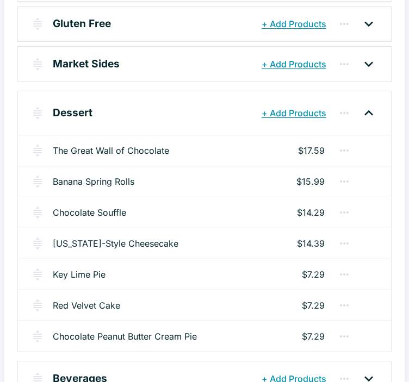
scroll to position [528, 0]
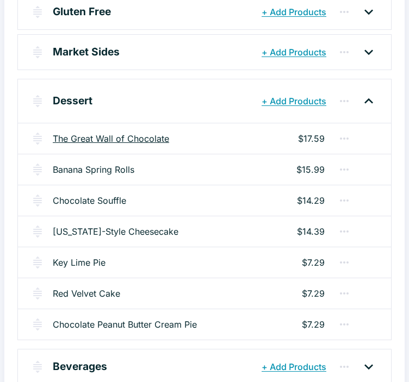
click at [141, 137] on link "The Great Wall of Chocolate" at bounding box center [111, 138] width 116 height 13
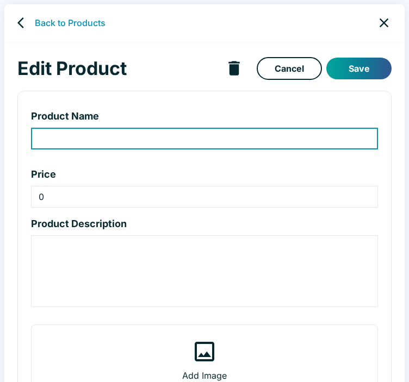
type input "The Great Wall of Chocolate"
type input "17.59"
type textarea "Six layers of chocolate cake, chocolate frosting, semi-sweet chocolate chips. 9…"
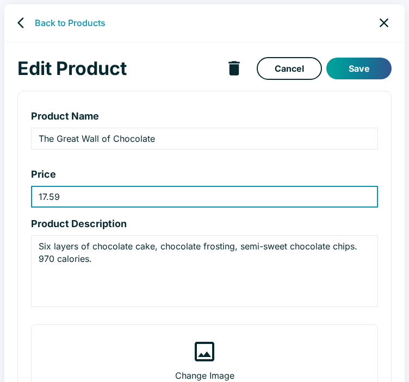
click at [53, 193] on input "17.59" at bounding box center [204, 197] width 347 height 22
type input "18.39"
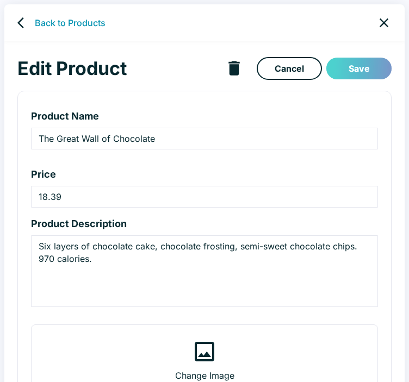
click at [334, 76] on button "Save" at bounding box center [358, 69] width 65 height 22
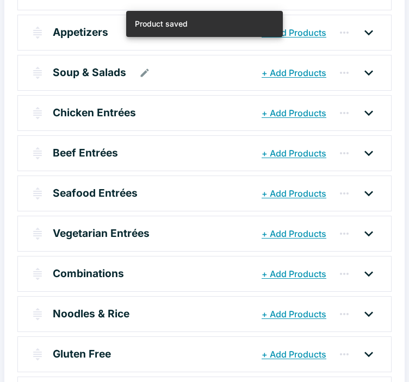
scroll to position [311, 0]
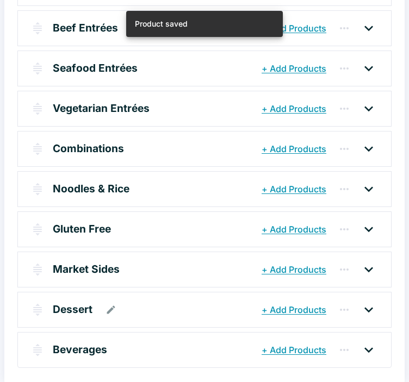
click at [154, 313] on div "Dessert" at bounding box center [156, 310] width 206 height 20
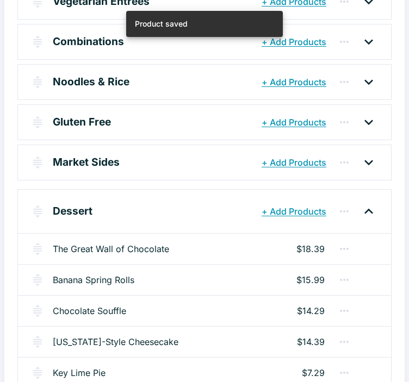
scroll to position [474, 0]
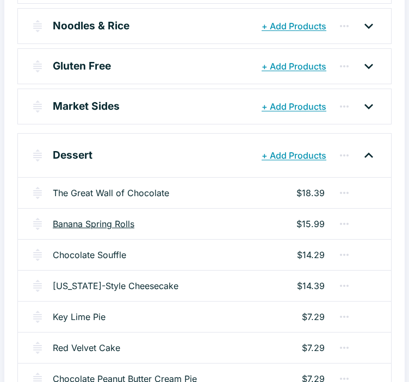
click at [114, 219] on link "Banana Spring Rolls" at bounding box center [94, 224] width 82 height 13
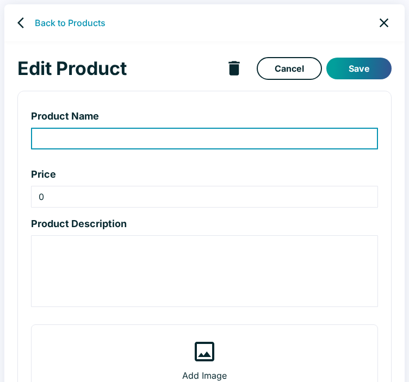
type input "Banana Spring Rolls"
type input "15.99"
type textarea "Crispy bites of banana, caramel-vanilla drizzle, coconut-pineapple ice cream. 4…"
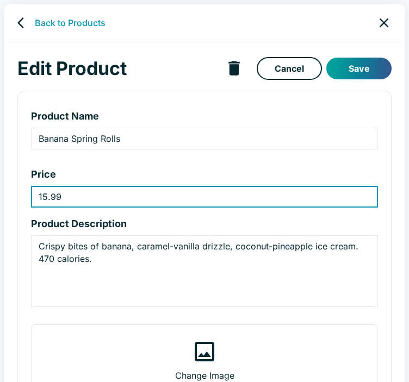
drag, startPoint x: 76, startPoint y: 200, endPoint x: 44, endPoint y: 196, distance: 32.3
click at [44, 196] on input "15.99" at bounding box center [204, 197] width 347 height 22
type input "16.69"
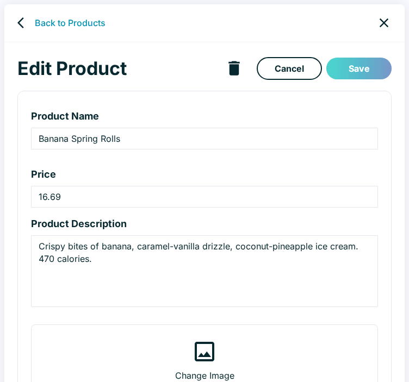
click at [368, 65] on button "Save" at bounding box center [358, 69] width 65 height 22
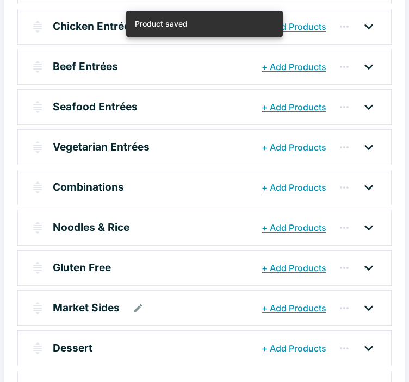
scroll to position [311, 0]
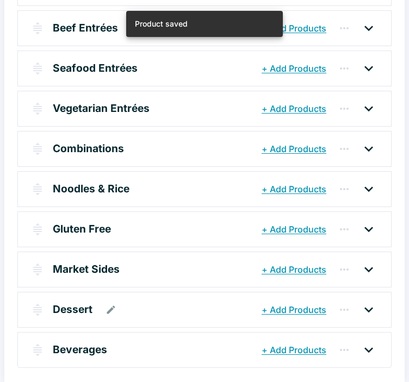
click at [161, 304] on div "Dessert" at bounding box center [156, 310] width 206 height 20
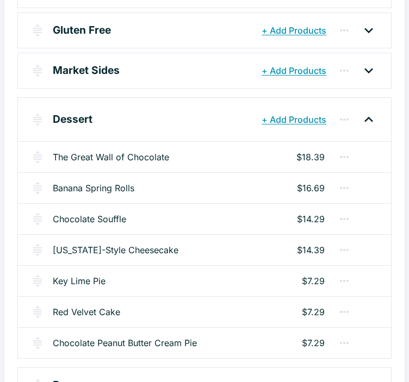
scroll to position [528, 0]
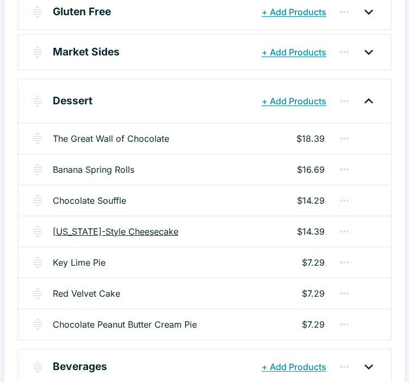
click at [156, 230] on link "[US_STATE]-Style Cheesecake" at bounding box center [116, 231] width 126 height 13
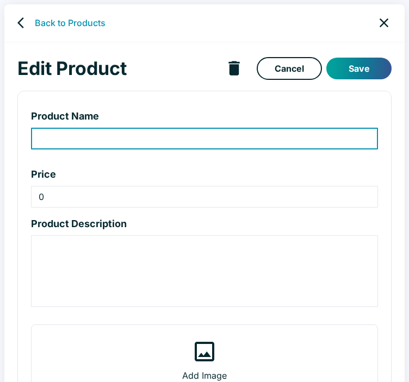
type input "[US_STATE]-Style Cheesecake"
type input "14.39"
type textarea "Creamy cheesecake, [PERSON_NAME] cracker crust, fresh berries. 480 calories."
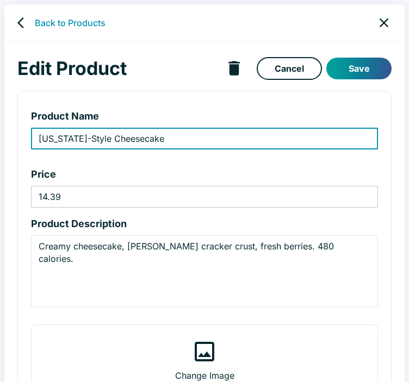
click at [57, 195] on input "14.39" at bounding box center [204, 197] width 347 height 22
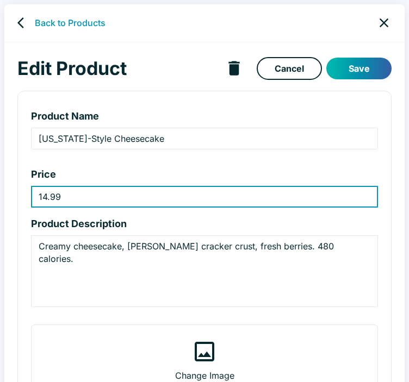
type input "14.99"
click at [352, 64] on button "Save" at bounding box center [358, 69] width 65 height 22
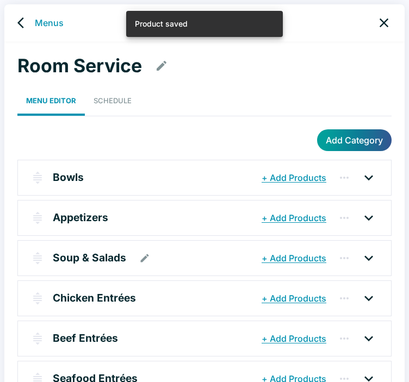
scroll to position [311, 0]
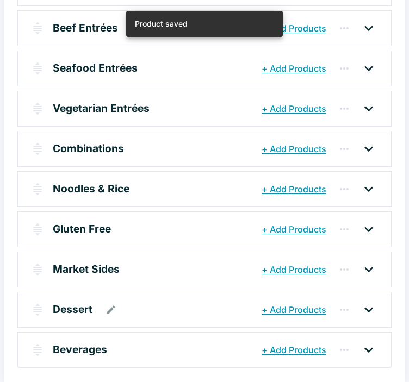
click at [158, 300] on div "Dessert" at bounding box center [156, 310] width 206 height 20
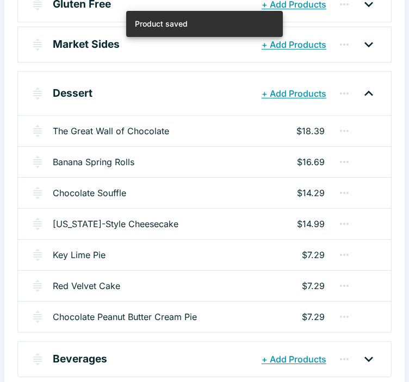
scroll to position [544, 0]
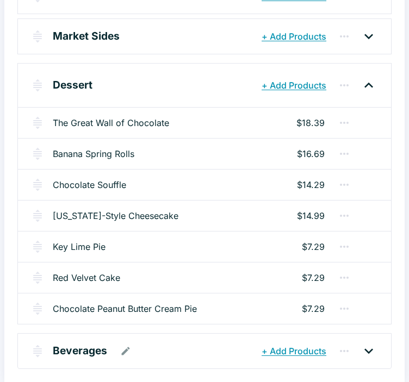
click at [174, 348] on div "Beverages" at bounding box center [156, 352] width 206 height 20
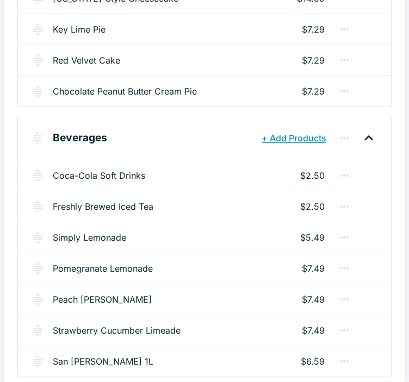
scroll to position [765, 0]
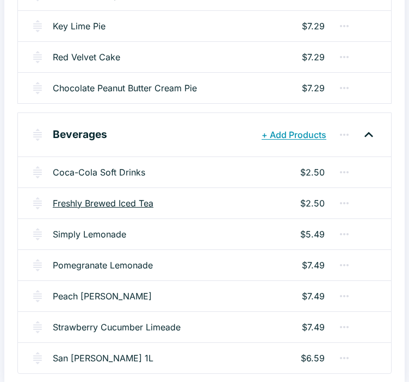
click at [91, 202] on link "Freshly Brewed Iced Tea" at bounding box center [103, 203] width 101 height 13
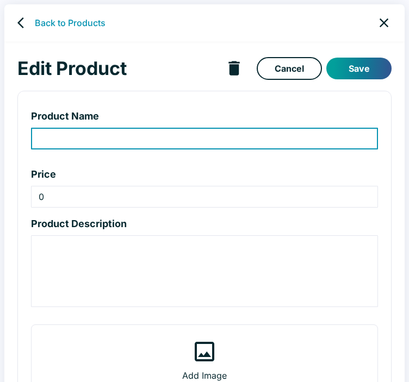
type input "Freshly Brewed Iced Tea"
type input "2.5"
click at [49, 25] on link "Back to Products" at bounding box center [70, 22] width 71 height 13
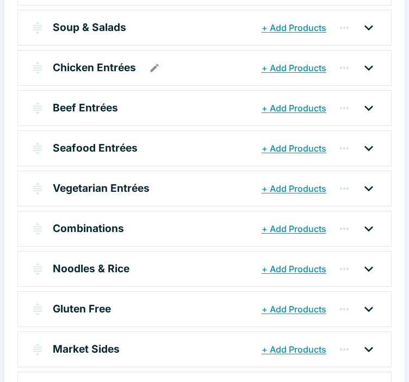
scroll to position [311, 0]
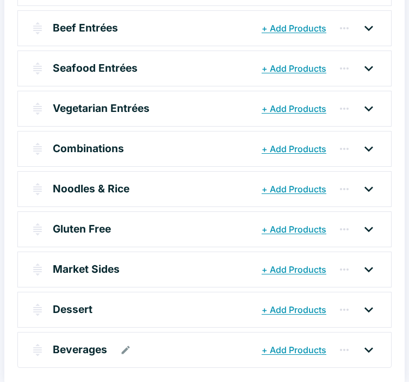
drag, startPoint x: 90, startPoint y: 345, endPoint x: 97, endPoint y: 338, distance: 10.4
click at [90, 344] on p "Beverages" at bounding box center [80, 350] width 54 height 16
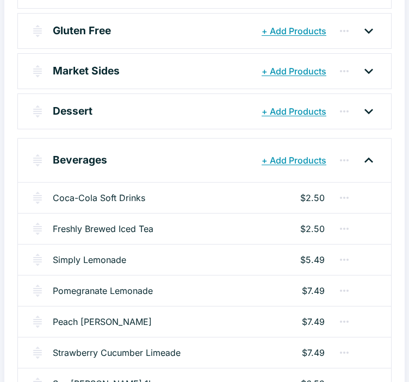
scroll to position [535, 0]
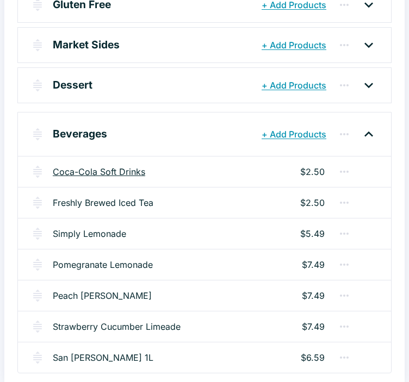
click at [128, 165] on link "Coca-Cola Soft Drinks" at bounding box center [99, 171] width 92 height 13
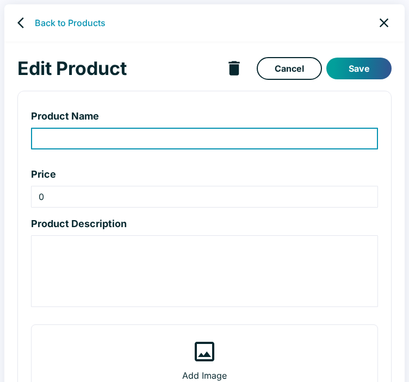
type input "Coca-Cola Soft Drinks"
type input "2.5"
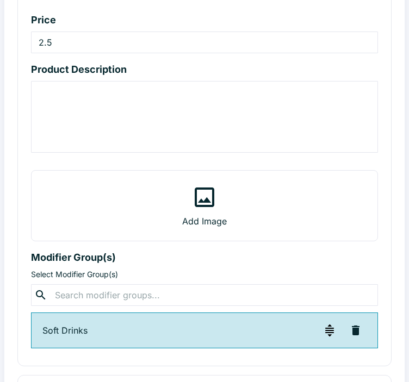
scroll to position [89, 0]
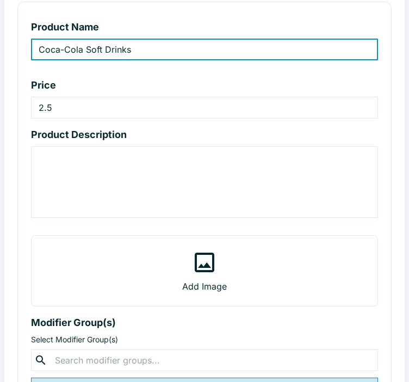
click at [103, 51] on input "Coca-Cola Soft Drinks" at bounding box center [204, 50] width 347 height 22
click at [97, 49] on input "Coca-Cola 20 oz Bottled Drinks" at bounding box center [204, 50] width 347 height 22
type input "Coca-Cola 20oz Bottled Drinks"
click at [80, 108] on input "2.5" at bounding box center [204, 108] width 347 height 22
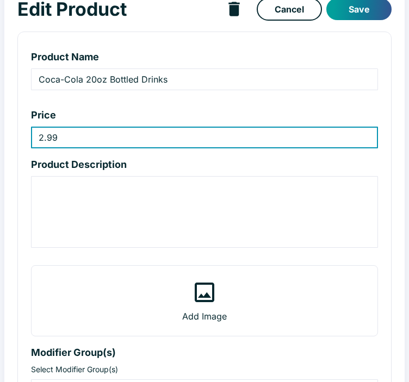
scroll to position [0, 0]
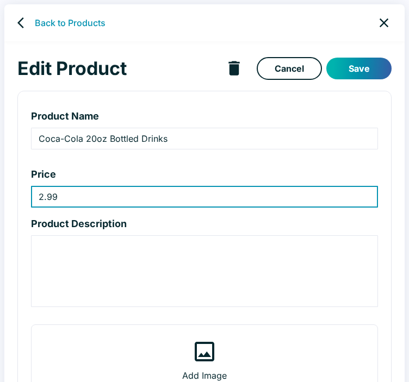
type input "2.99"
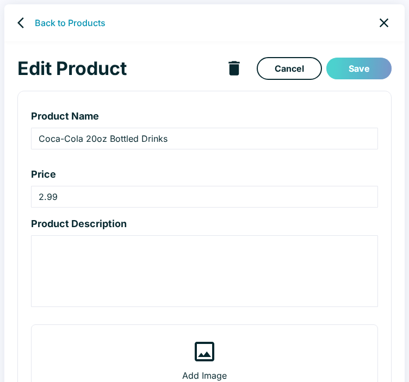
click at [353, 72] on button "Save" at bounding box center [358, 69] width 65 height 22
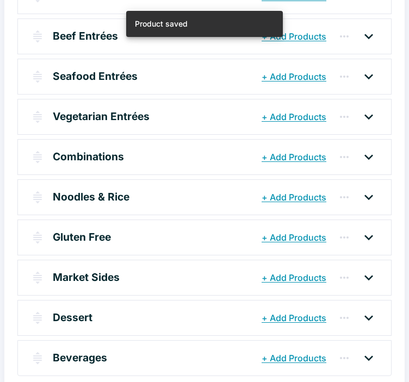
scroll to position [311, 0]
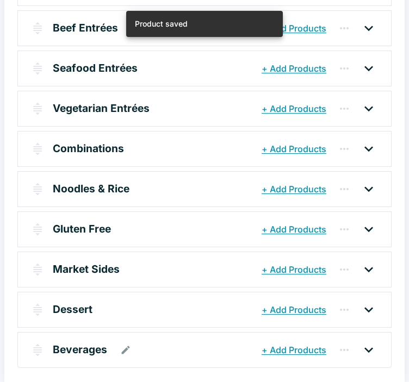
click at [188, 354] on div "Beverages" at bounding box center [156, 350] width 206 height 20
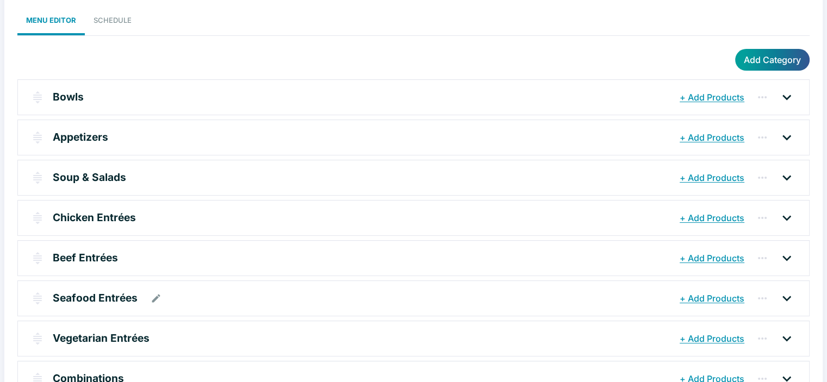
scroll to position [0, 0]
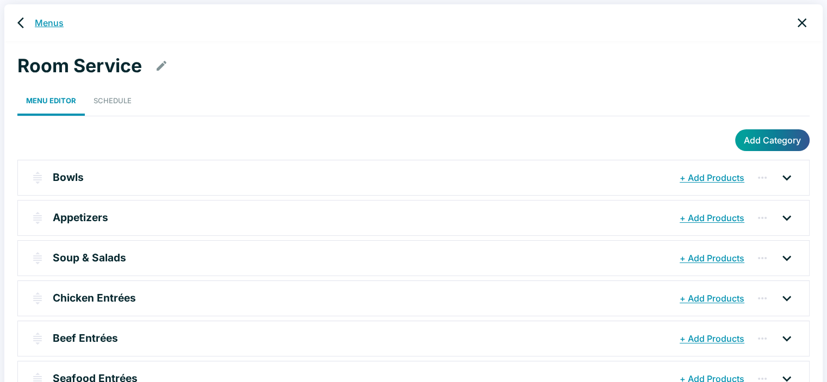
click at [41, 29] on link "Menus" at bounding box center [49, 22] width 29 height 13
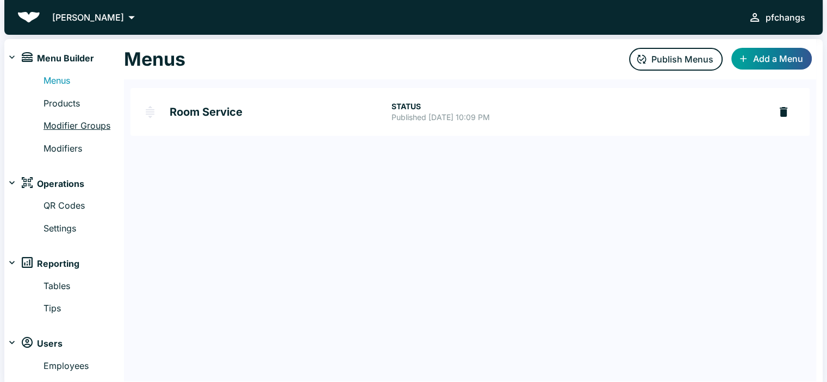
click at [80, 127] on link "Modifier Groups" at bounding box center [84, 126] width 81 height 14
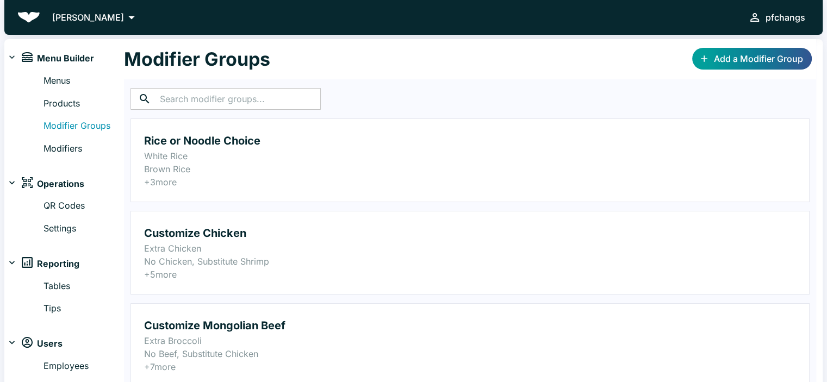
click at [245, 100] on input "text" at bounding box center [240, 99] width 161 height 22
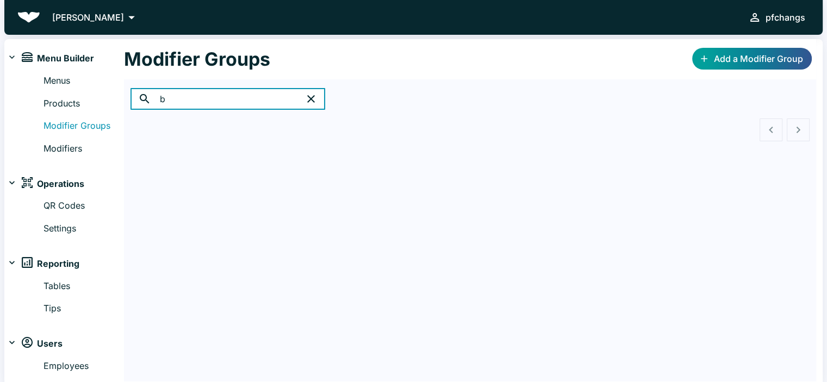
type input "b"
type input "s"
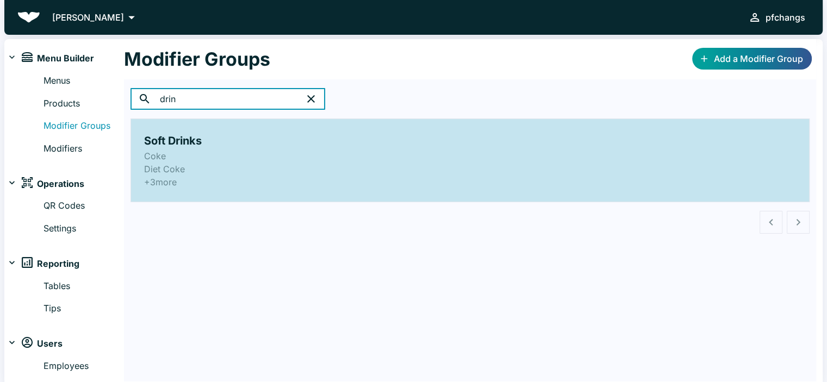
type input "drin"
click at [200, 143] on h2 "Soft Drinks" at bounding box center [470, 140] width 652 height 17
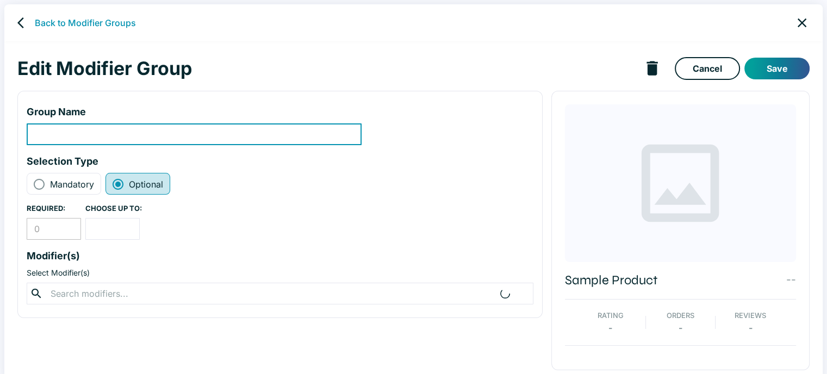
type input "Soft Drinks"
radio input "true"
radio input "false"
type input "1"
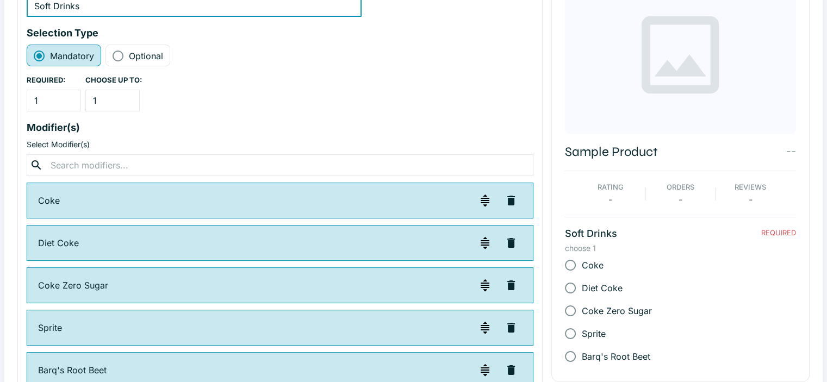
scroll to position [159, 0]
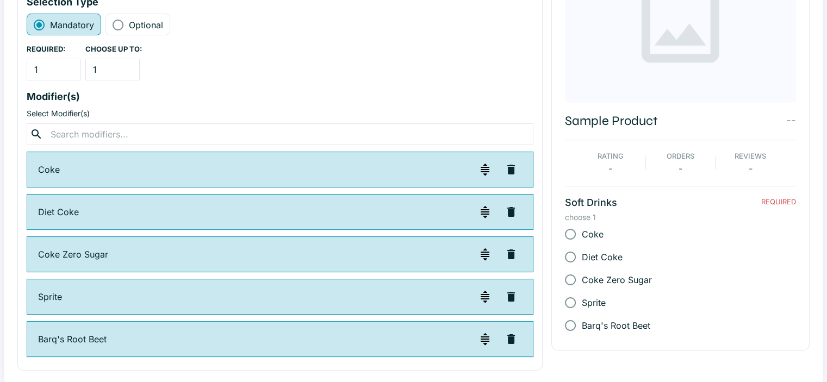
click at [408, 338] on icon "button" at bounding box center [511, 340] width 8 height 10
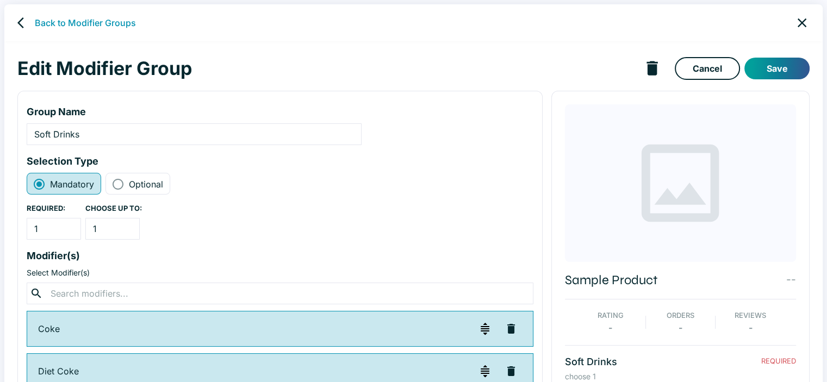
scroll to position [0, 0]
click at [408, 72] on button "Save" at bounding box center [777, 69] width 65 height 22
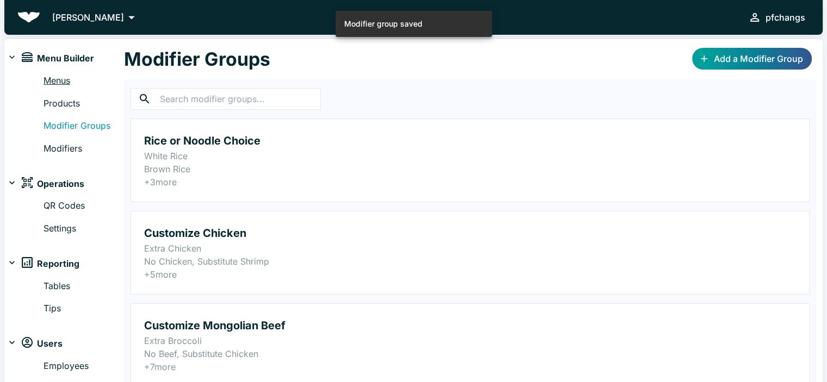
click at [76, 80] on link "Menus" at bounding box center [84, 81] width 81 height 14
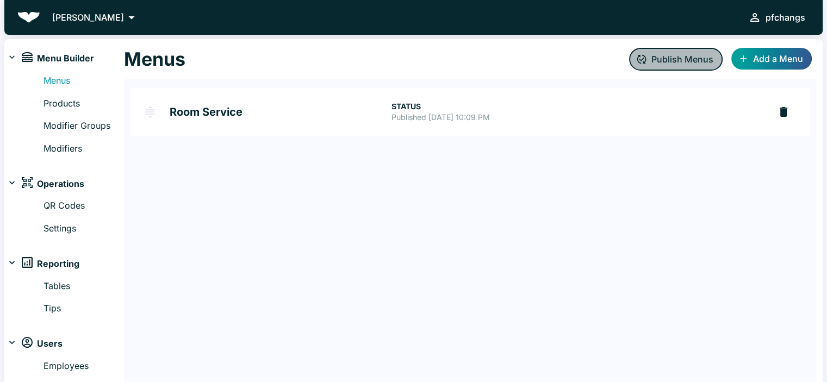
click at [408, 56] on button "Publish Menus" at bounding box center [676, 59] width 94 height 23
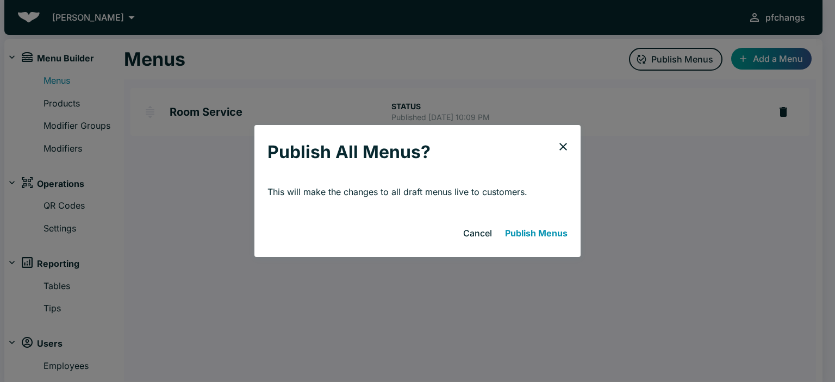
click at [408, 238] on button "Publish Menus" at bounding box center [536, 233] width 71 height 22
